Goal: Task Accomplishment & Management: Use online tool/utility

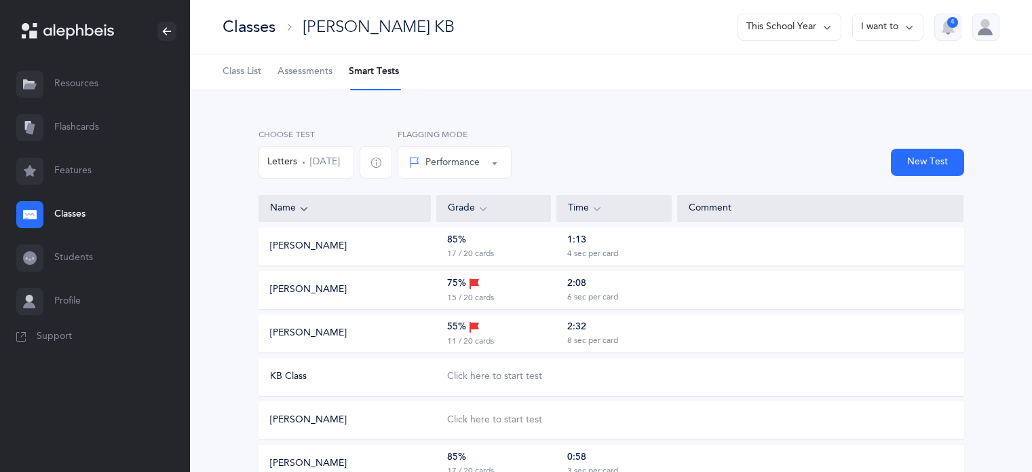
scroll to position [678, 0]
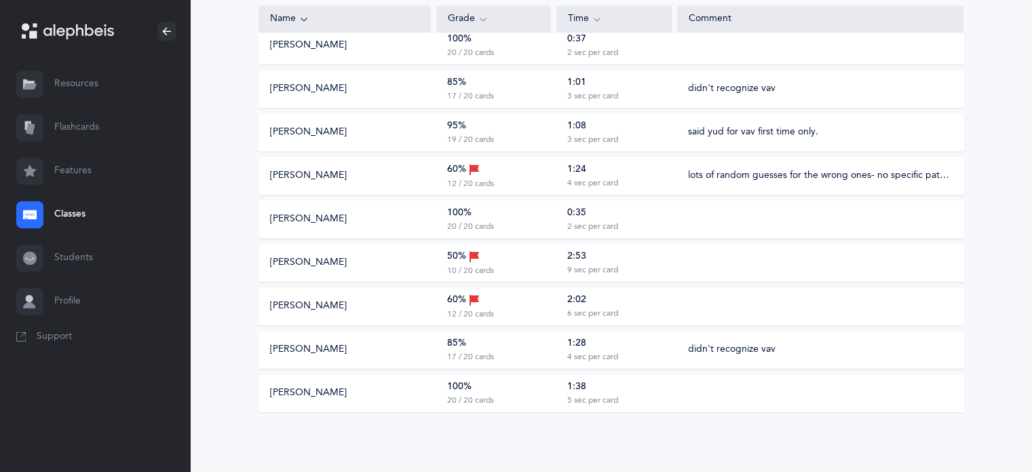
click at [55, 214] on link "Classes" at bounding box center [95, 214] width 190 height 43
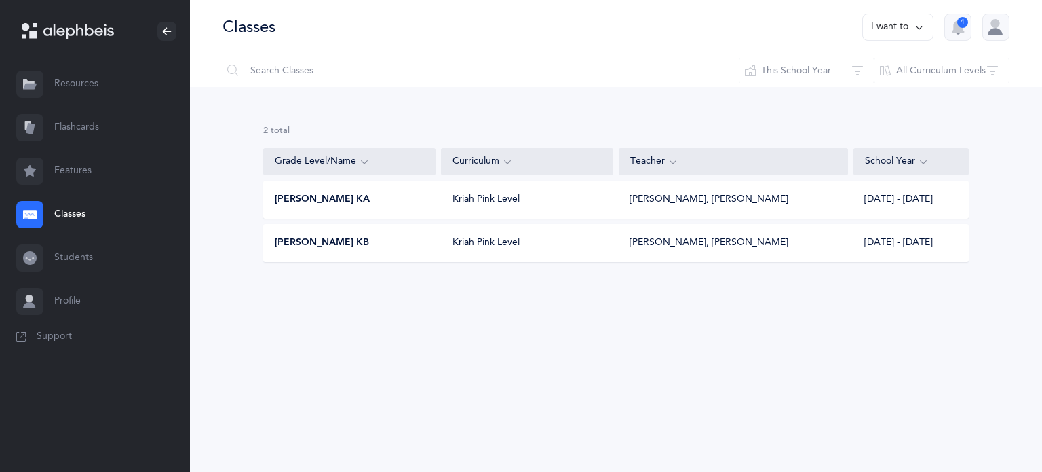
click at [344, 196] on span "Morah Nacy KA" at bounding box center [322, 200] width 95 height 14
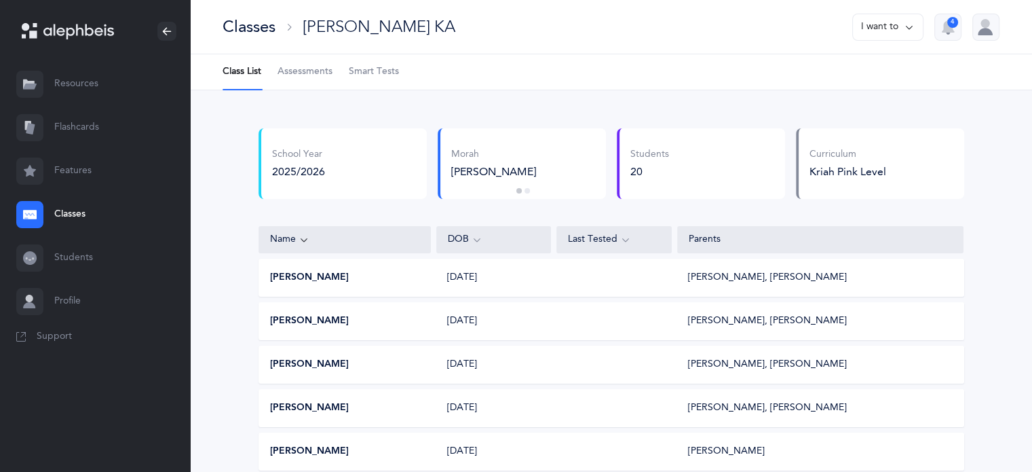
click at [71, 215] on link "Classes" at bounding box center [95, 214] width 190 height 43
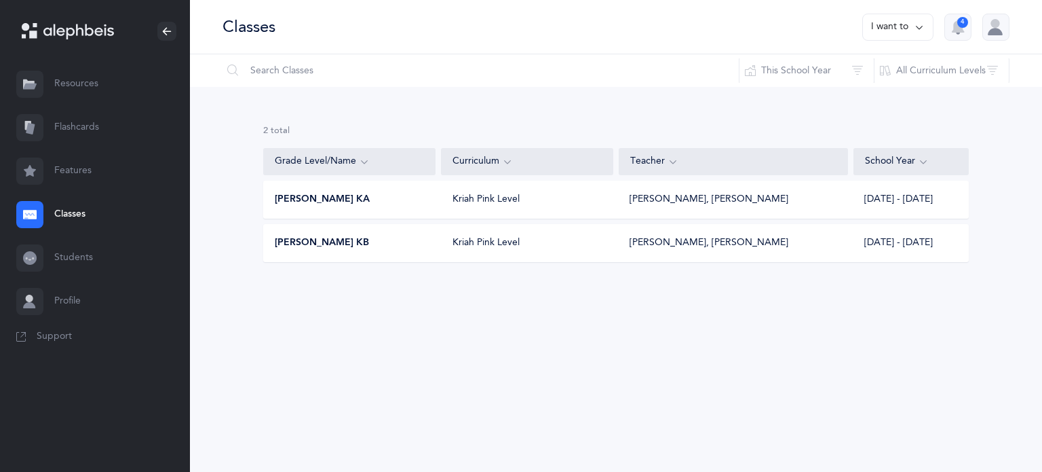
click at [344, 197] on span "Morah Nacy KA" at bounding box center [322, 200] width 95 height 14
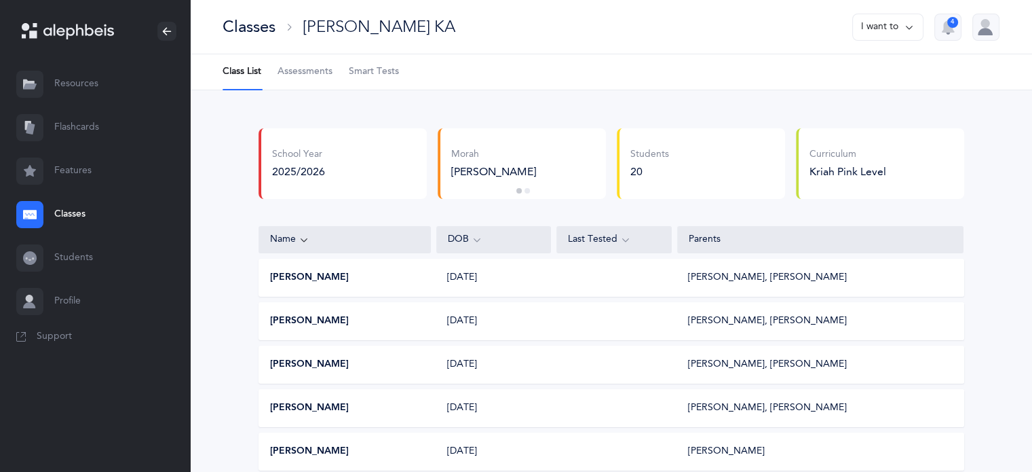
click at [383, 65] on span "Smart Tests" at bounding box center [374, 72] width 50 height 14
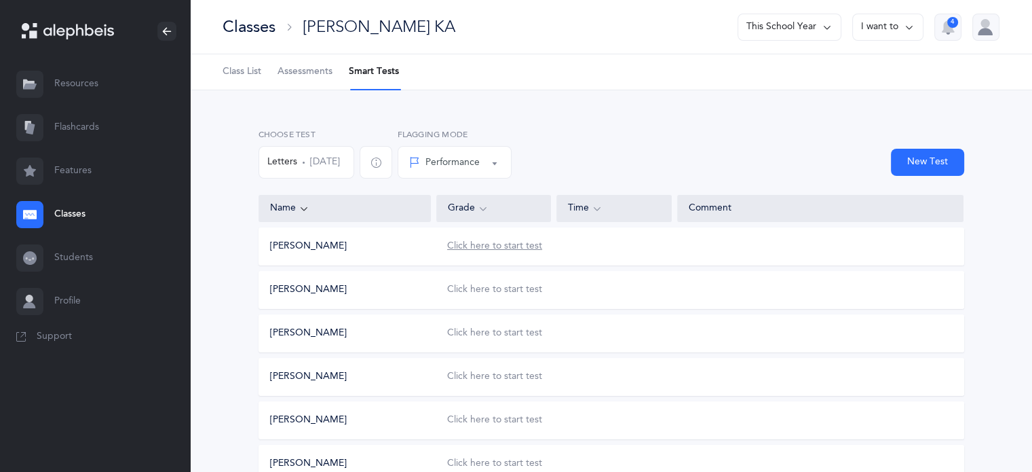
click at [533, 246] on div "Click here to start test" at bounding box center [494, 246] width 95 height 14
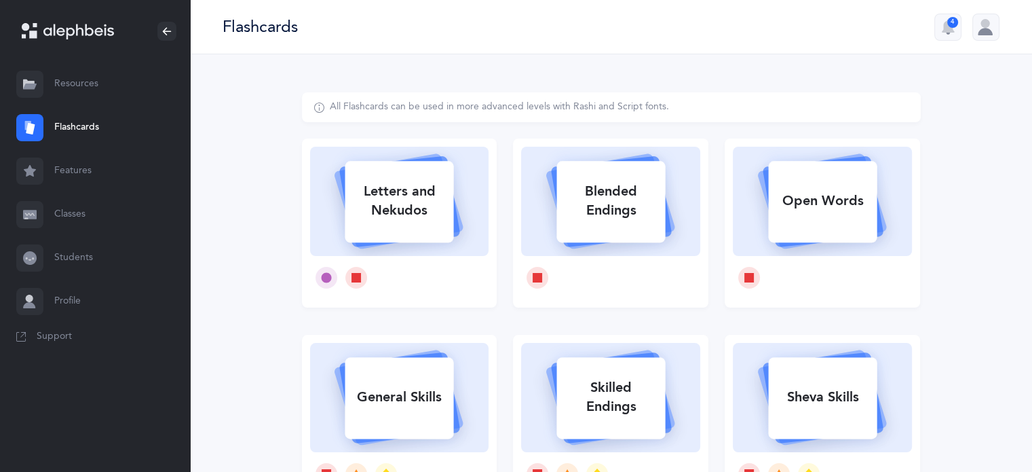
click at [402, 204] on div "Letters and Nekudos" at bounding box center [399, 201] width 109 height 54
select select
select select "single"
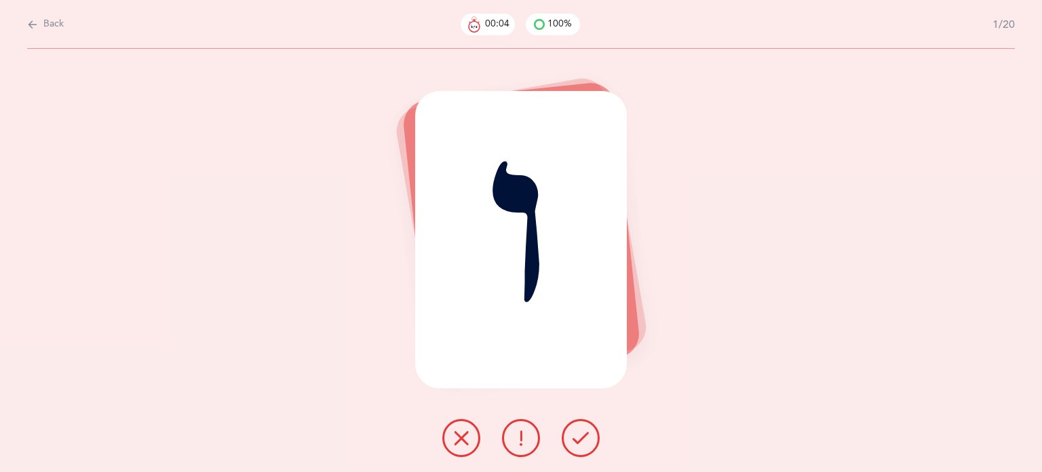
click at [581, 444] on icon at bounding box center [581, 437] width 16 height 16
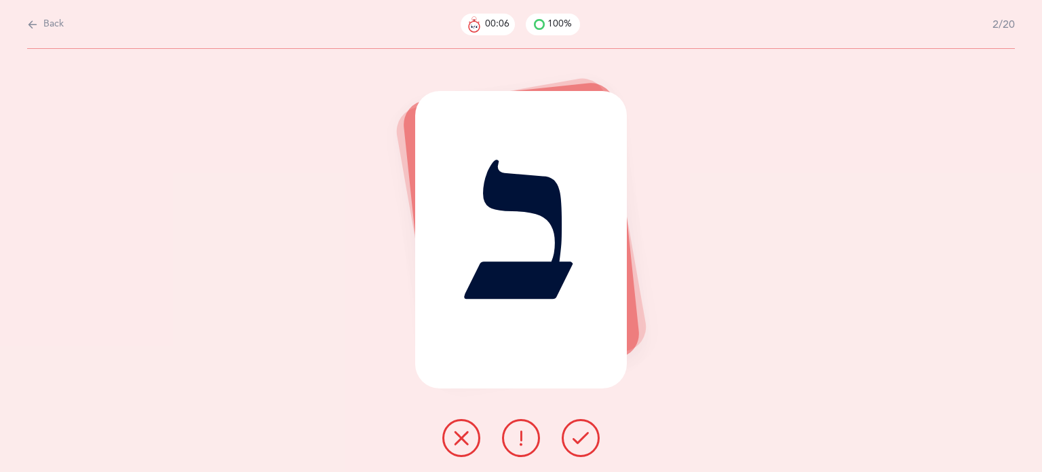
click at [581, 444] on icon at bounding box center [581, 437] width 16 height 16
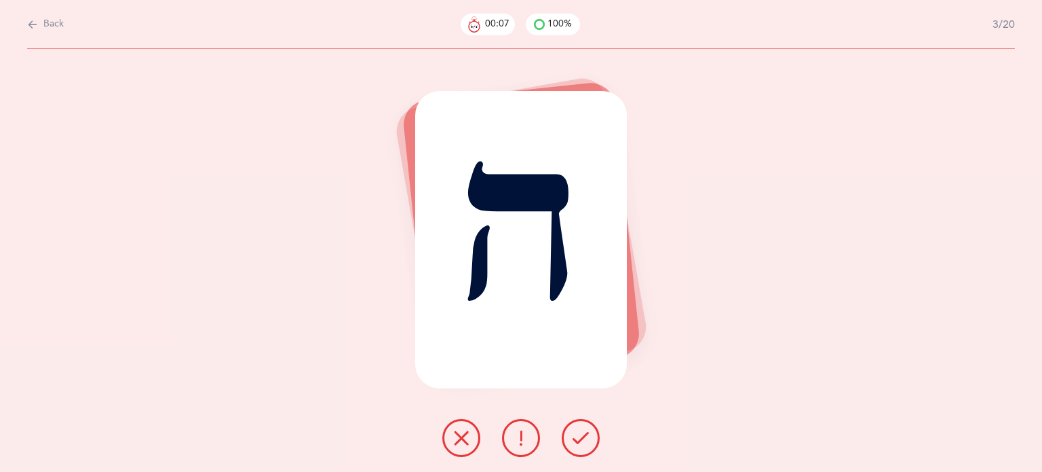
click at [581, 444] on icon at bounding box center [581, 437] width 16 height 16
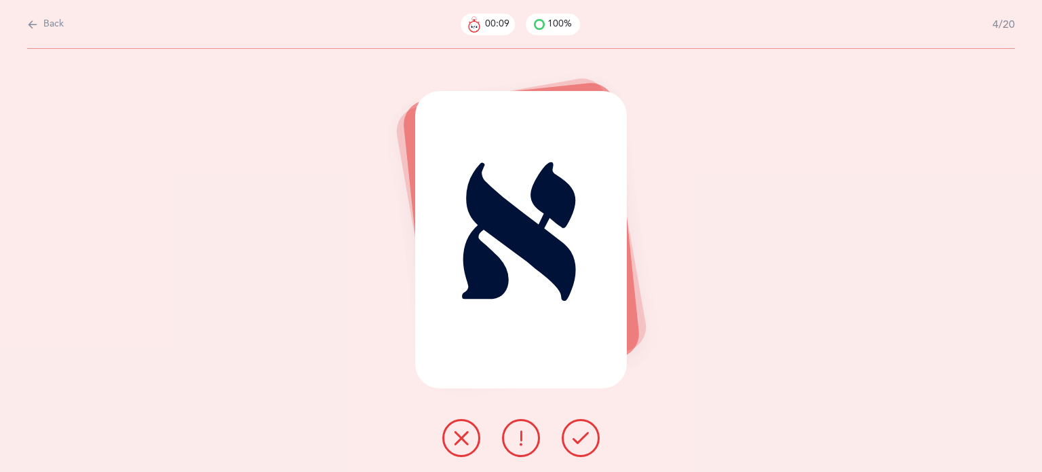
click at [581, 444] on icon at bounding box center [581, 437] width 16 height 16
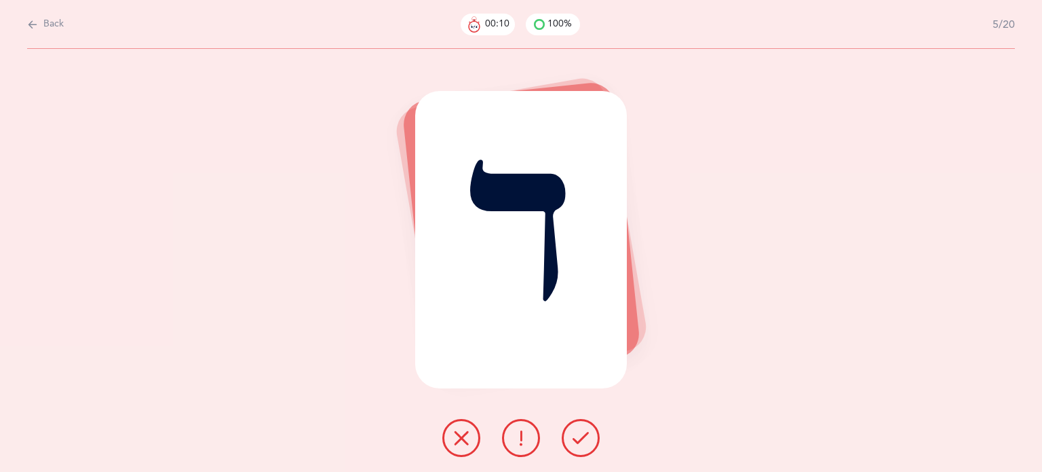
click at [581, 444] on icon at bounding box center [581, 437] width 16 height 16
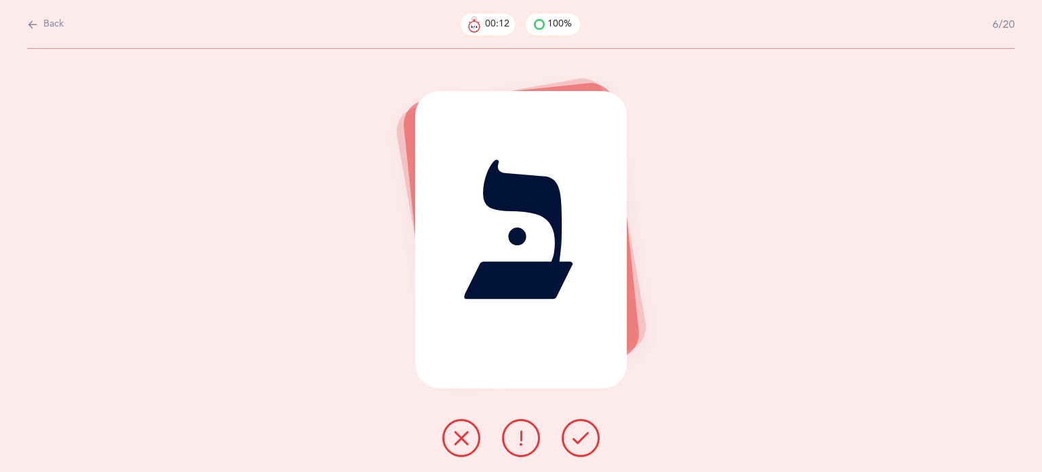
click at [581, 444] on icon at bounding box center [581, 437] width 16 height 16
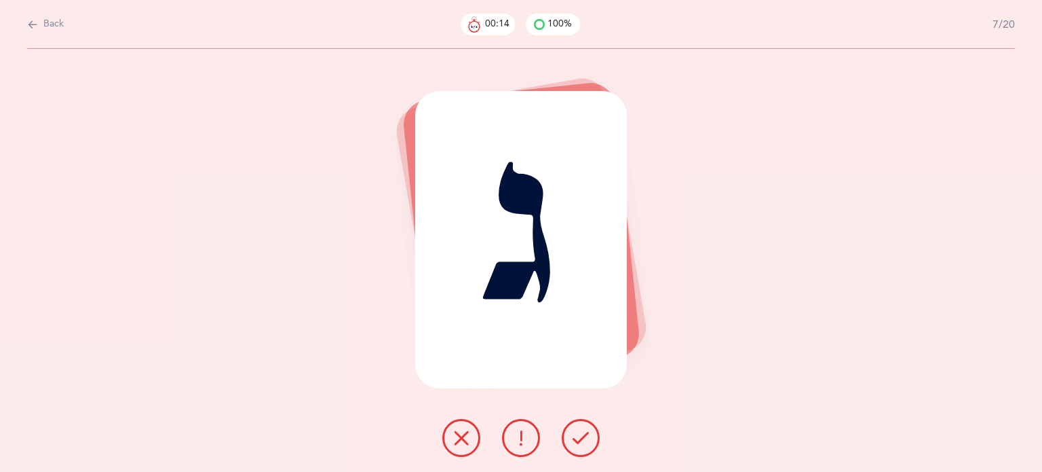
click at [581, 444] on icon at bounding box center [581, 437] width 16 height 16
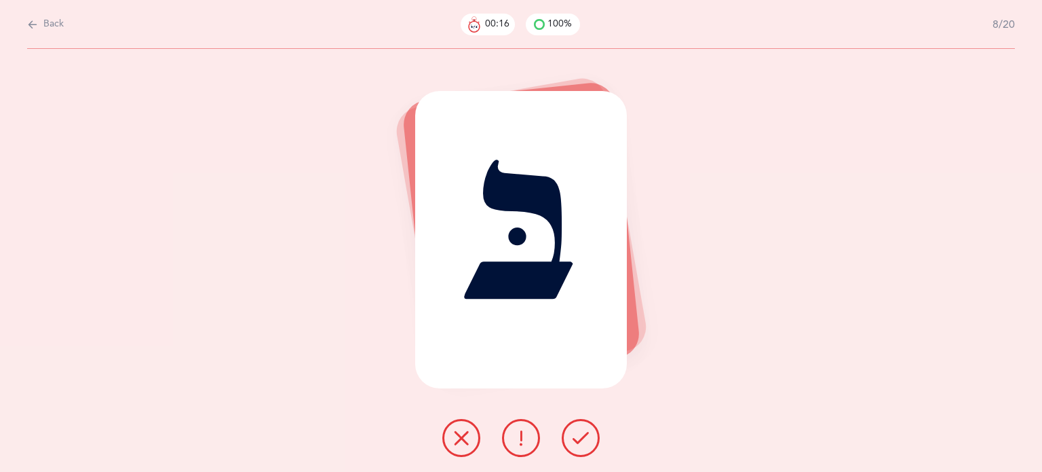
click at [581, 444] on icon at bounding box center [581, 437] width 16 height 16
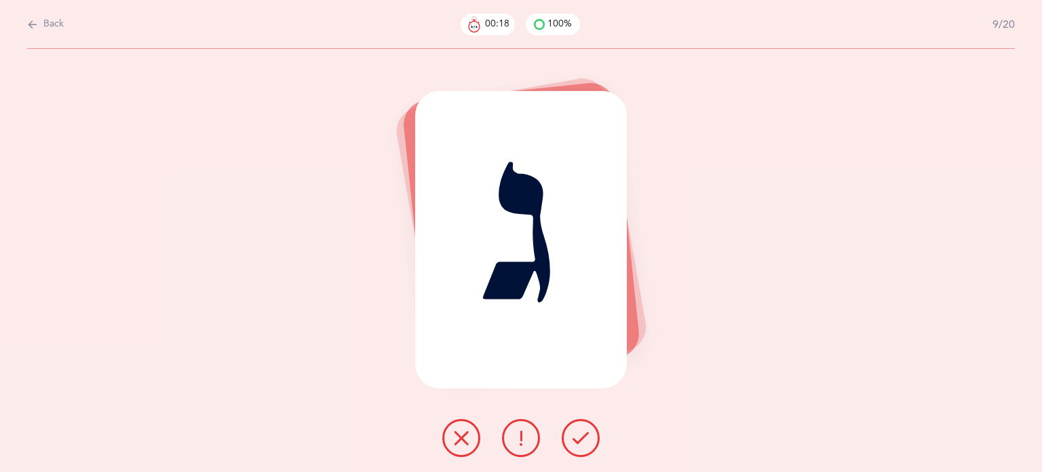
click at [581, 444] on icon at bounding box center [581, 437] width 16 height 16
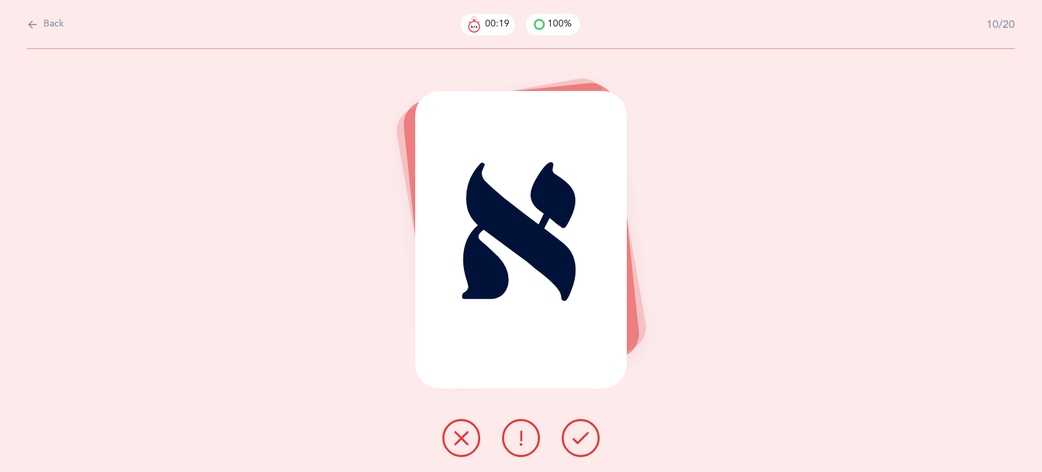
click at [581, 444] on icon at bounding box center [581, 437] width 16 height 16
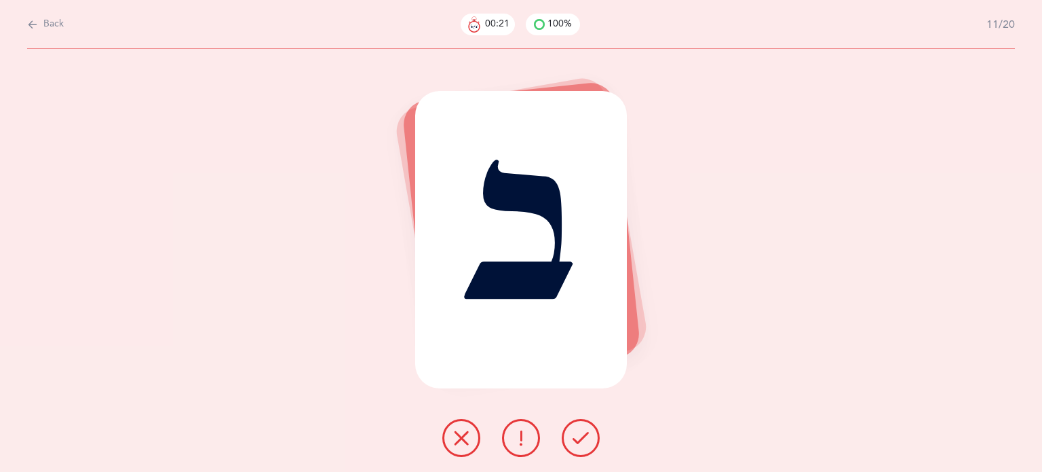
click at [581, 444] on icon at bounding box center [581, 437] width 16 height 16
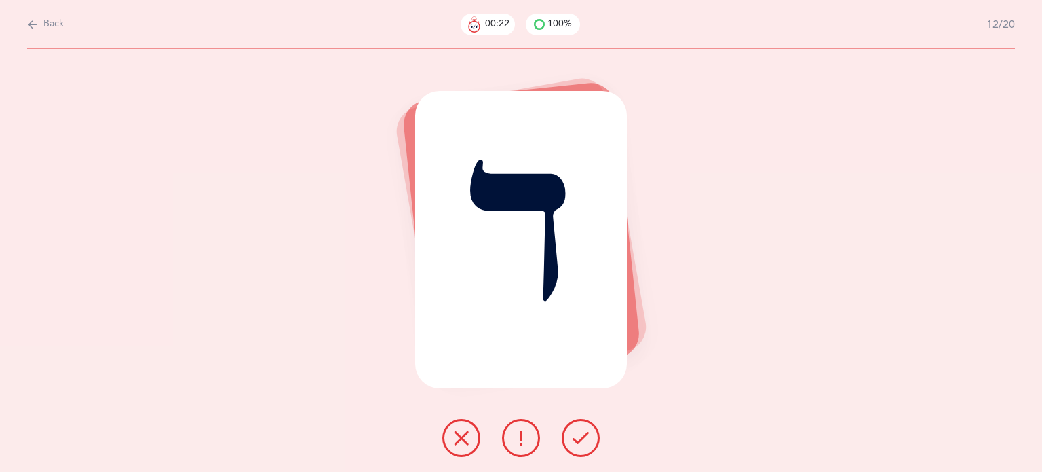
click at [581, 444] on icon at bounding box center [581, 437] width 16 height 16
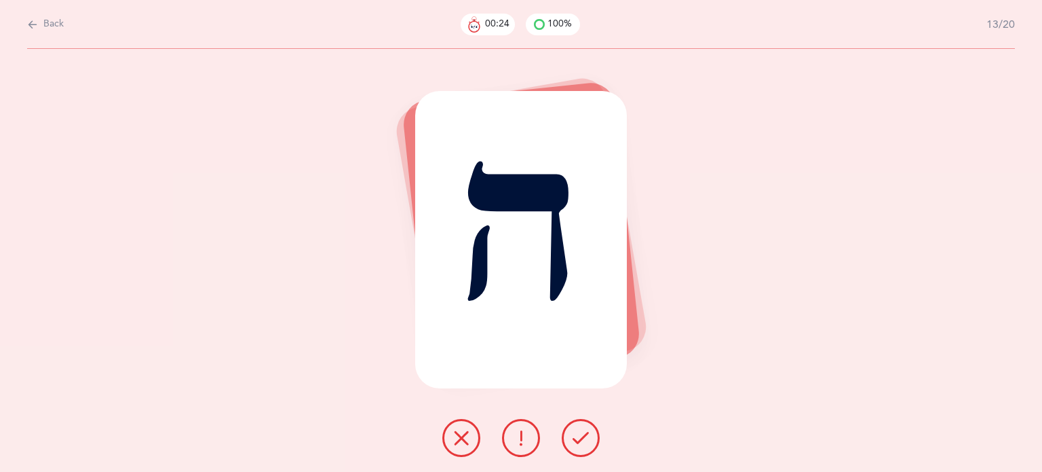
click at [581, 444] on icon at bounding box center [581, 437] width 16 height 16
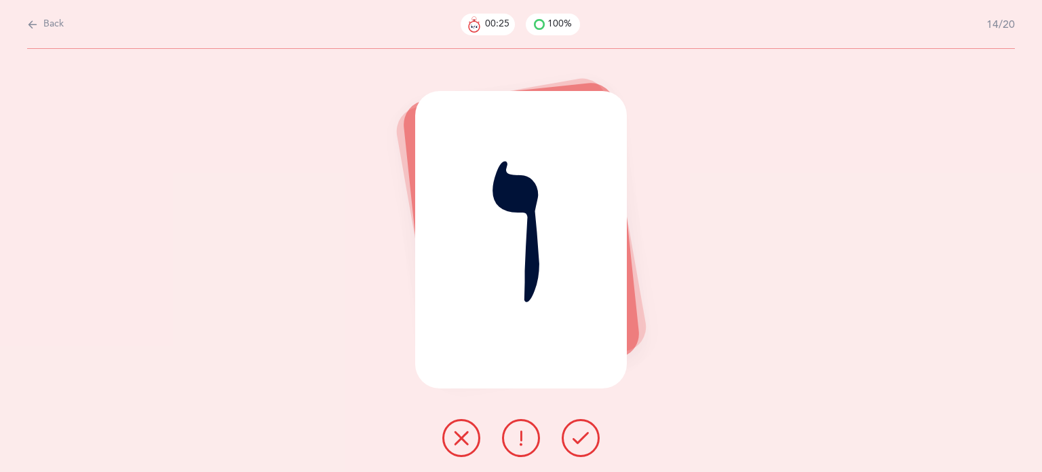
click at [581, 444] on icon at bounding box center [581, 437] width 16 height 16
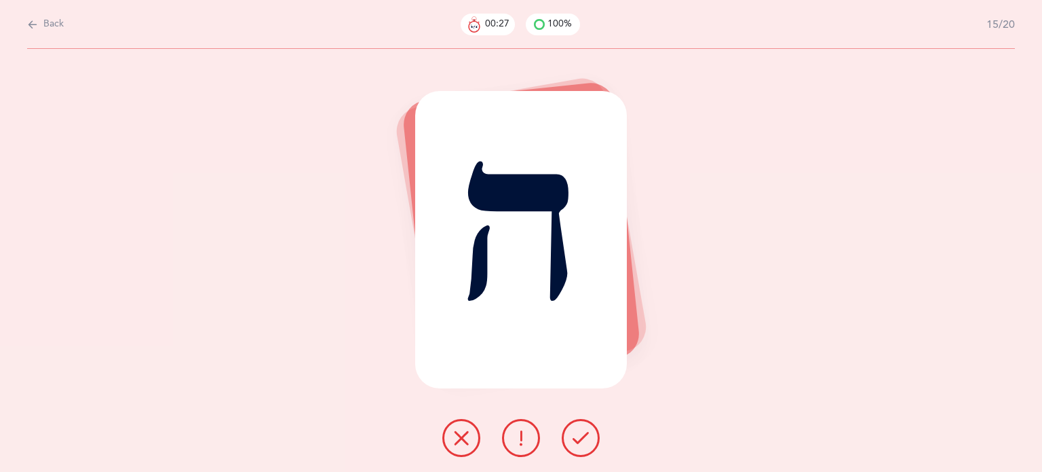
click at [581, 444] on icon at bounding box center [581, 437] width 16 height 16
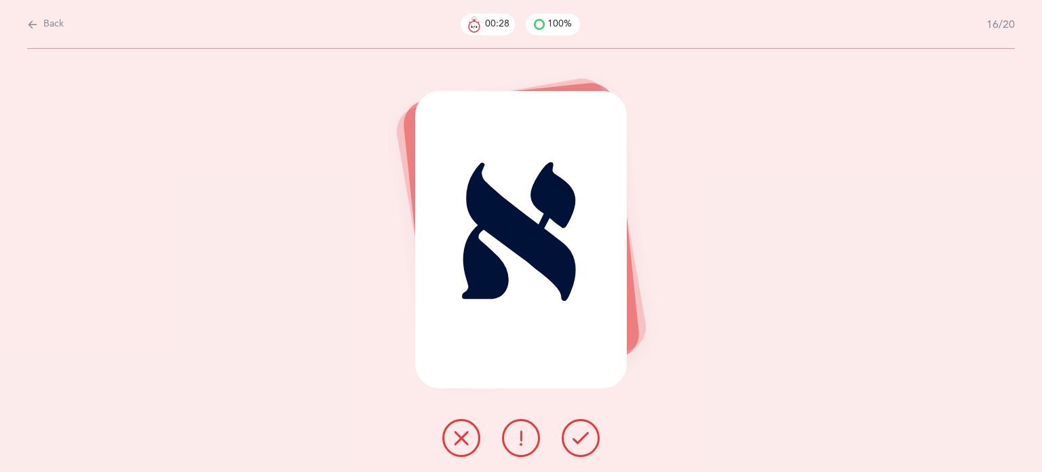
click at [581, 444] on icon at bounding box center [581, 437] width 16 height 16
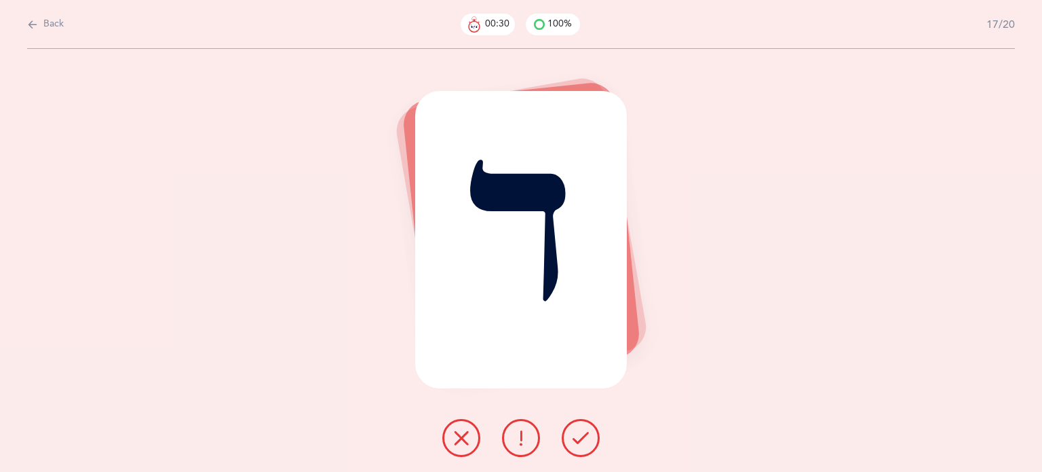
click at [581, 444] on icon at bounding box center [581, 437] width 16 height 16
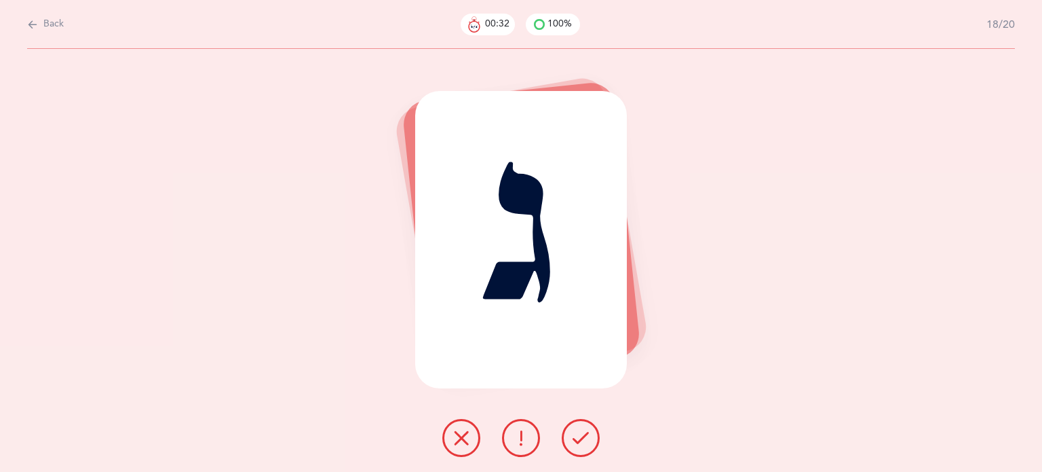
click at [581, 444] on icon at bounding box center [581, 437] width 16 height 16
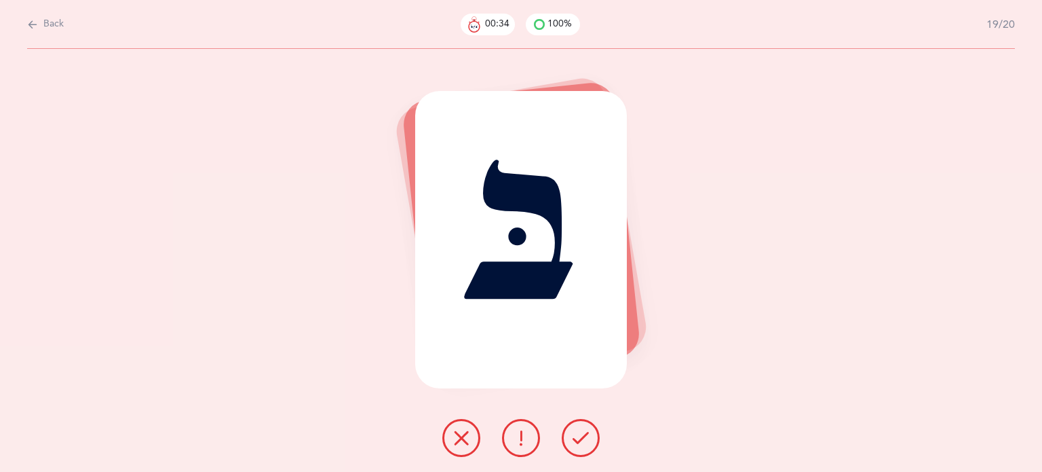
click at [581, 444] on icon at bounding box center [581, 437] width 16 height 16
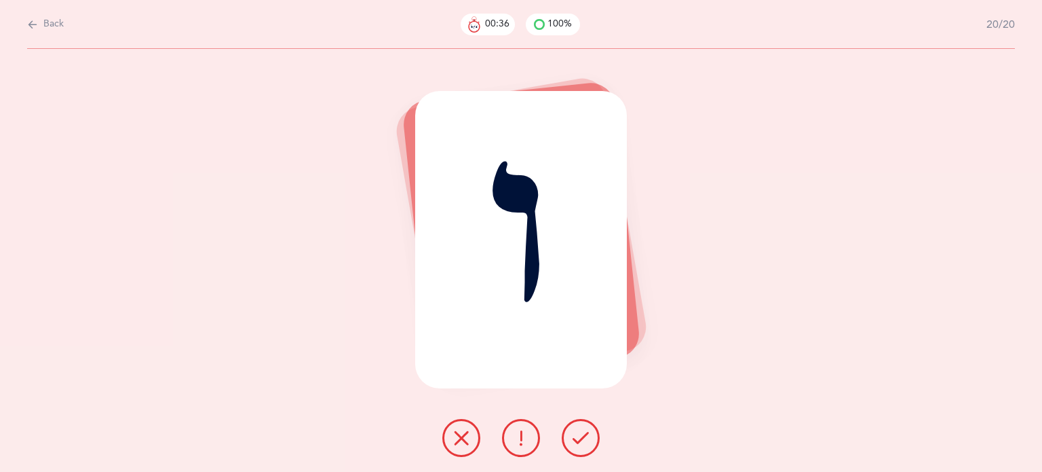
click at [581, 444] on icon at bounding box center [581, 437] width 16 height 16
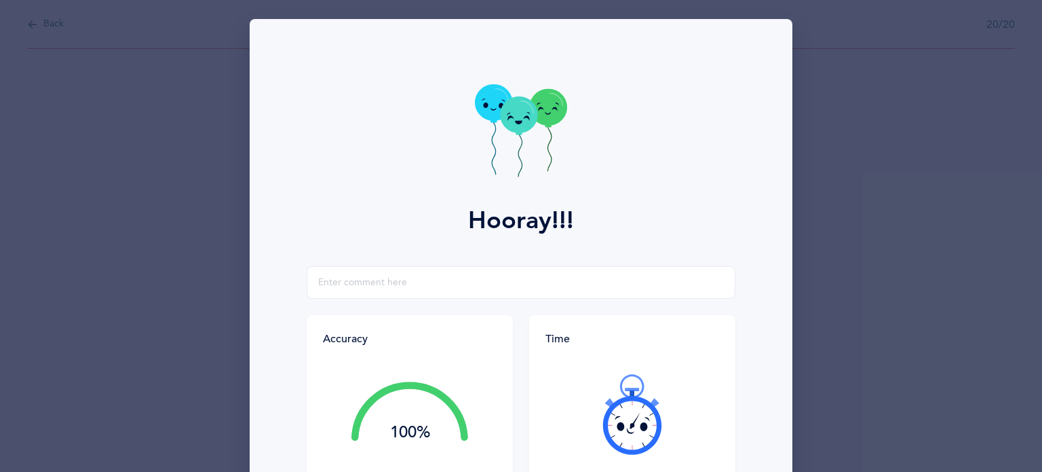
scroll to position [174, 0]
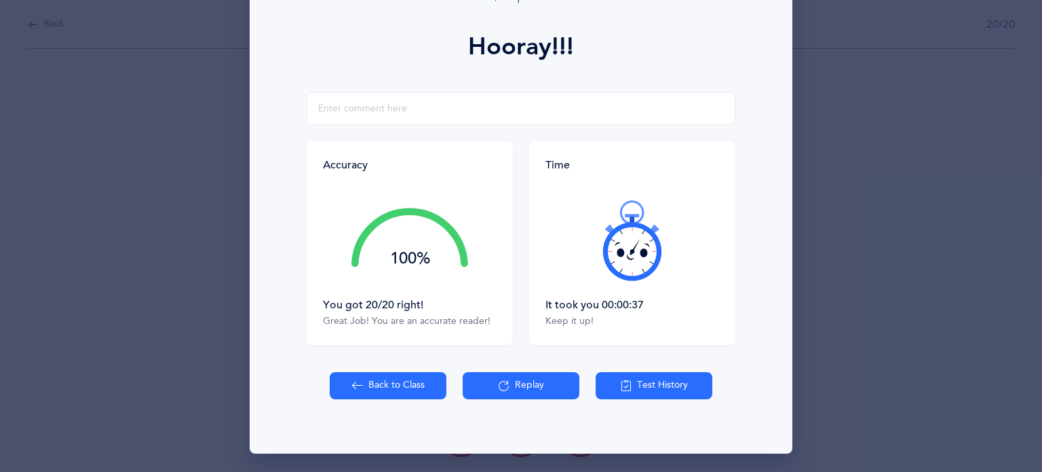
click at [385, 380] on button "Back to Class" at bounding box center [388, 385] width 117 height 27
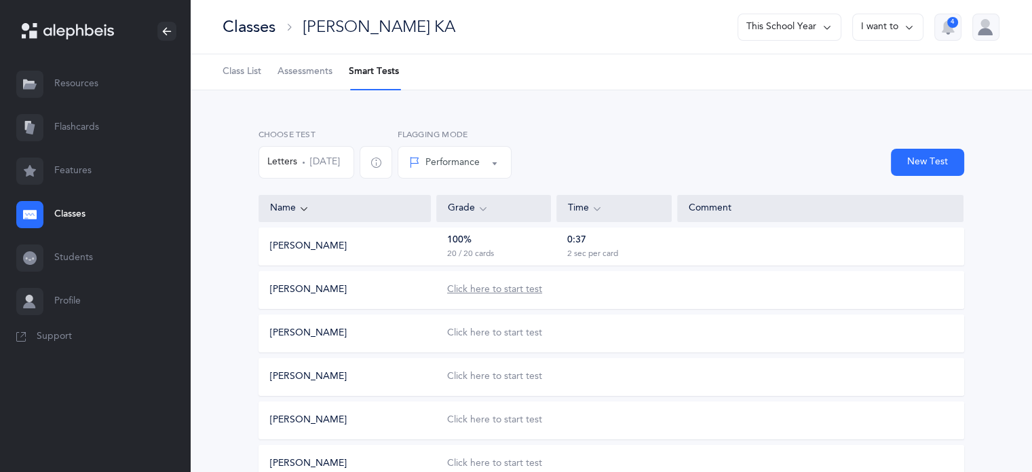
click at [491, 290] on div "Click here to start test" at bounding box center [494, 290] width 95 height 14
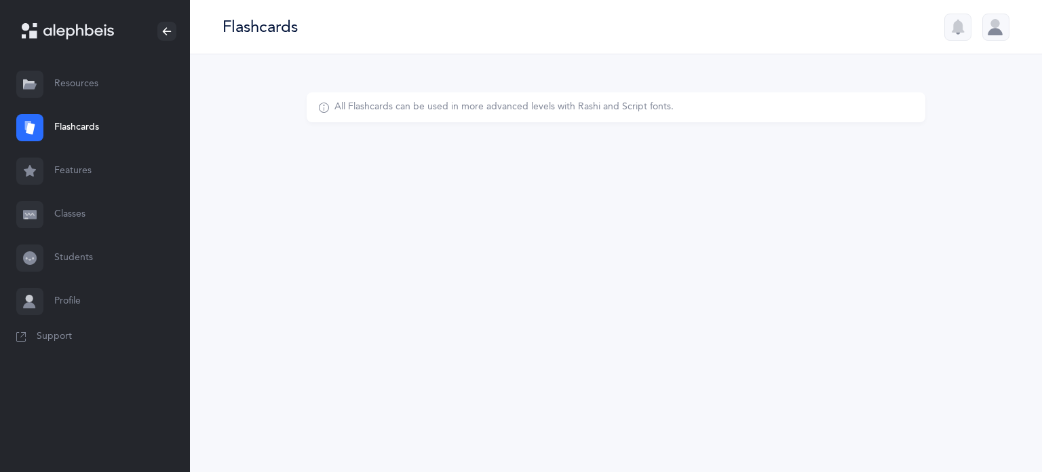
select select
select select "single"
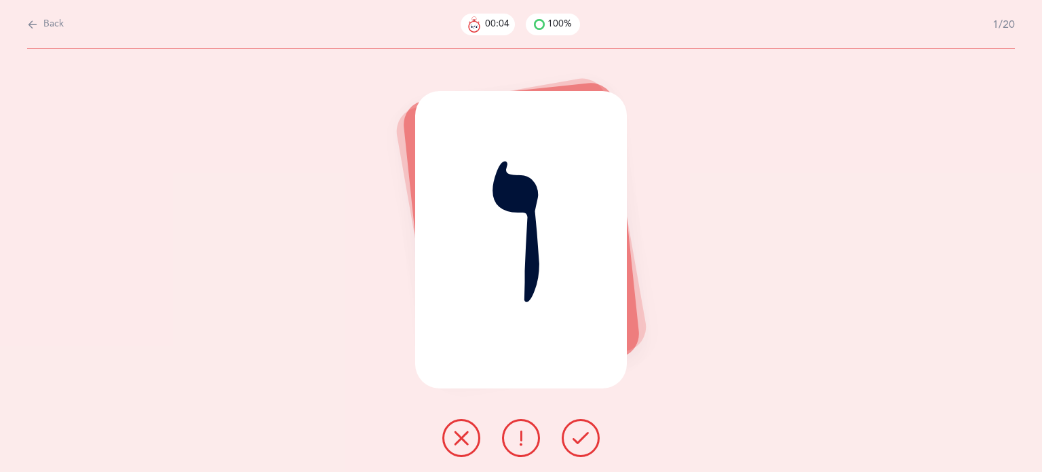
click at [468, 433] on icon at bounding box center [461, 437] width 16 height 16
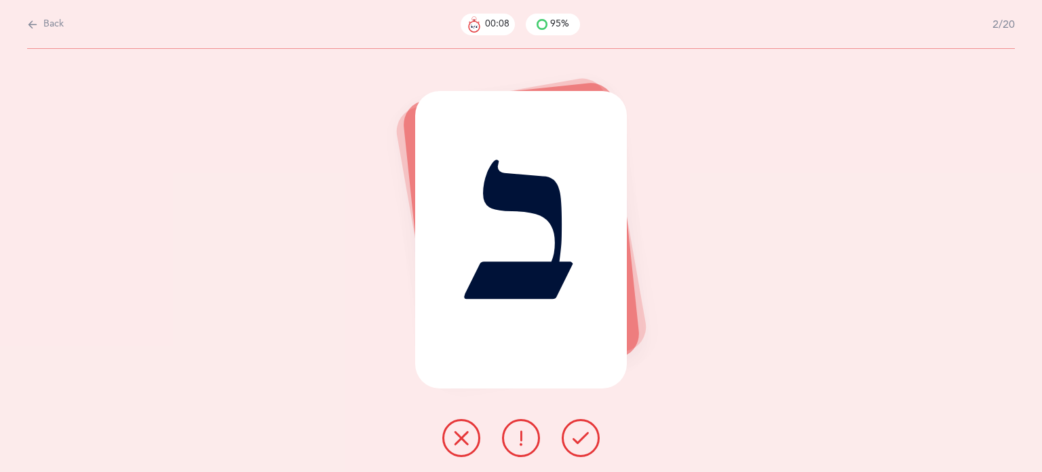
click at [562, 439] on button at bounding box center [581, 438] width 38 height 38
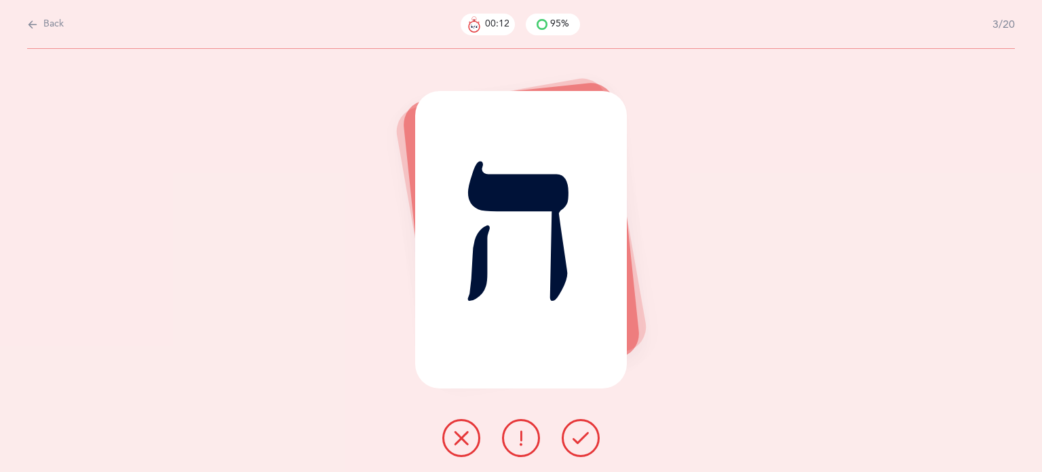
click at [578, 447] on button at bounding box center [581, 438] width 38 height 38
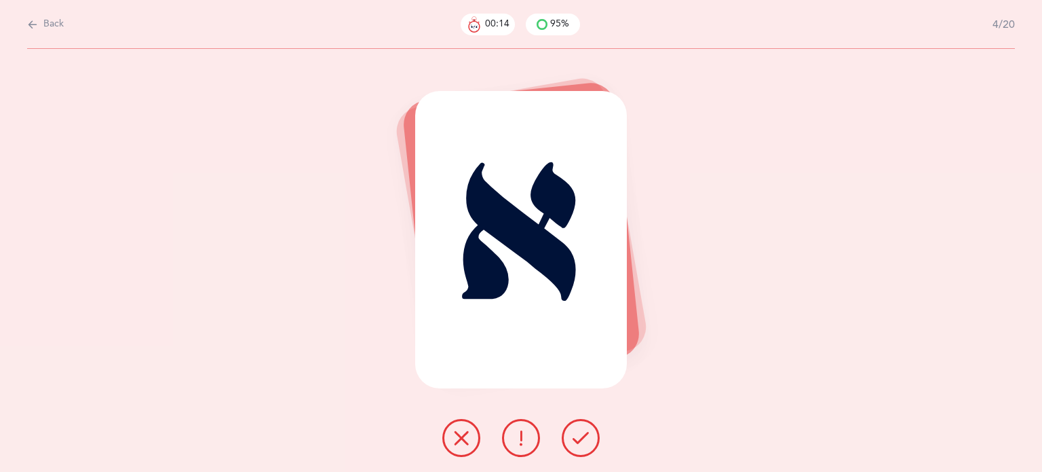
click at [578, 447] on button at bounding box center [581, 438] width 38 height 38
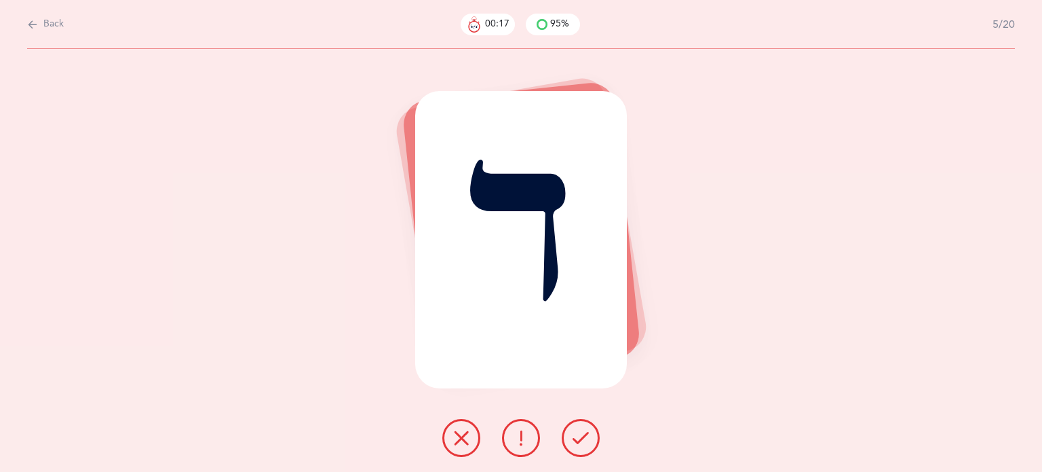
click at [578, 447] on button at bounding box center [581, 438] width 38 height 38
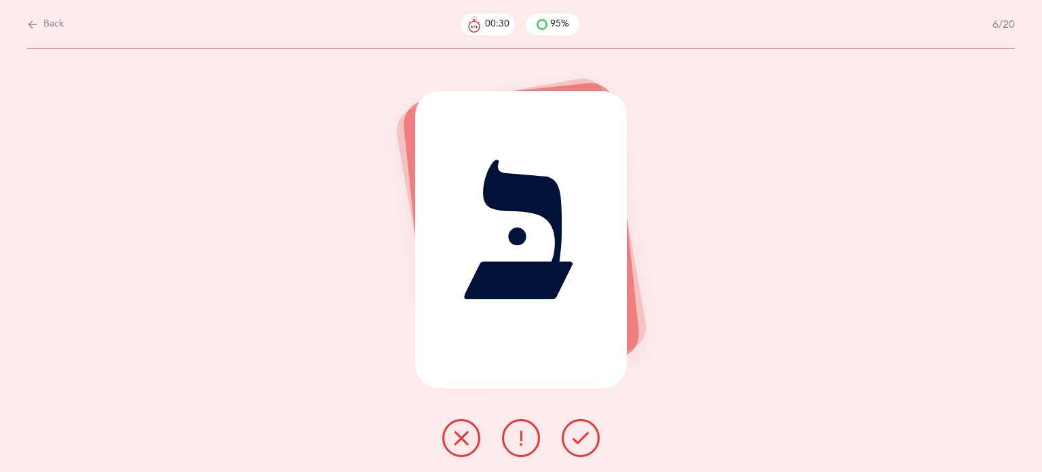
click at [578, 447] on button at bounding box center [581, 438] width 38 height 38
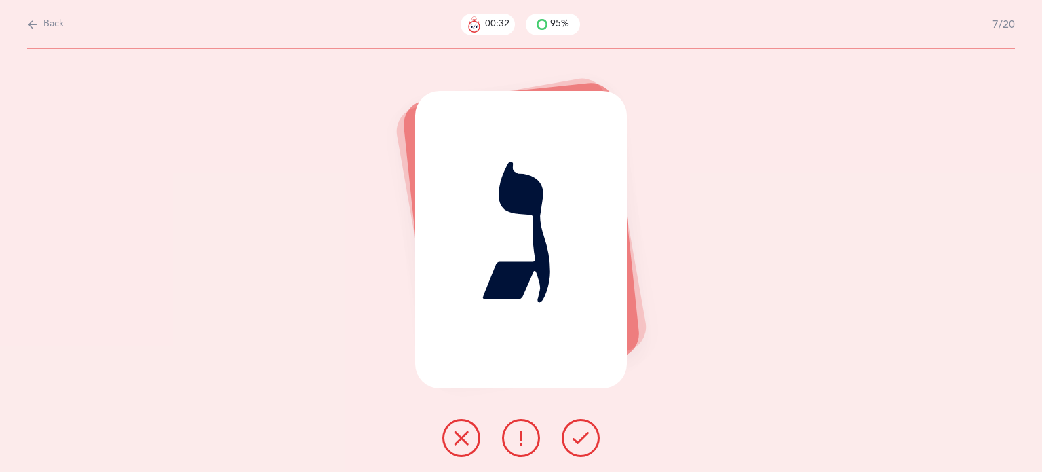
click at [581, 446] on button at bounding box center [581, 438] width 38 height 38
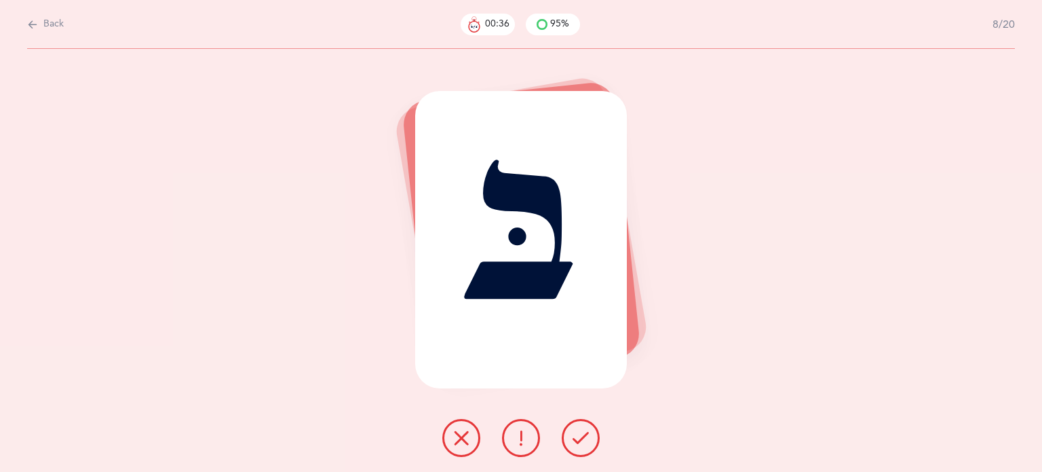
click at [514, 433] on icon at bounding box center [521, 437] width 16 height 16
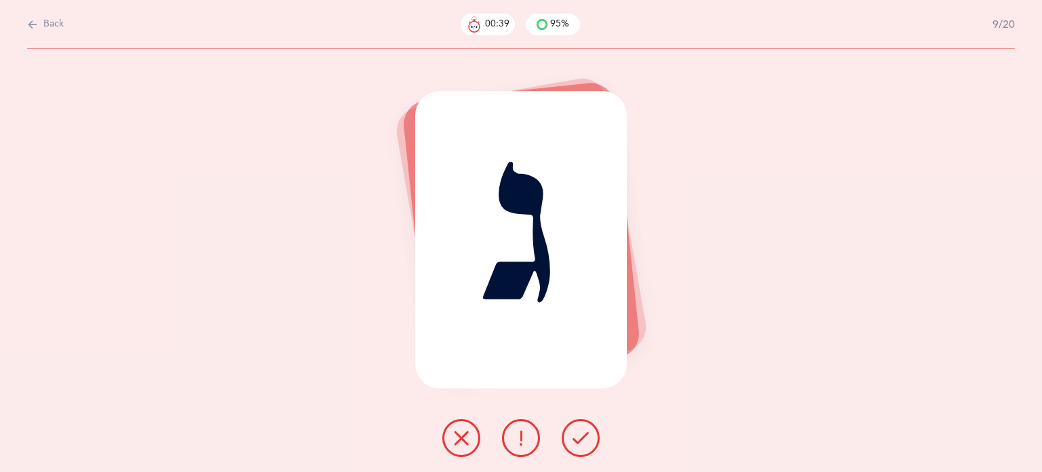
click at [577, 440] on icon at bounding box center [581, 437] width 16 height 16
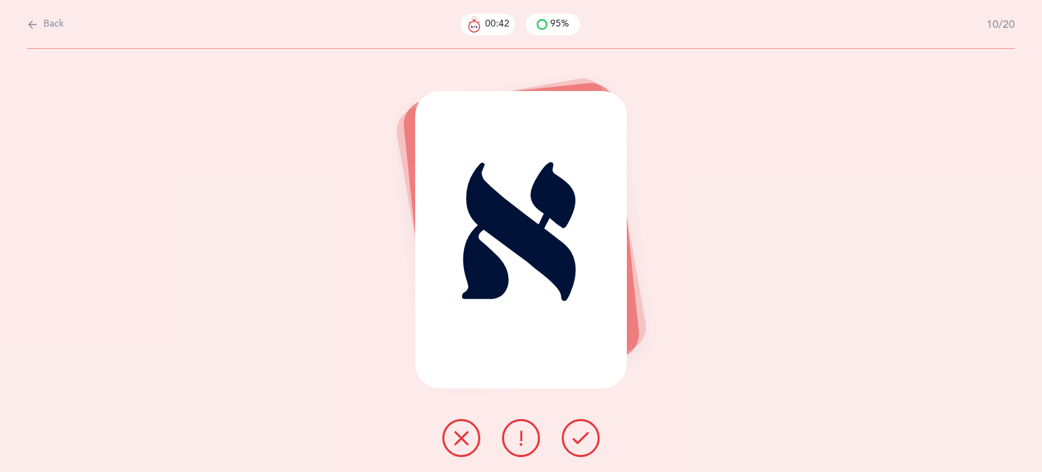
click at [577, 440] on icon at bounding box center [581, 437] width 16 height 16
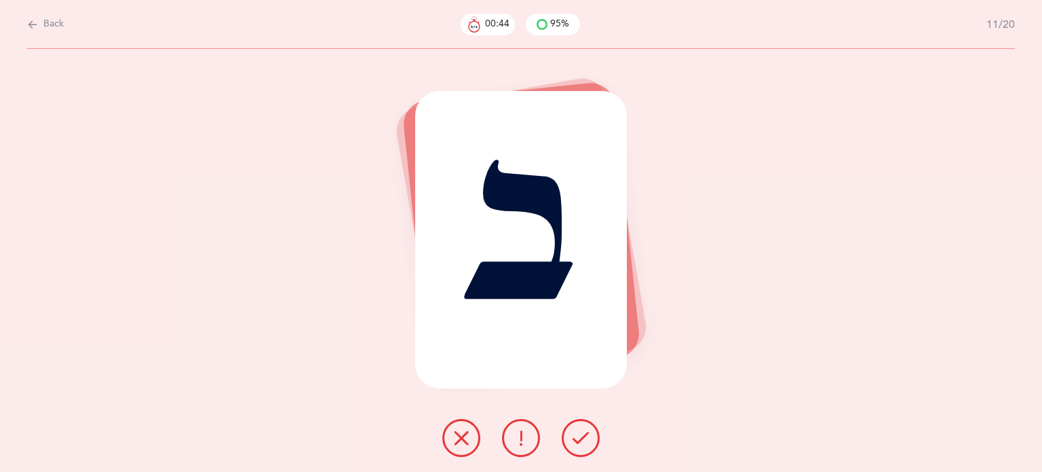
click at [577, 440] on icon at bounding box center [581, 437] width 16 height 16
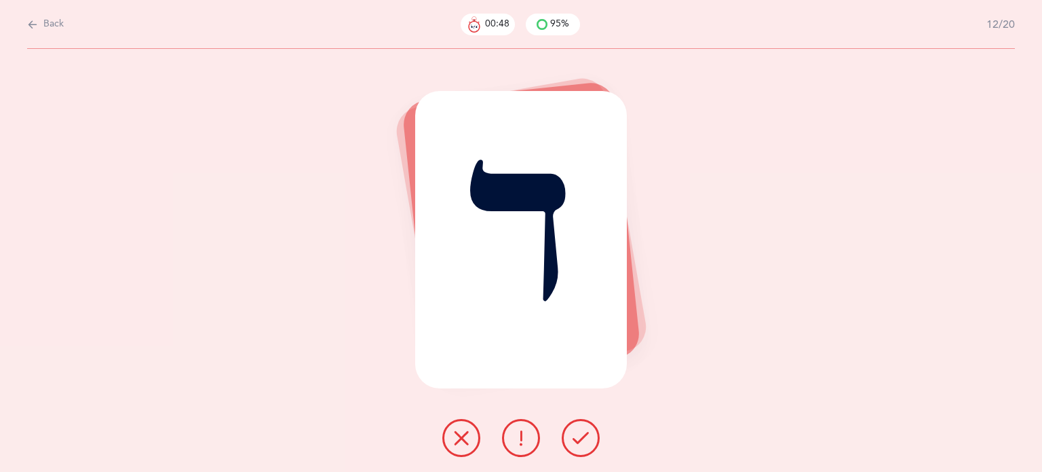
click at [521, 440] on icon at bounding box center [521, 437] width 16 height 16
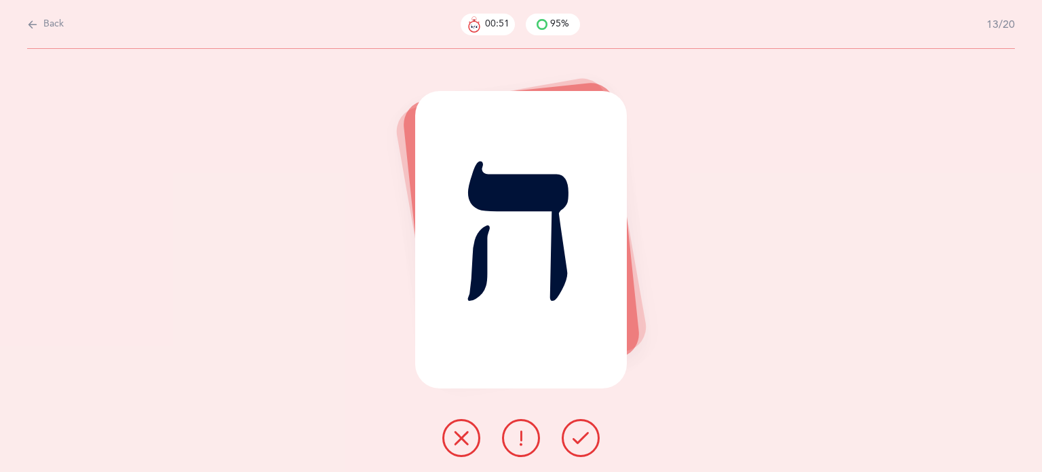
click at [586, 431] on icon at bounding box center [581, 437] width 16 height 16
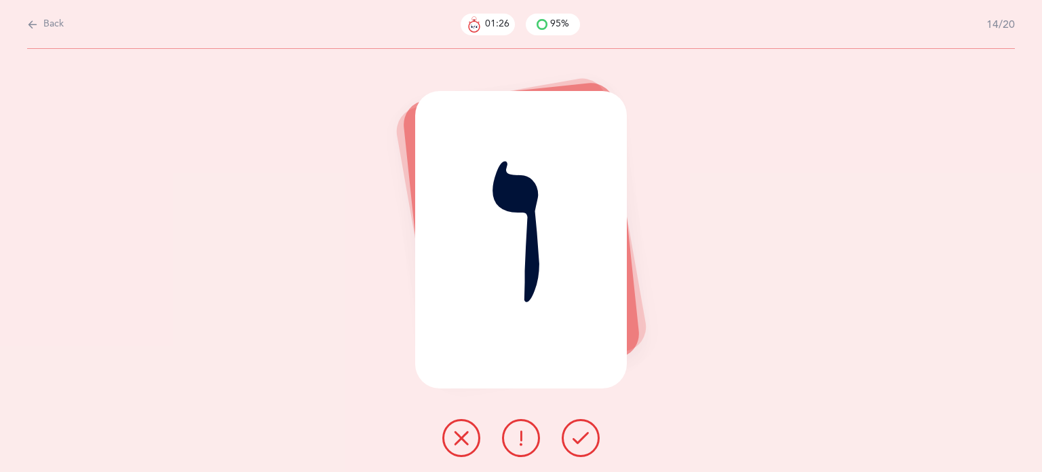
click at [459, 439] on icon at bounding box center [461, 437] width 16 height 16
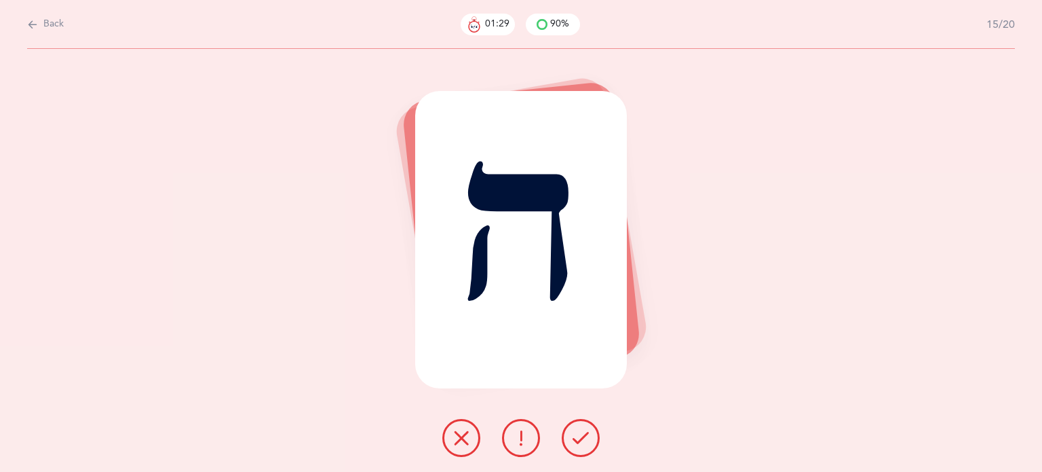
click at [571, 442] on button at bounding box center [581, 438] width 38 height 38
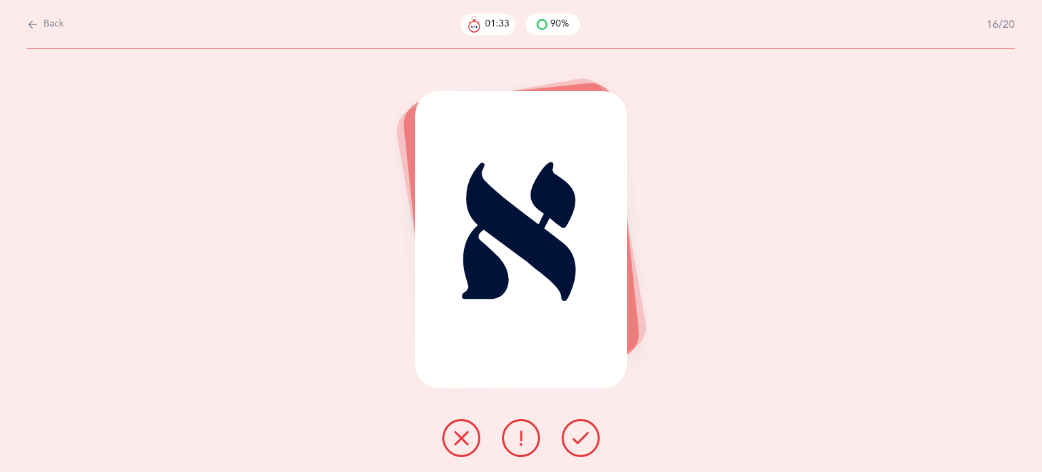
click at [586, 442] on icon at bounding box center [581, 437] width 16 height 16
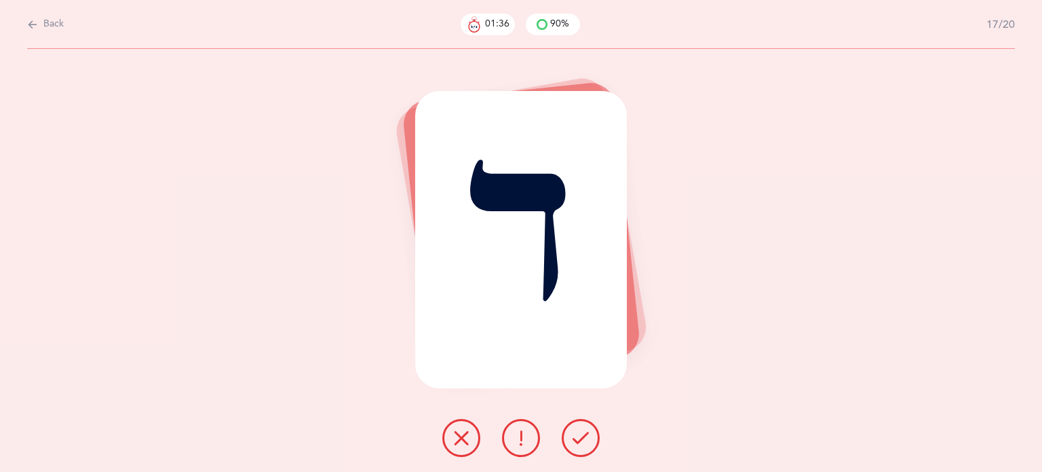
click at [575, 442] on icon at bounding box center [581, 437] width 16 height 16
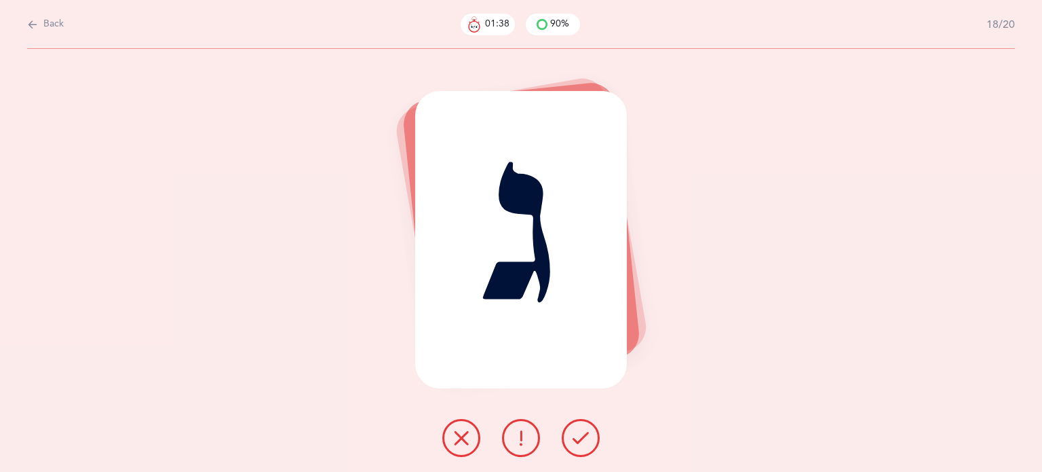
click at [595, 442] on button at bounding box center [581, 438] width 38 height 38
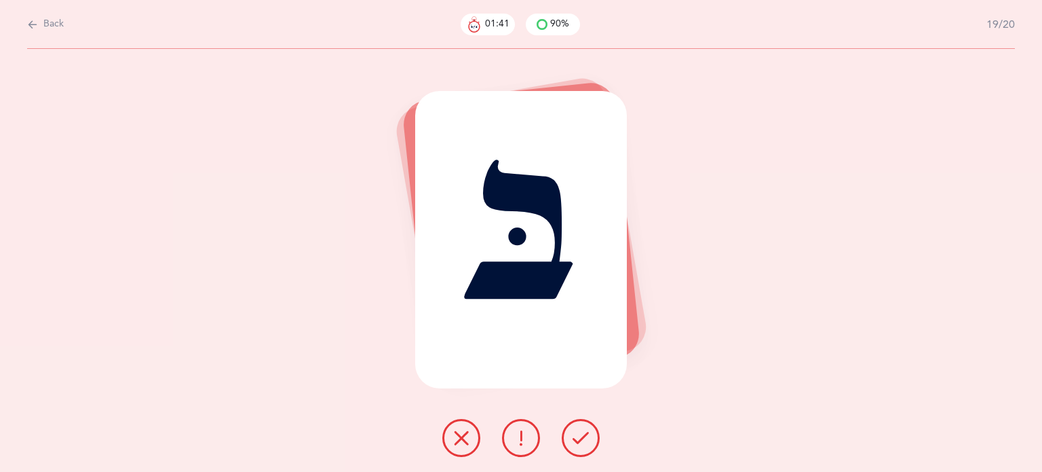
click at [583, 440] on icon at bounding box center [581, 437] width 16 height 16
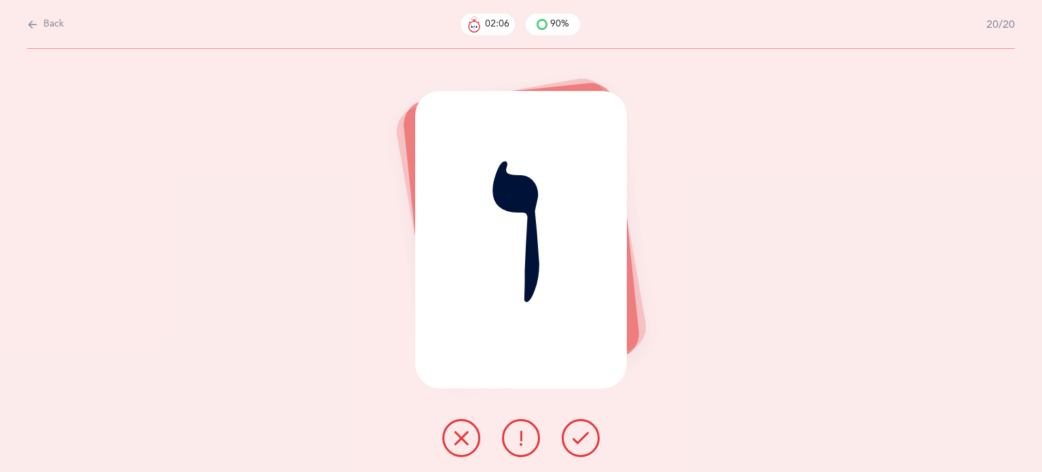
click at [462, 442] on icon at bounding box center [461, 437] width 16 height 16
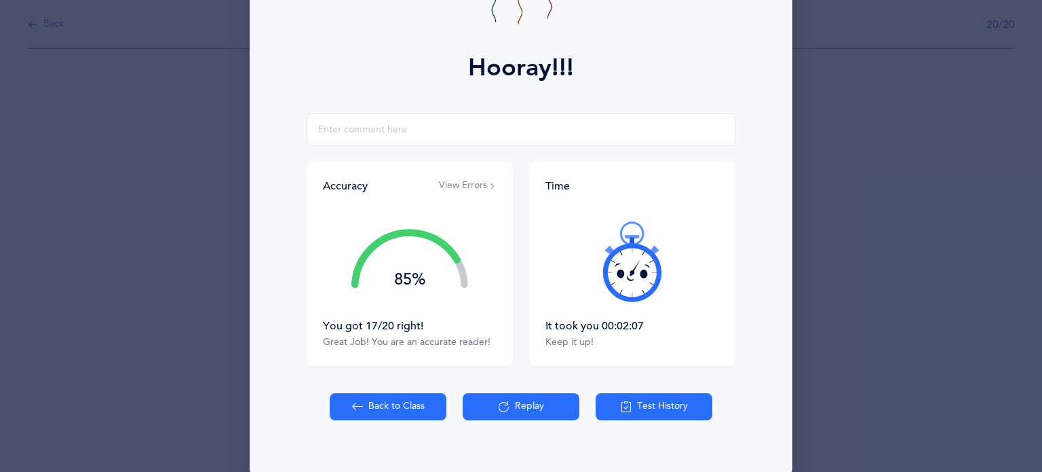
scroll to position [174, 0]
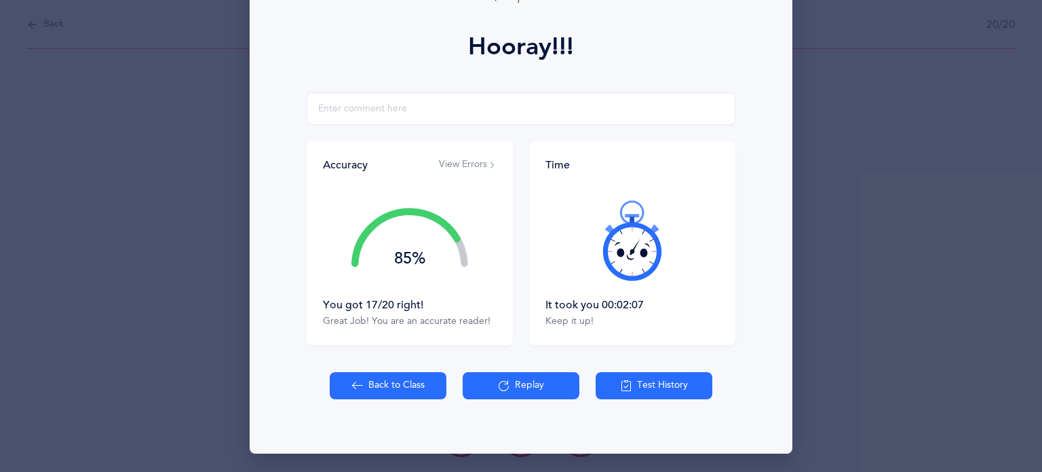
click at [364, 387] on button "Back to Class" at bounding box center [388, 385] width 117 height 27
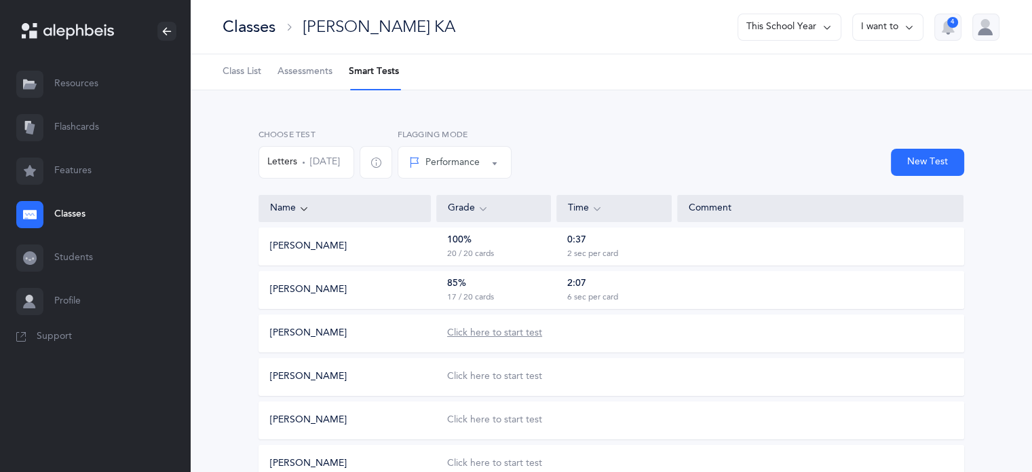
click at [511, 332] on div "Click here to start test" at bounding box center [494, 333] width 95 height 14
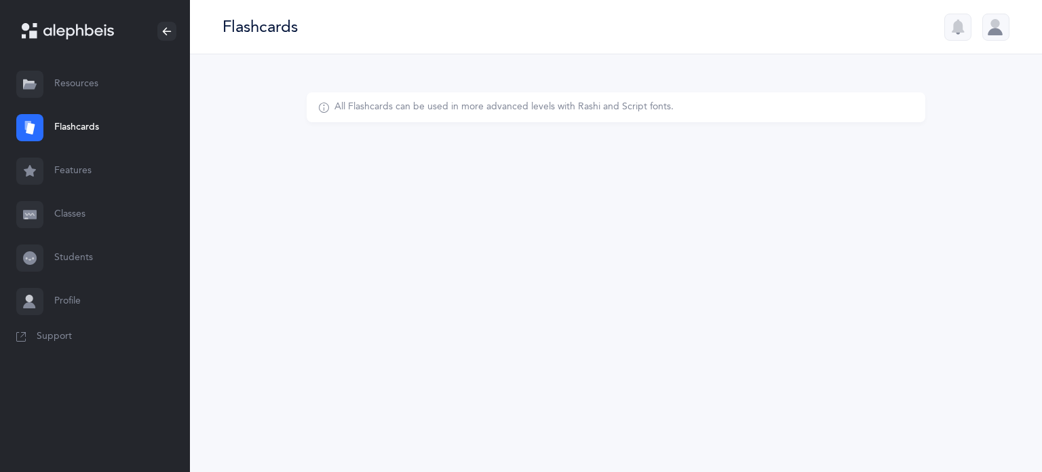
select select
select select "single"
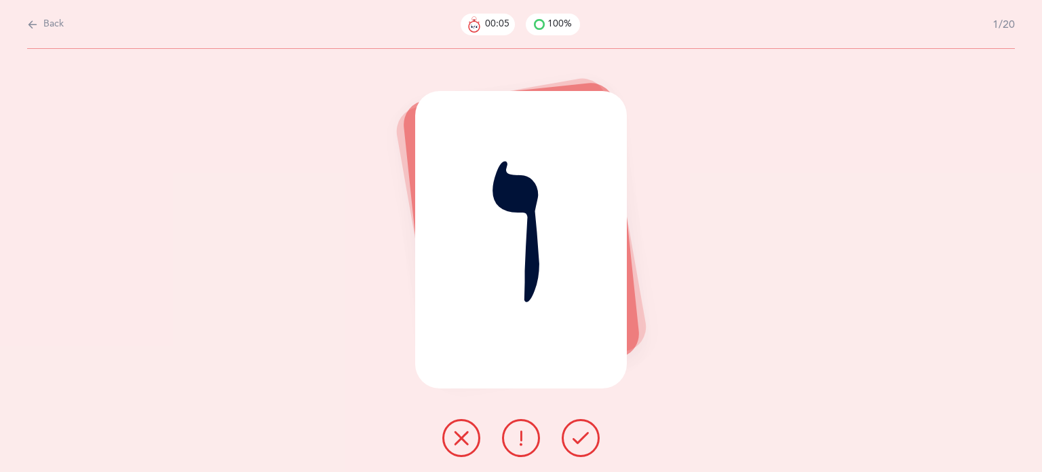
click at [456, 436] on icon at bounding box center [461, 437] width 16 height 16
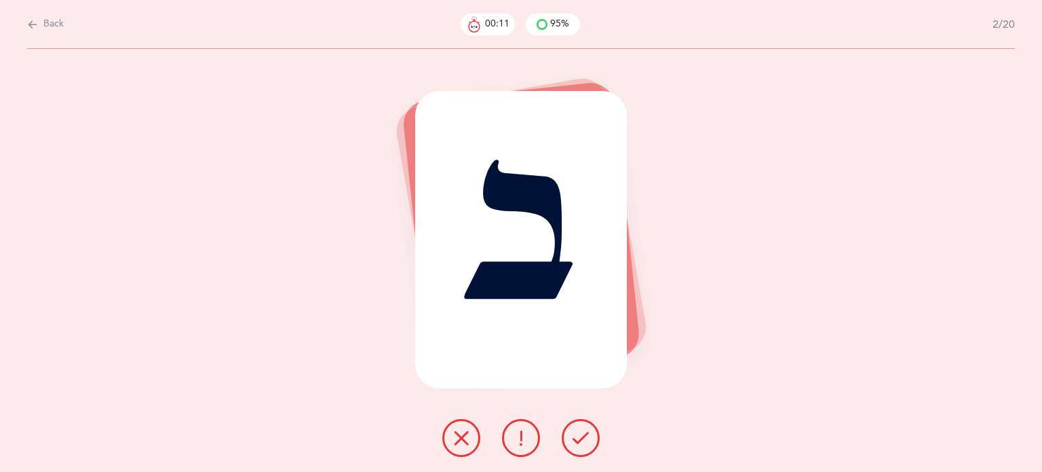
click at [578, 437] on icon at bounding box center [581, 437] width 16 height 16
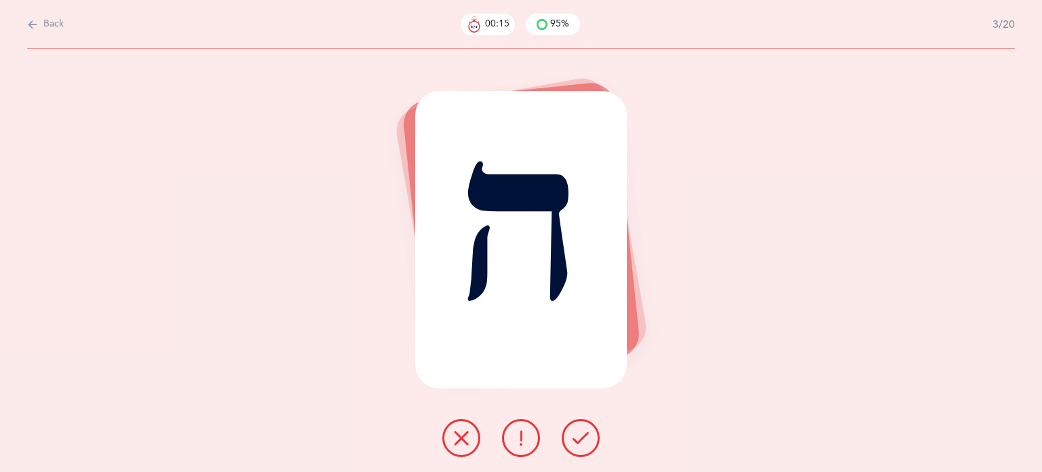
click at [592, 446] on button at bounding box center [581, 438] width 38 height 38
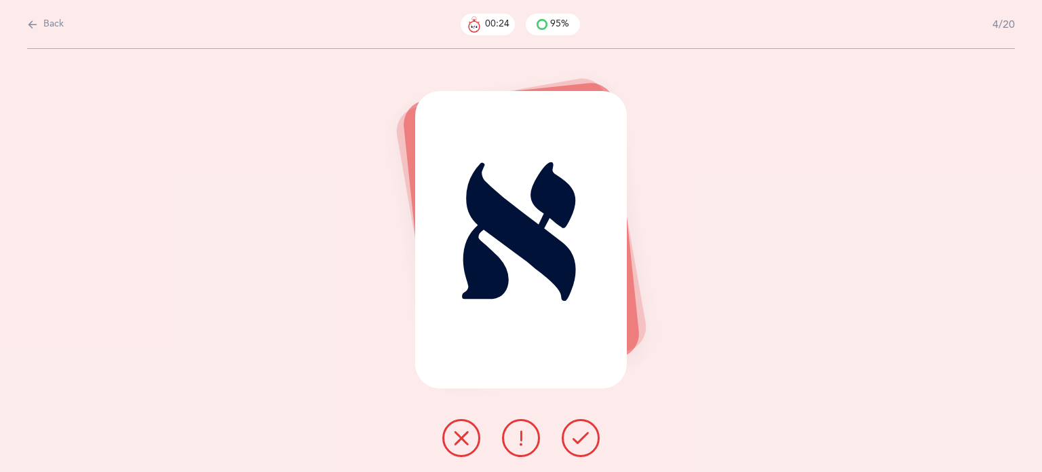
click at [592, 446] on button at bounding box center [581, 438] width 38 height 38
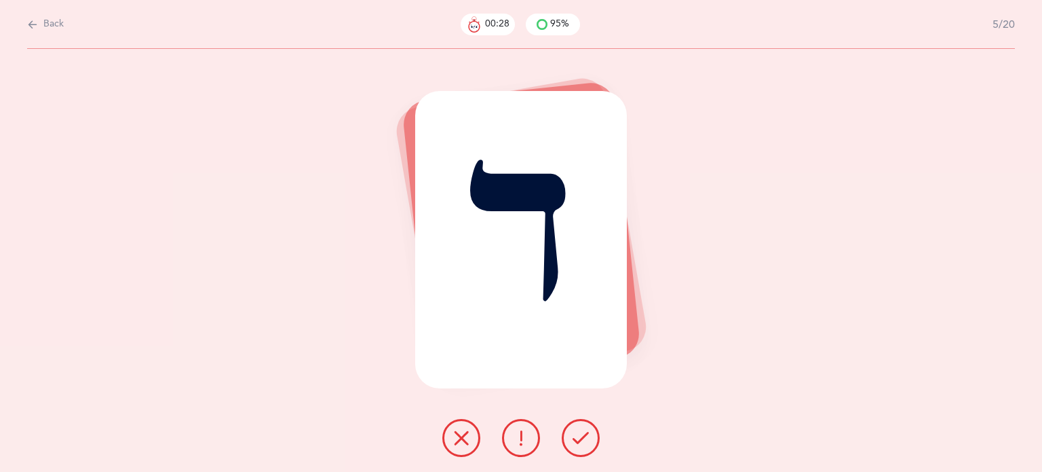
click at [592, 446] on button at bounding box center [581, 438] width 38 height 38
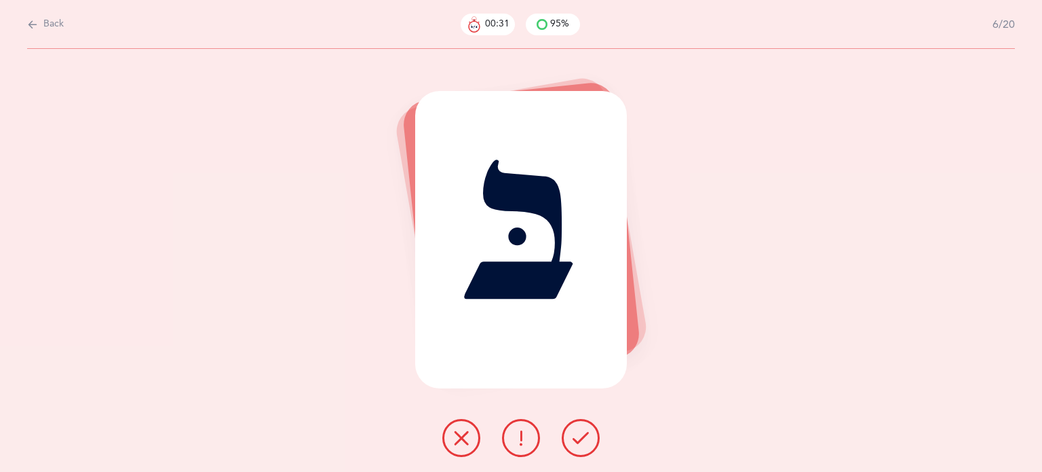
click at [578, 446] on button at bounding box center [581, 438] width 38 height 38
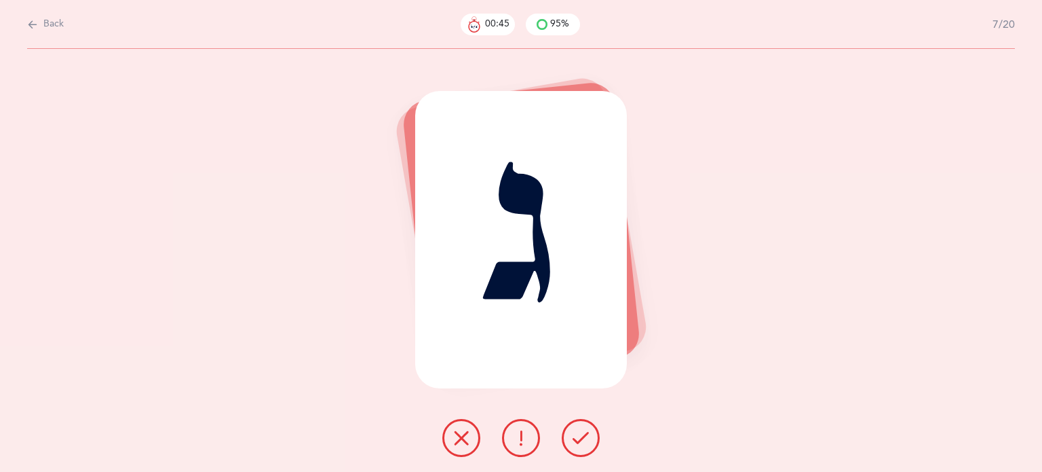
click at [515, 438] on icon at bounding box center [521, 437] width 16 height 16
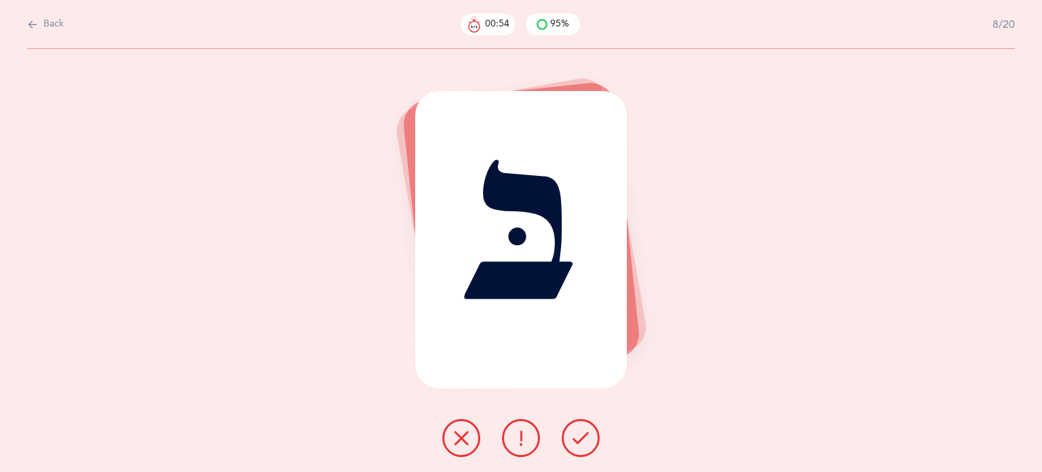
click at [583, 440] on icon at bounding box center [581, 437] width 16 height 16
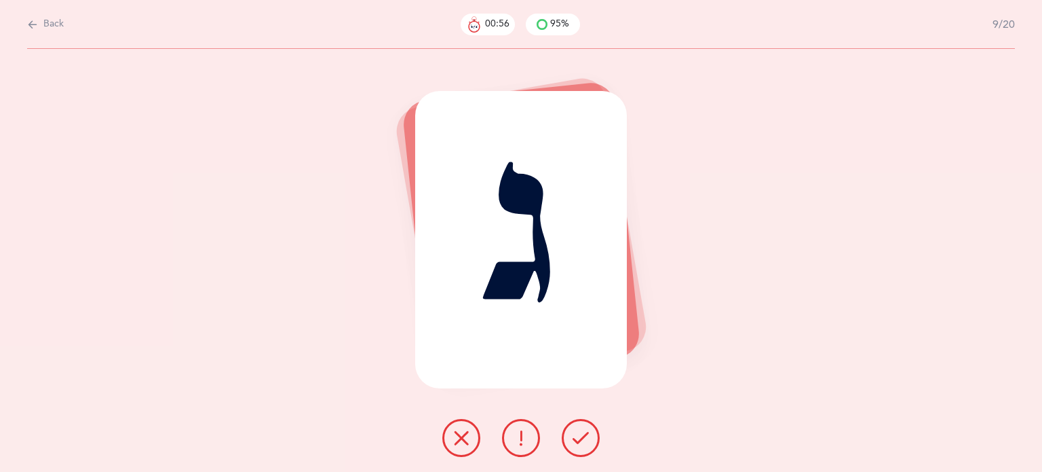
click at [583, 440] on icon at bounding box center [581, 437] width 16 height 16
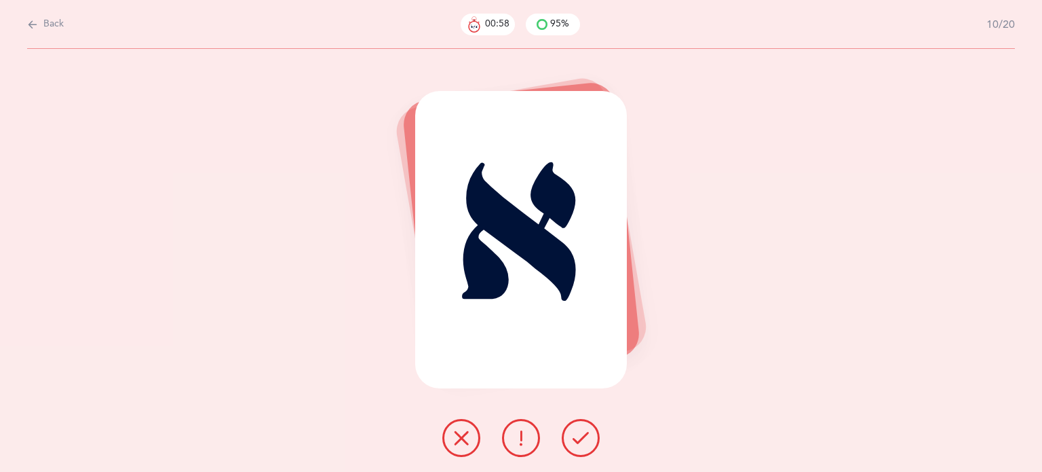
click at [583, 440] on icon at bounding box center [581, 437] width 16 height 16
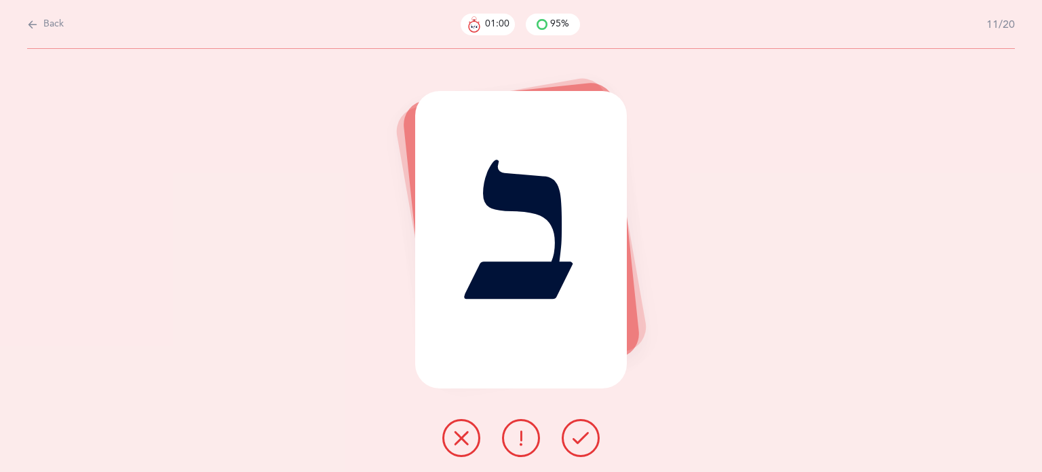
click at [583, 440] on icon at bounding box center [581, 437] width 16 height 16
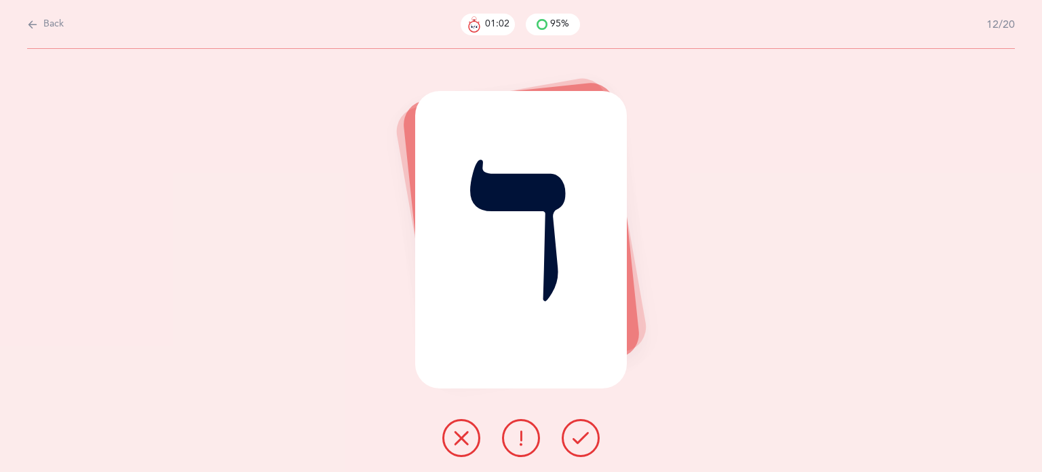
click at [583, 440] on icon at bounding box center [581, 437] width 16 height 16
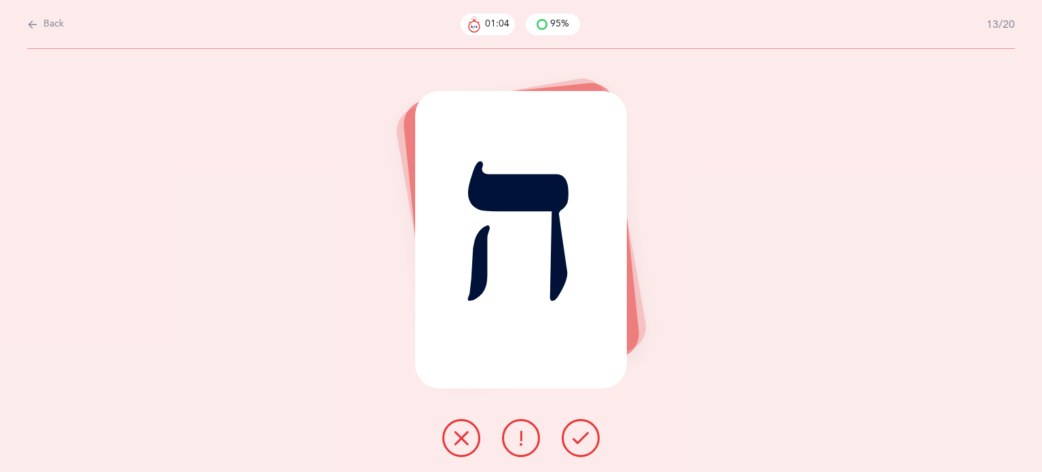
click at [583, 440] on icon at bounding box center [581, 437] width 16 height 16
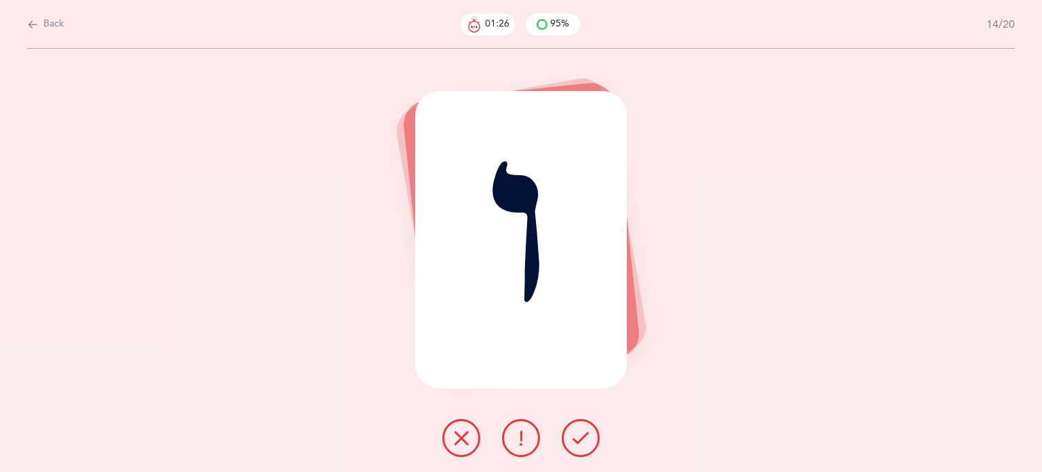
click at [455, 442] on icon at bounding box center [461, 437] width 16 height 16
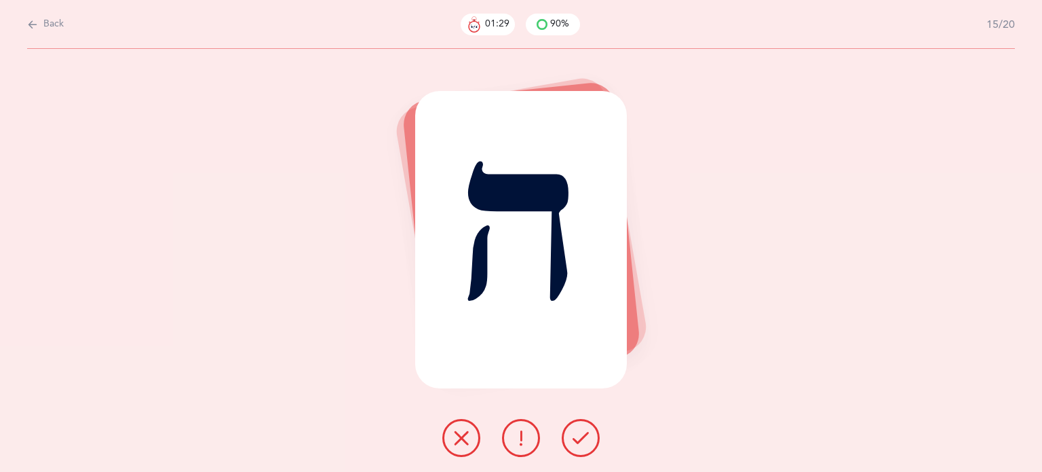
click at [579, 441] on icon at bounding box center [581, 437] width 16 height 16
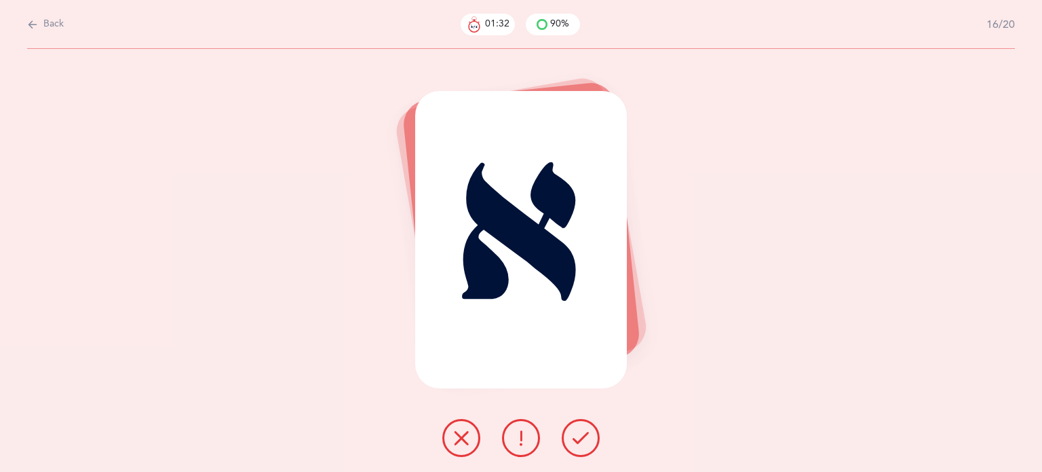
click at [571, 436] on button at bounding box center [581, 438] width 38 height 38
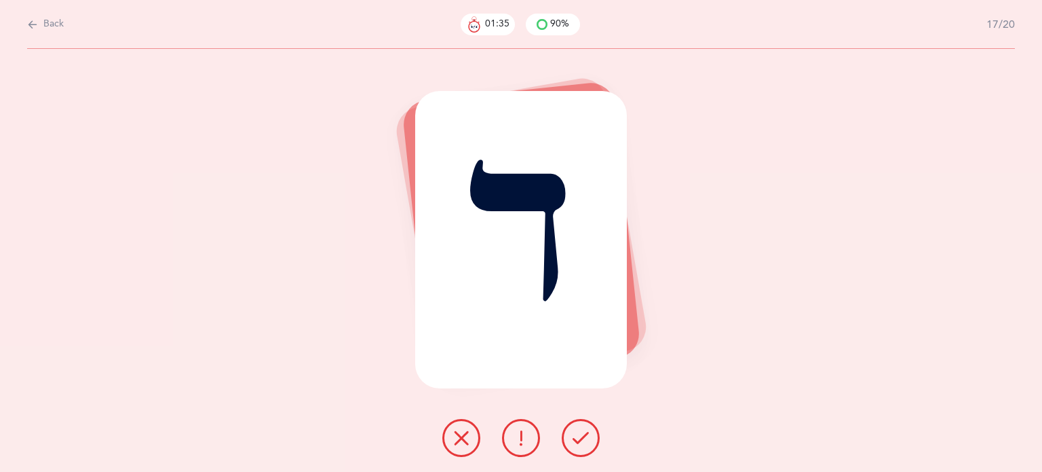
click at [589, 436] on button at bounding box center [581, 438] width 38 height 38
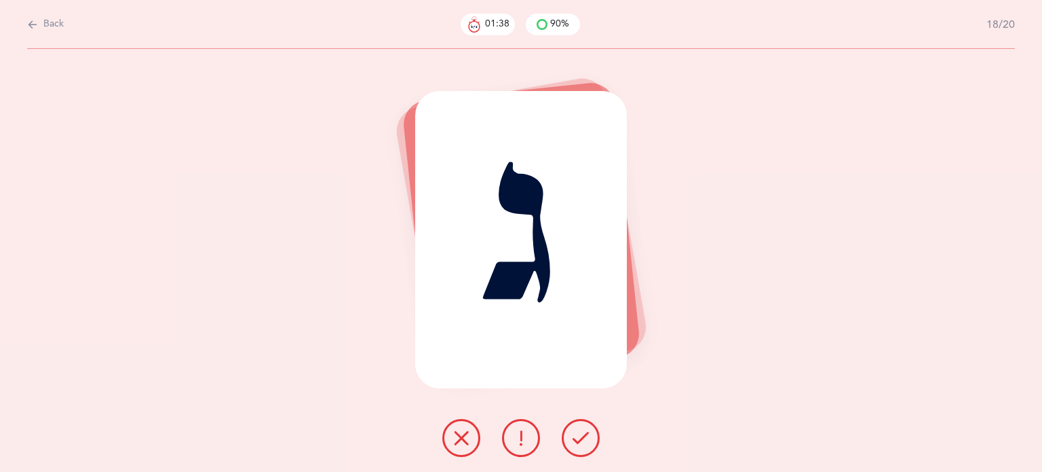
click at [589, 436] on button at bounding box center [581, 438] width 38 height 38
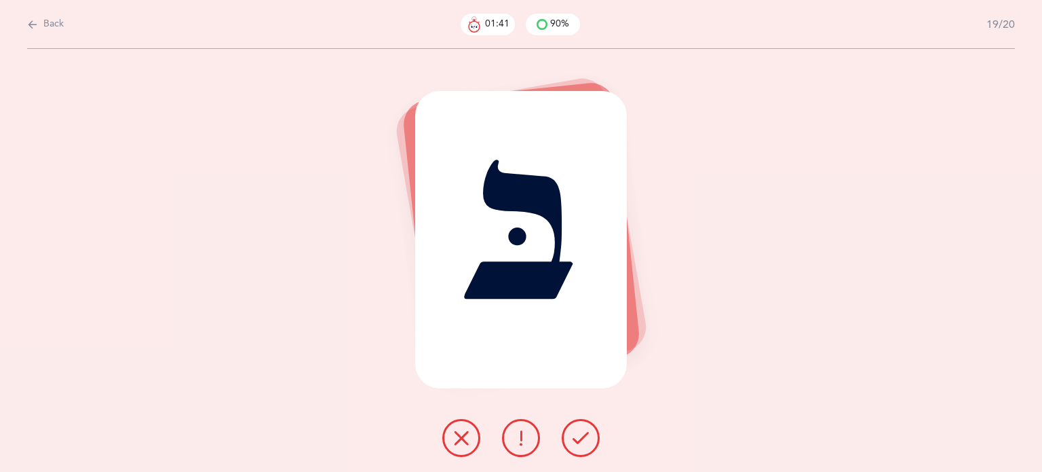
click at [460, 439] on icon at bounding box center [461, 437] width 16 height 16
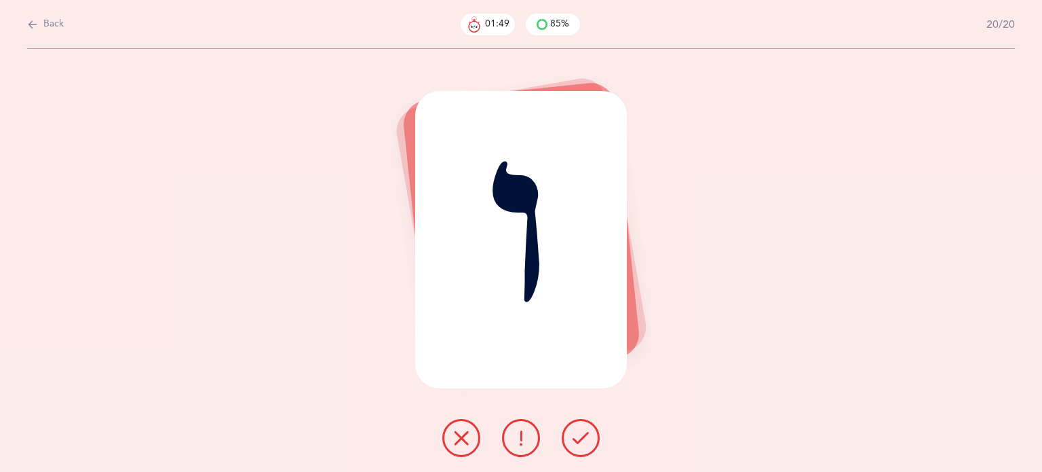
click at [461, 441] on icon at bounding box center [461, 437] width 16 height 16
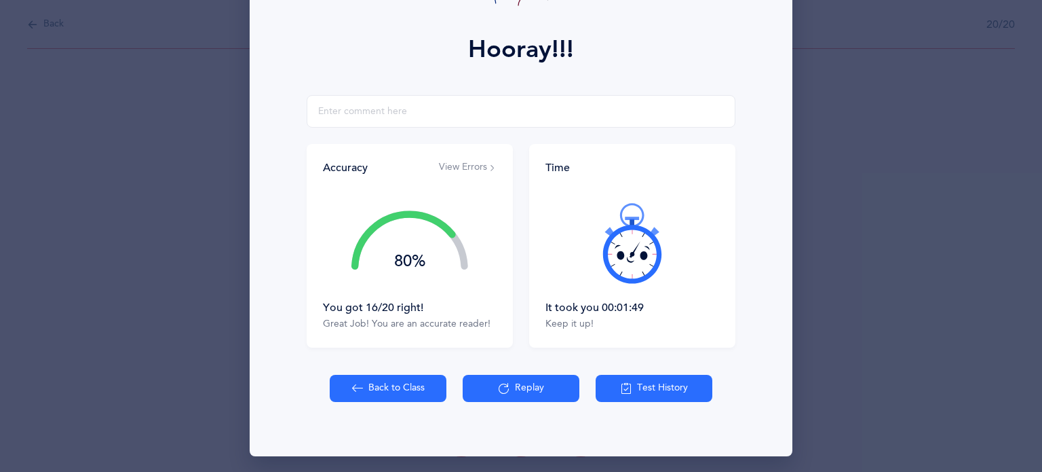
scroll to position [174, 0]
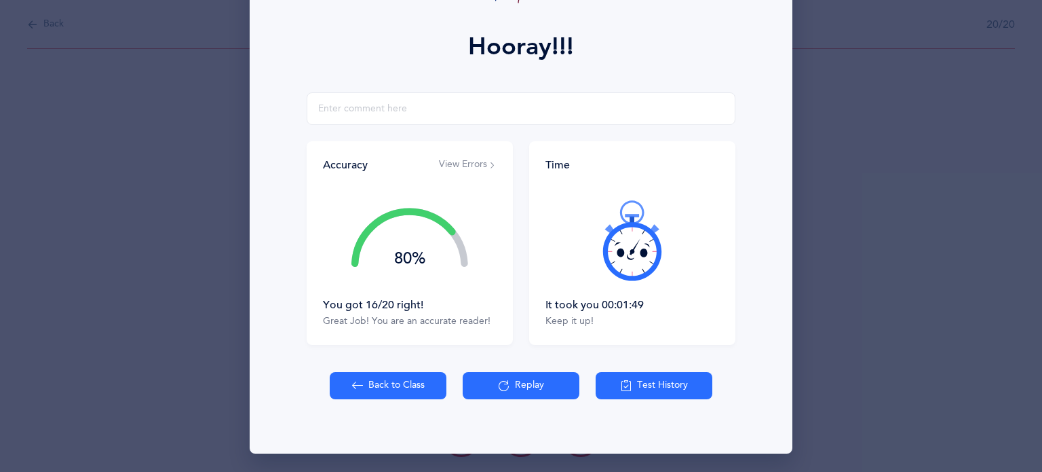
click at [404, 389] on button "Back to Class" at bounding box center [388, 385] width 117 height 27
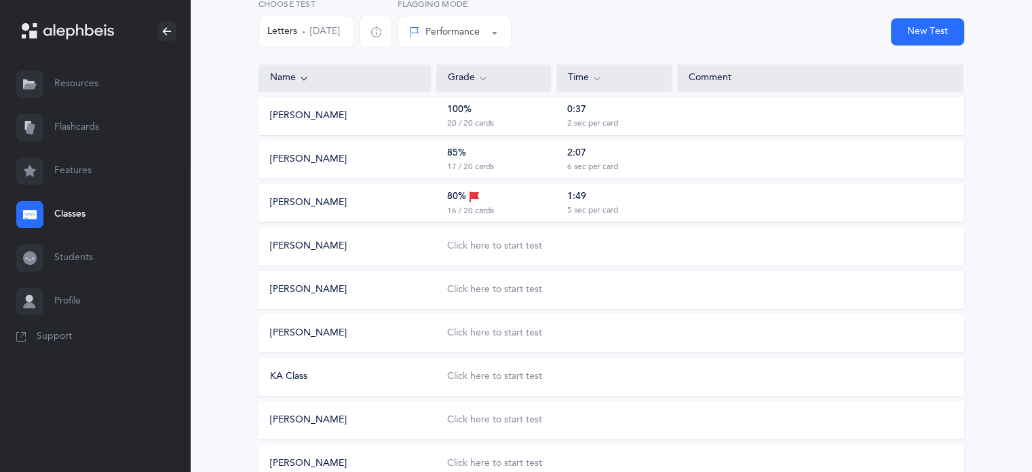
scroll to position [136, 0]
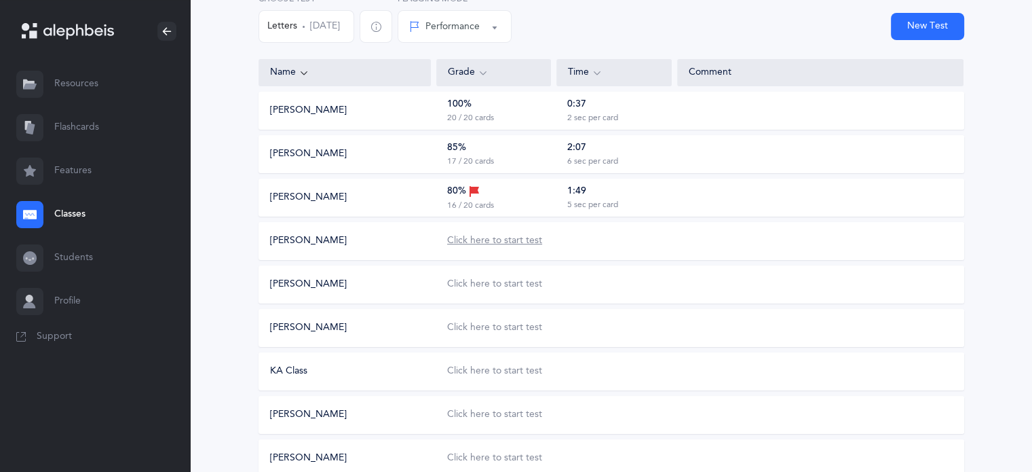
click at [496, 237] on div "Click here to start test" at bounding box center [494, 241] width 95 height 14
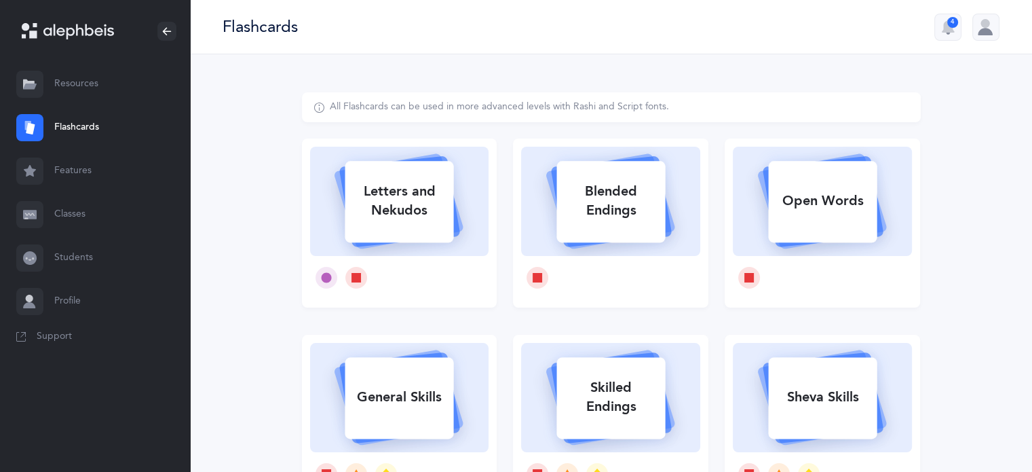
click at [413, 219] on div "Letters and Nekudos" at bounding box center [399, 201] width 109 height 54
select select
select select "single"
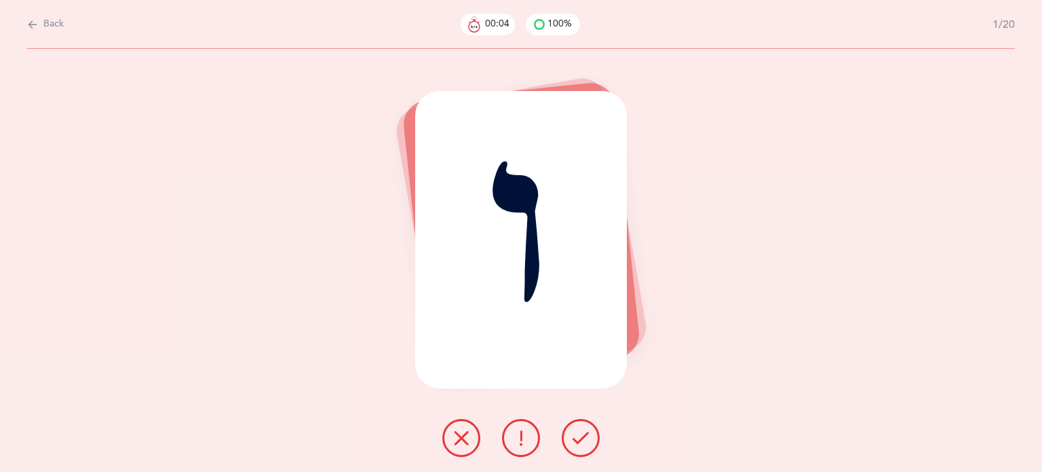
click at [585, 423] on button at bounding box center [581, 438] width 38 height 38
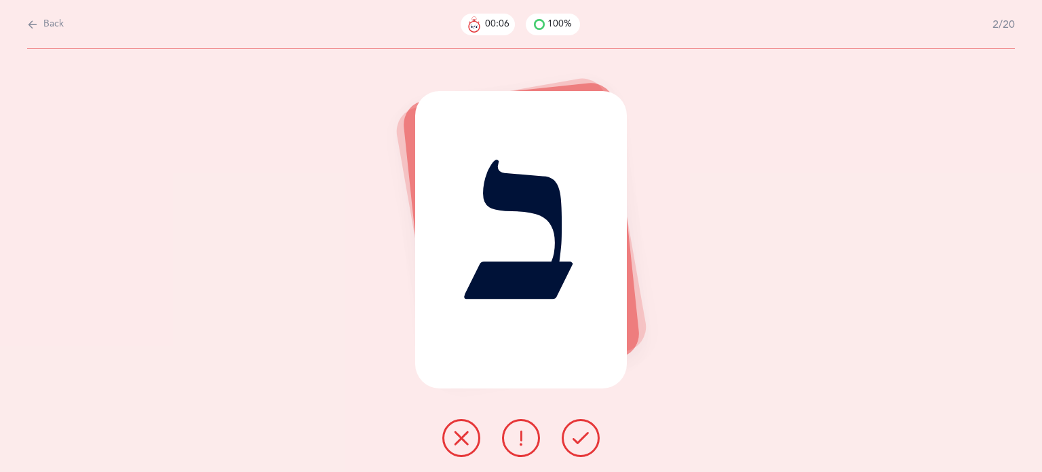
click at [581, 435] on icon at bounding box center [581, 437] width 16 height 16
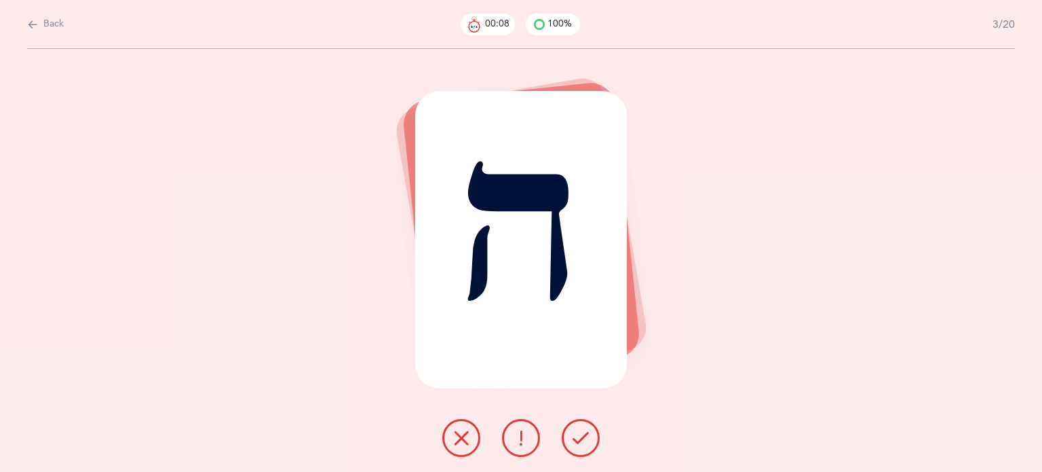
click at [581, 435] on icon at bounding box center [581, 437] width 16 height 16
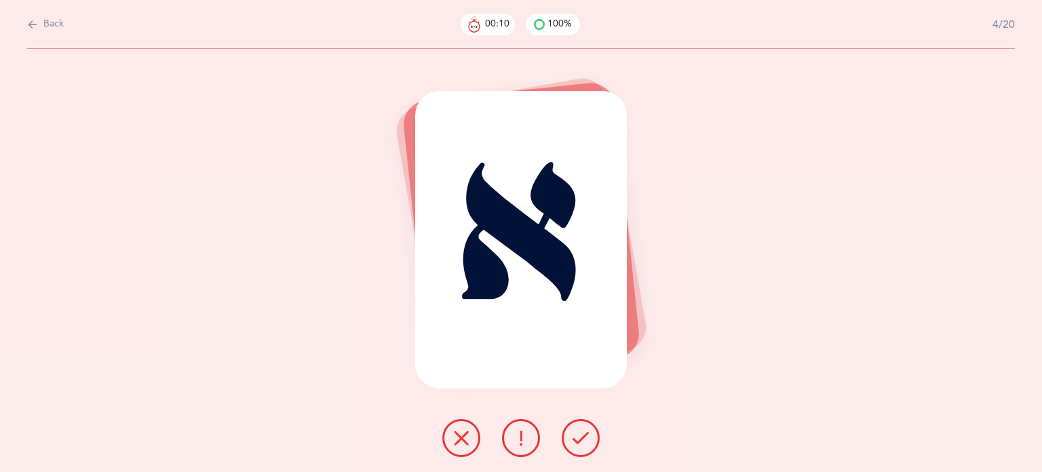
click at [581, 435] on icon at bounding box center [581, 437] width 16 height 16
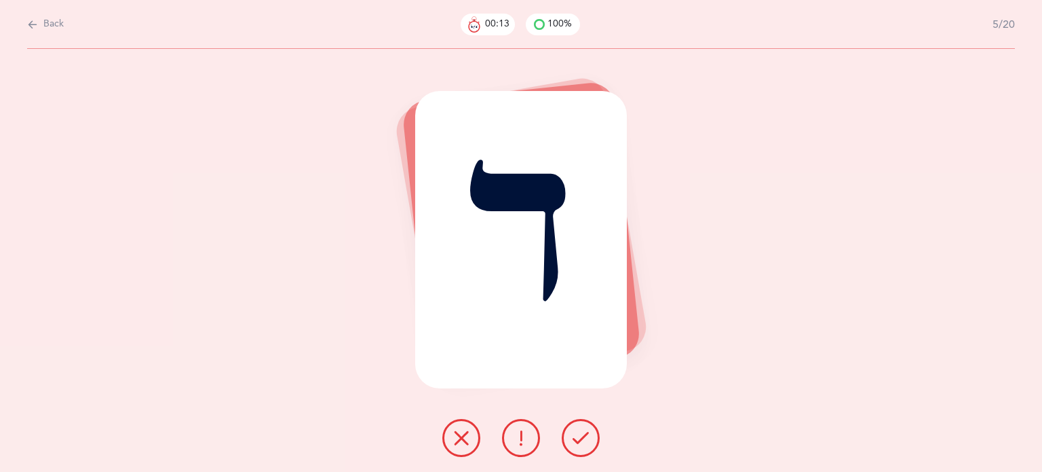
click at [459, 437] on icon at bounding box center [461, 437] width 16 height 16
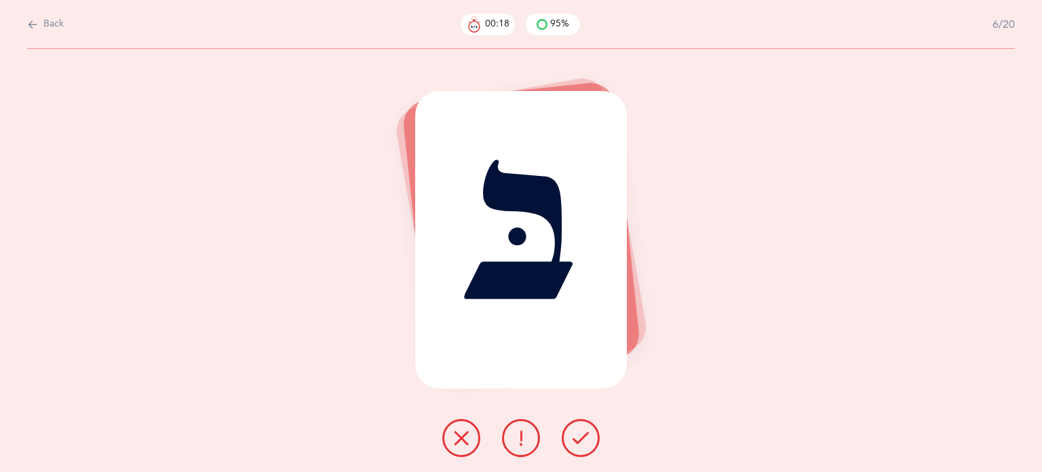
click at [579, 442] on icon at bounding box center [581, 437] width 16 height 16
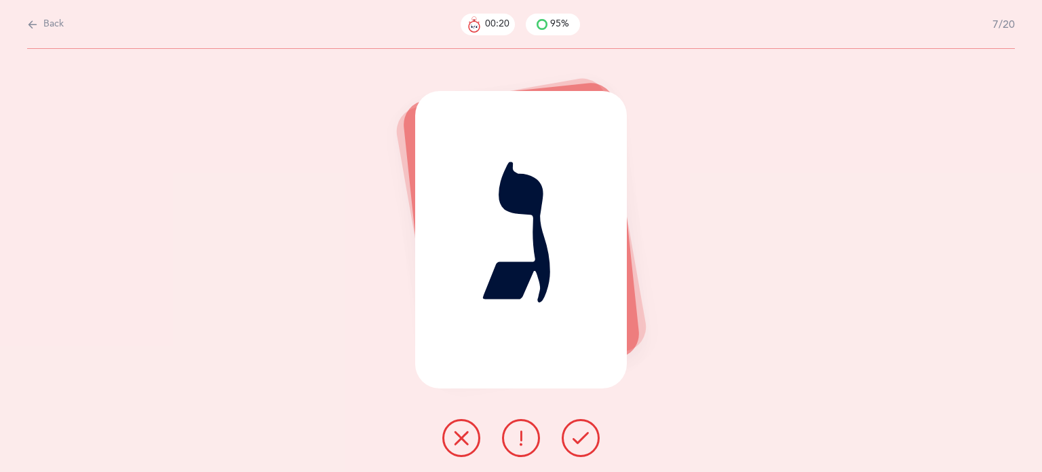
click at [579, 442] on icon at bounding box center [581, 437] width 16 height 16
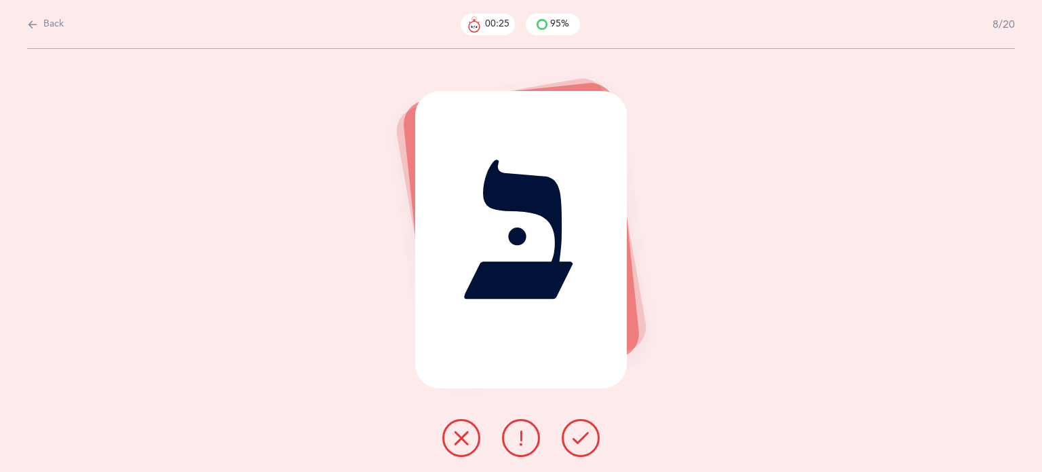
click at [579, 442] on icon at bounding box center [581, 437] width 16 height 16
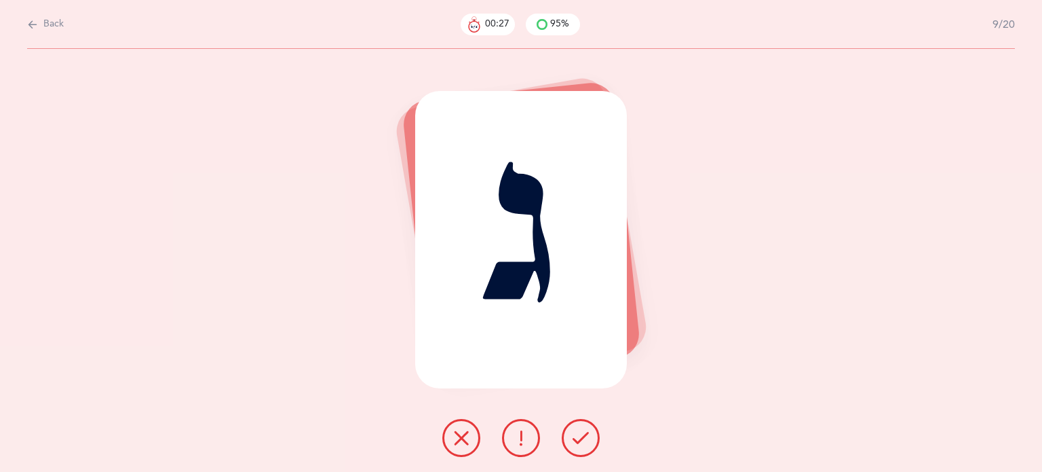
click at [579, 442] on icon at bounding box center [581, 437] width 16 height 16
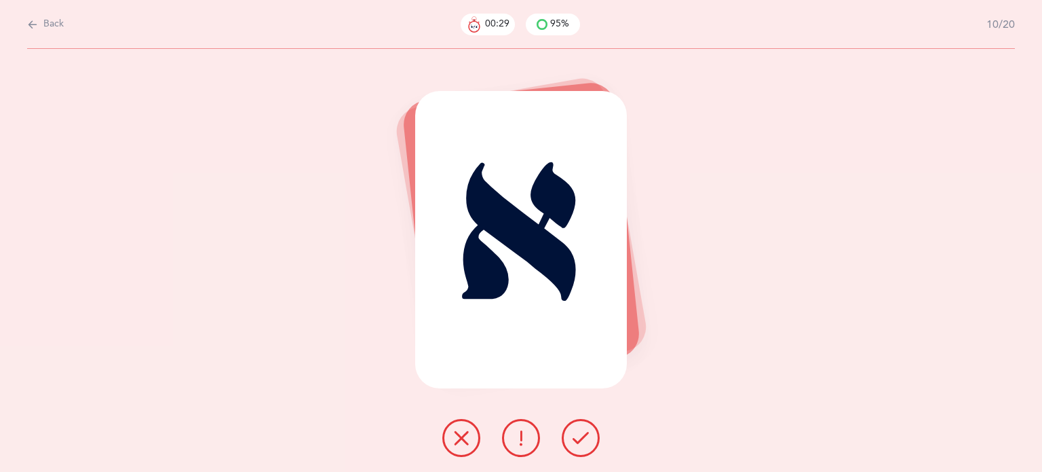
click at [579, 442] on icon at bounding box center [581, 437] width 16 height 16
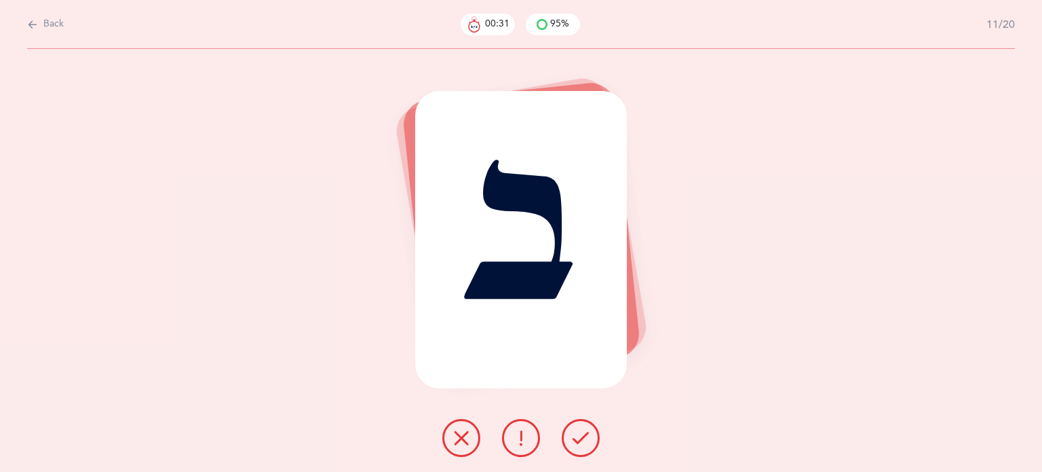
click at [579, 442] on icon at bounding box center [581, 437] width 16 height 16
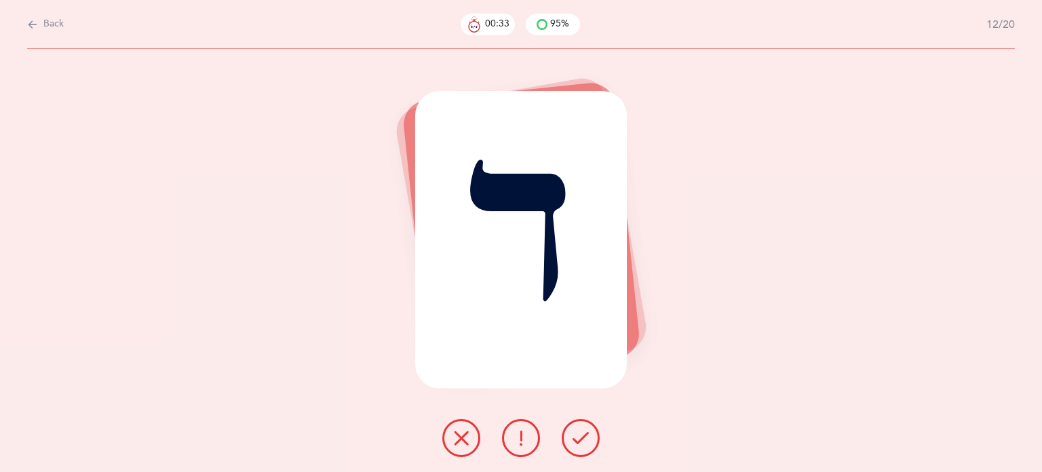
click at [579, 442] on icon at bounding box center [581, 437] width 16 height 16
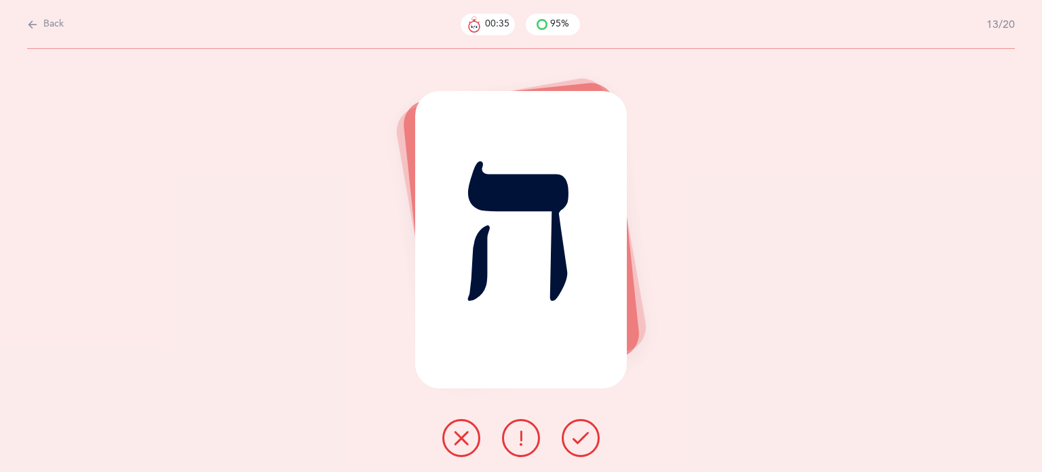
click at [579, 442] on icon at bounding box center [581, 437] width 16 height 16
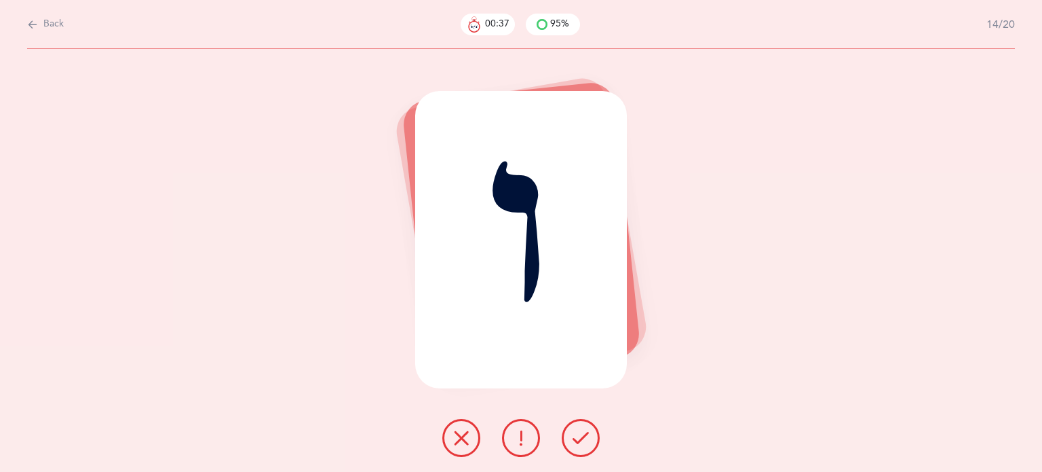
click at [579, 442] on icon at bounding box center [581, 437] width 16 height 16
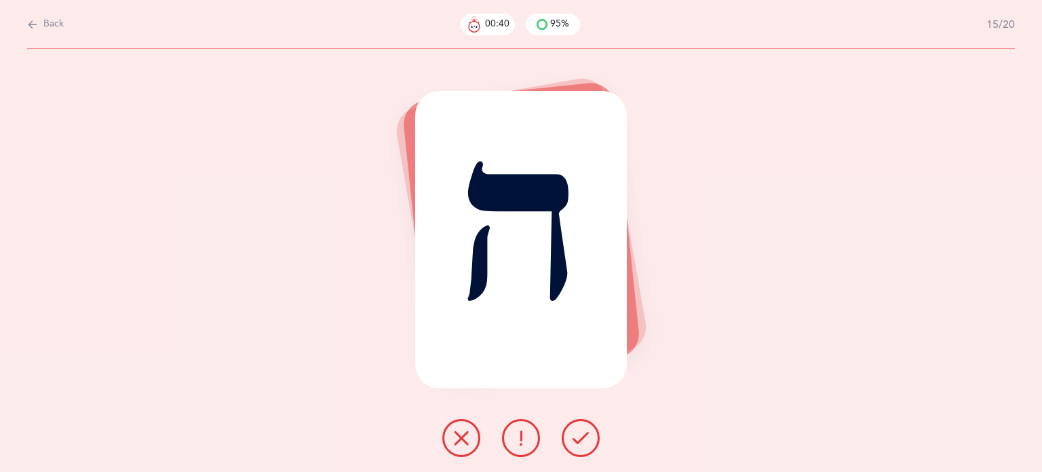
click at [579, 442] on icon at bounding box center [581, 437] width 16 height 16
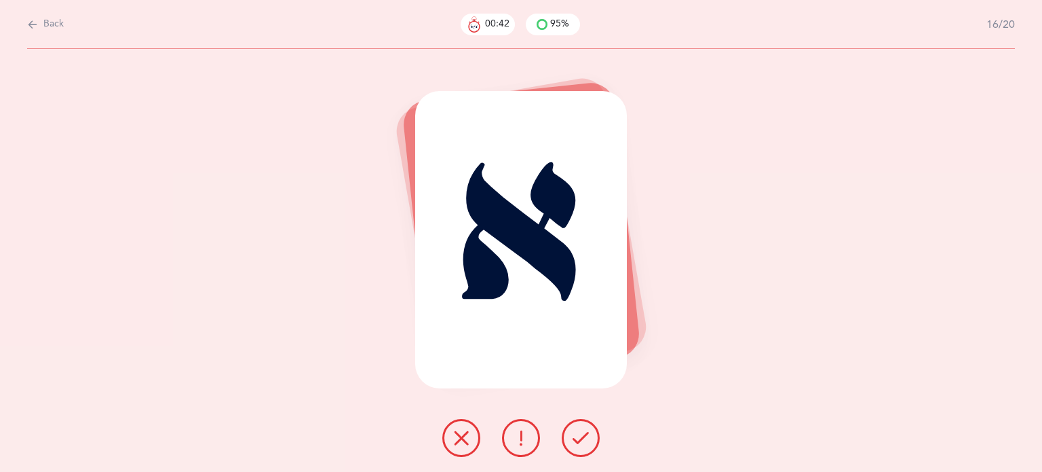
click at [579, 442] on icon at bounding box center [581, 437] width 16 height 16
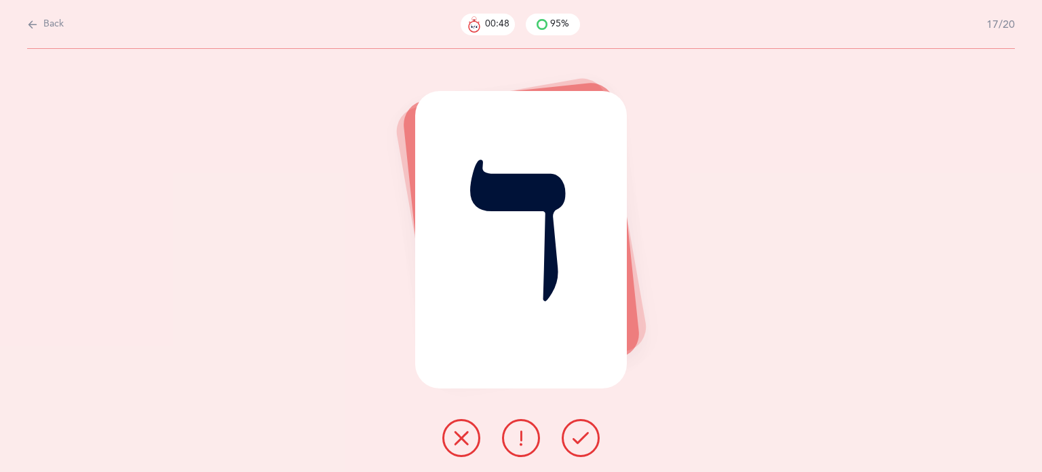
click at [467, 435] on icon at bounding box center [461, 437] width 16 height 16
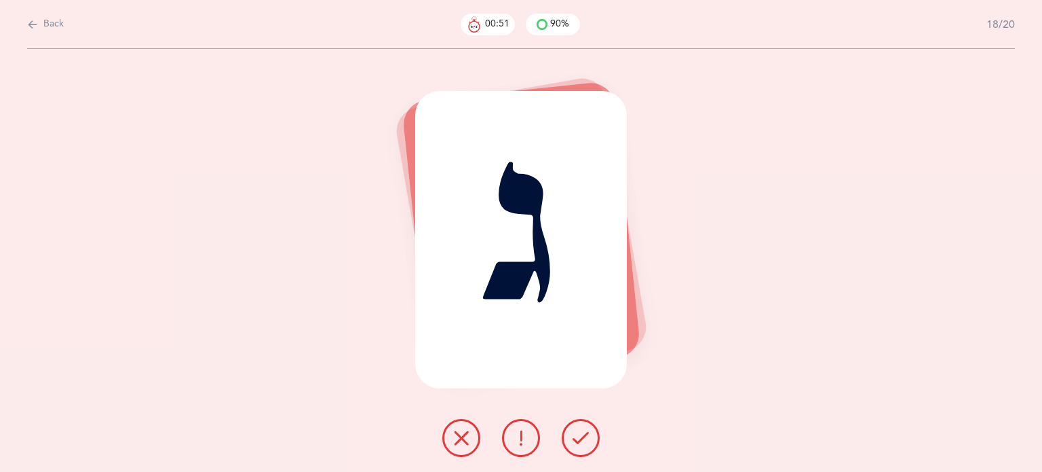
click at [573, 450] on button at bounding box center [581, 438] width 38 height 38
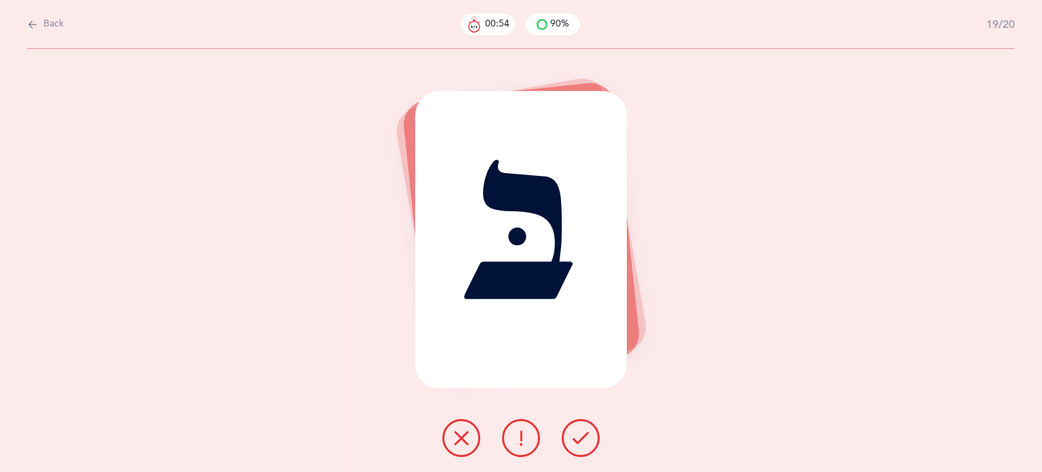
click at [573, 450] on button at bounding box center [581, 438] width 38 height 38
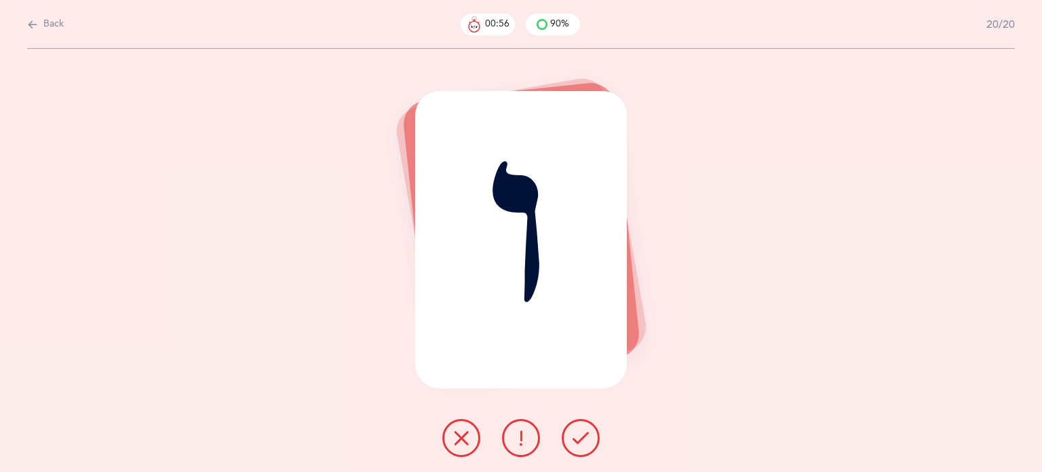
click at [573, 450] on button at bounding box center [581, 438] width 38 height 38
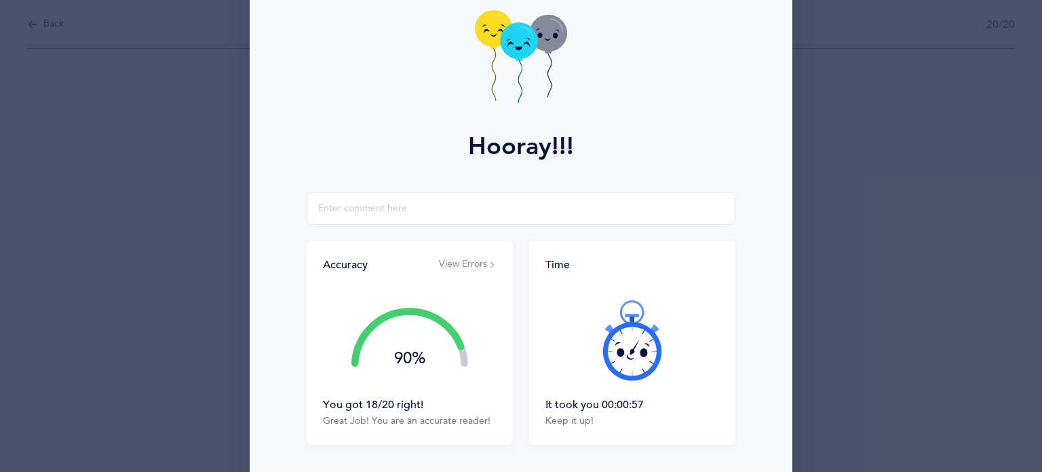
scroll to position [136, 0]
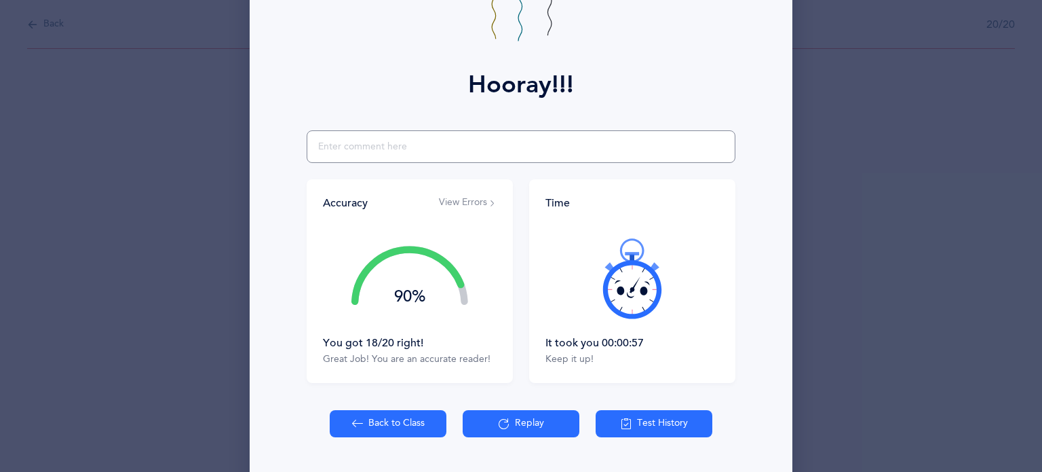
click at [356, 150] on input "text" at bounding box center [521, 146] width 429 height 33
type input "sometimes confused daled and [PERSON_NAME]"
click at [378, 424] on button "Back to Class" at bounding box center [388, 423] width 117 height 27
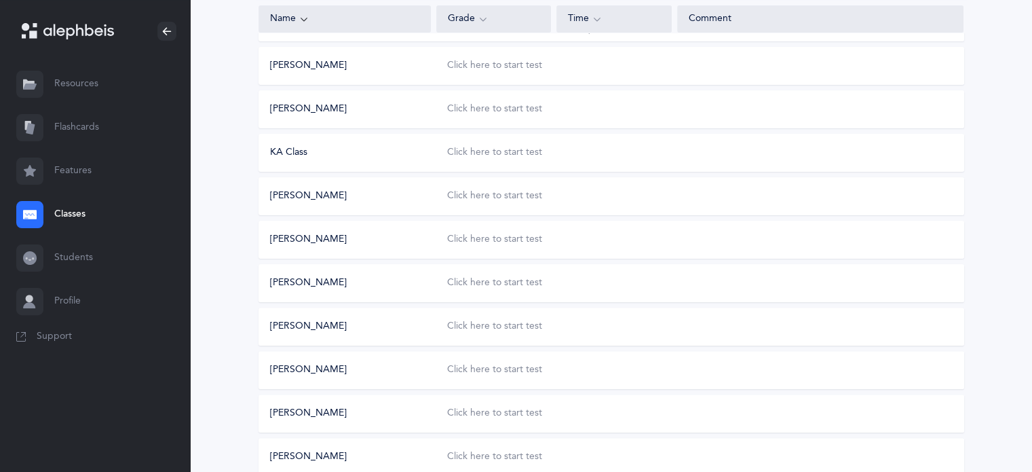
scroll to position [357, 0]
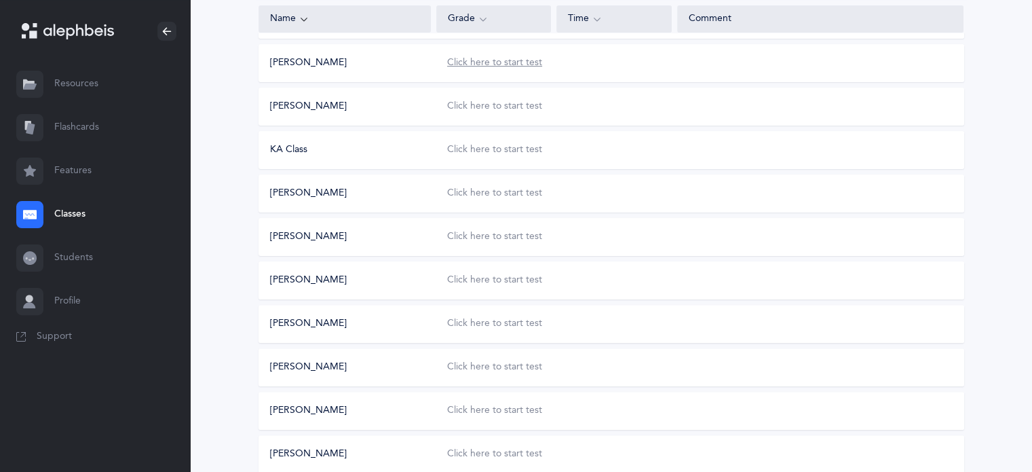
click at [519, 62] on div "Click here to start test" at bounding box center [494, 63] width 95 height 14
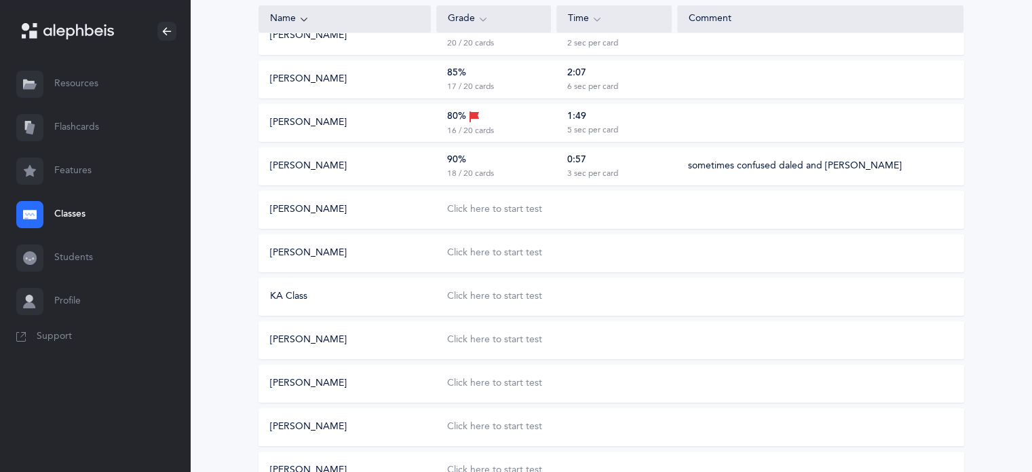
scroll to position [212, 0]
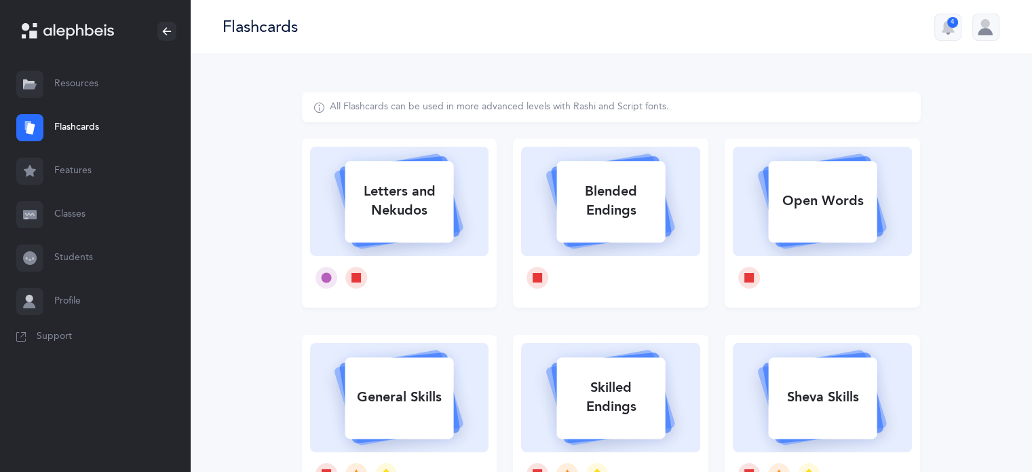
click at [416, 199] on div "Letters and Nekudos" at bounding box center [399, 201] width 109 height 54
select select
select select "single"
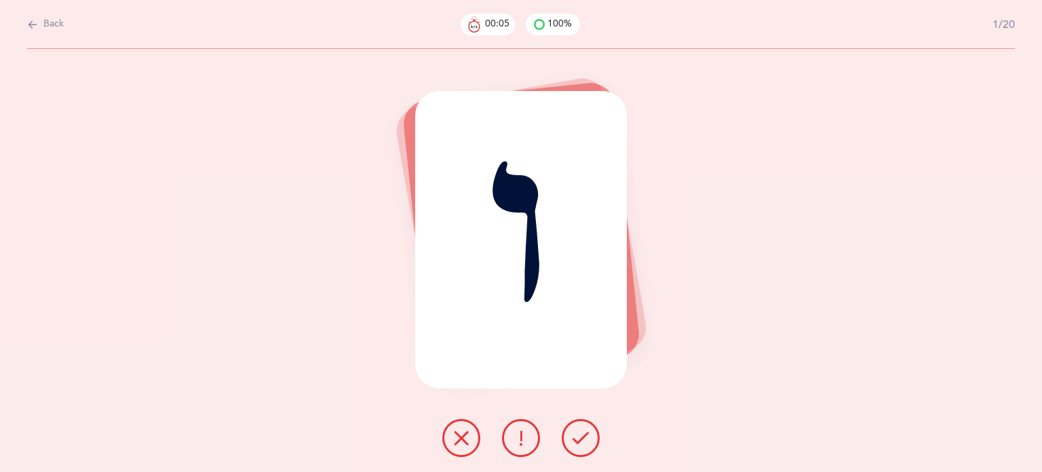
click at [448, 436] on button at bounding box center [461, 438] width 38 height 38
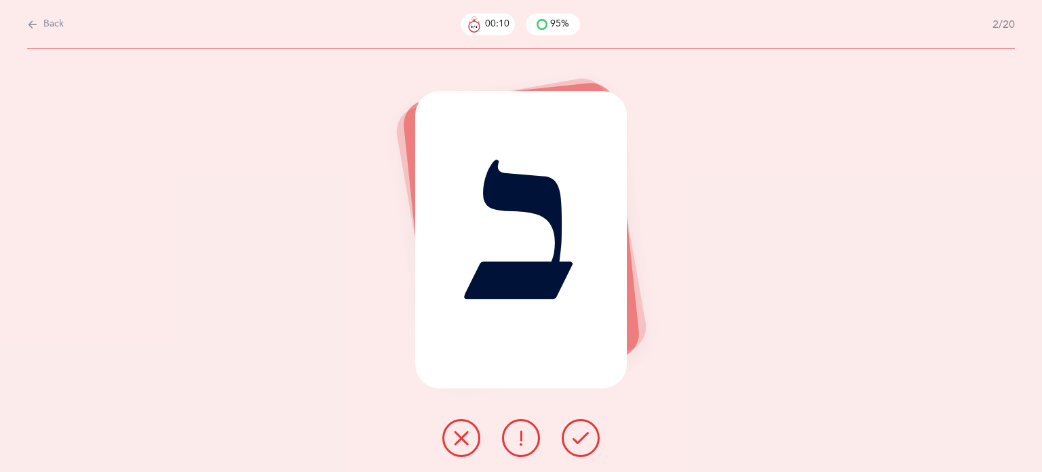
click at [575, 423] on button at bounding box center [581, 438] width 38 height 38
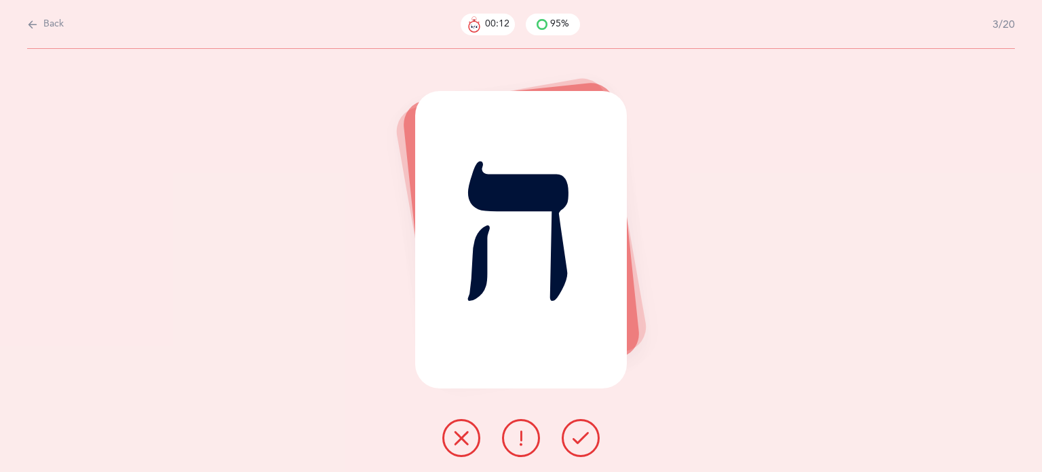
click at [575, 423] on button at bounding box center [581, 438] width 38 height 38
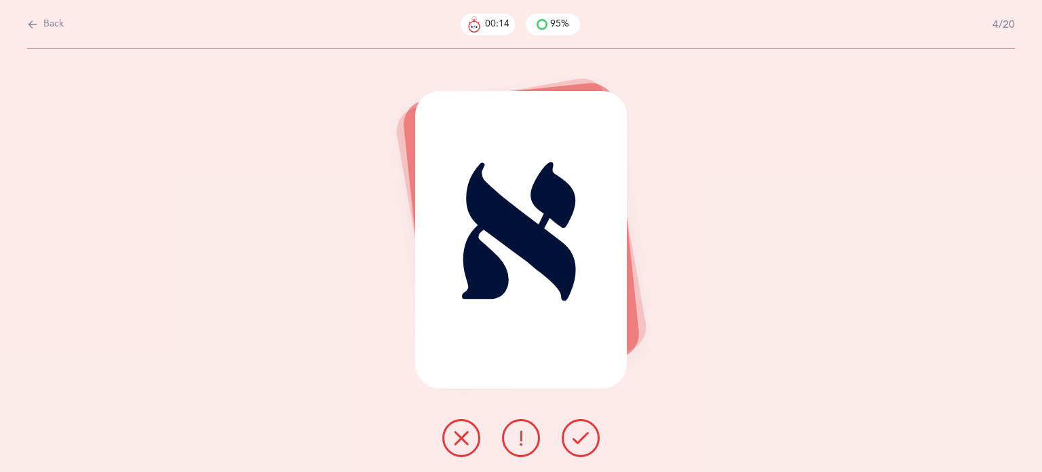
click at [575, 423] on button at bounding box center [581, 438] width 38 height 38
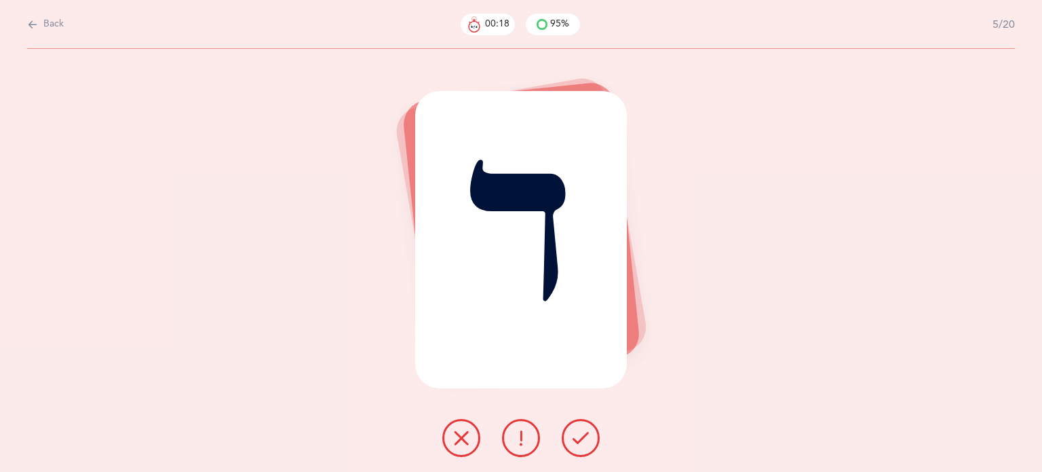
click at [577, 429] on icon at bounding box center [581, 437] width 16 height 16
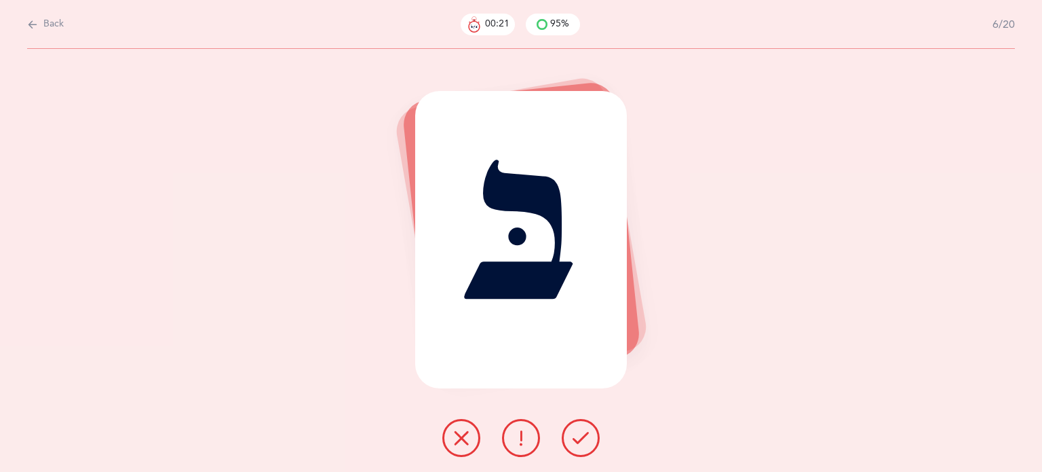
click at [577, 429] on icon at bounding box center [581, 437] width 16 height 16
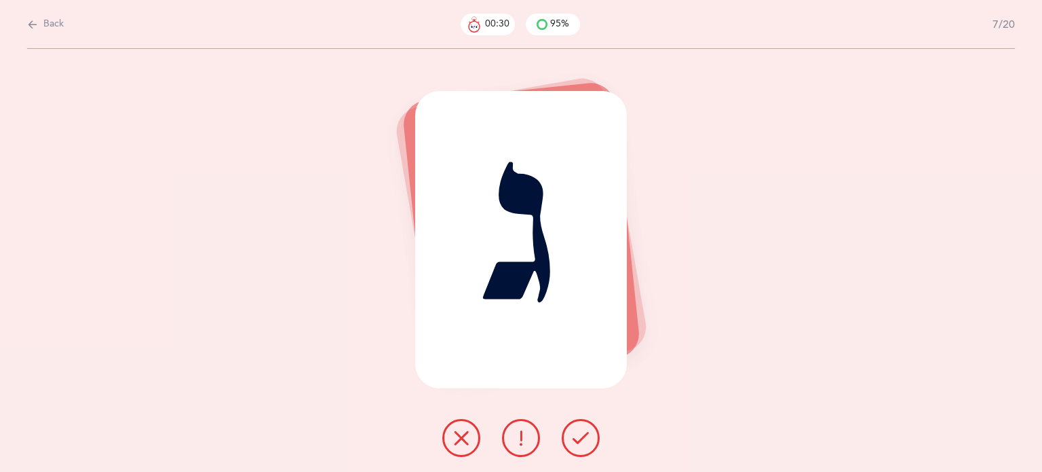
click at [578, 428] on button at bounding box center [581, 438] width 38 height 38
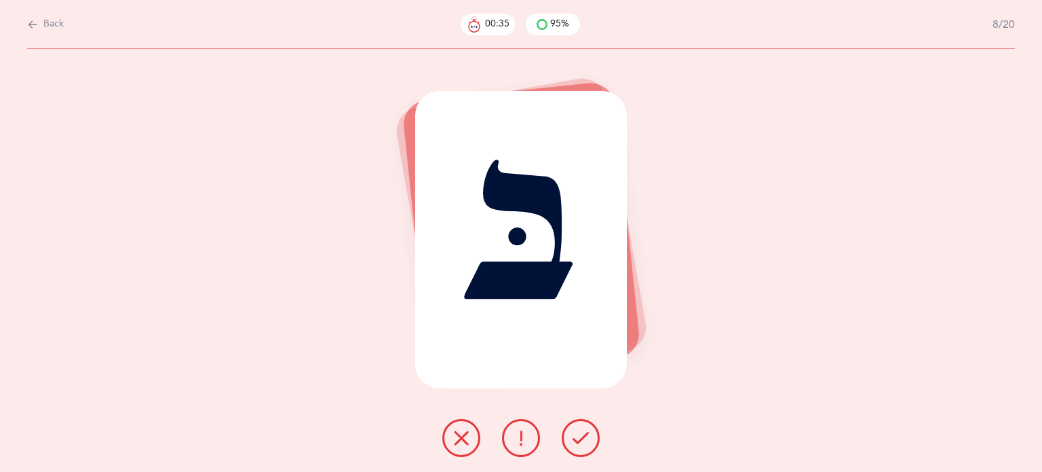
click at [512, 434] on button at bounding box center [521, 438] width 38 height 38
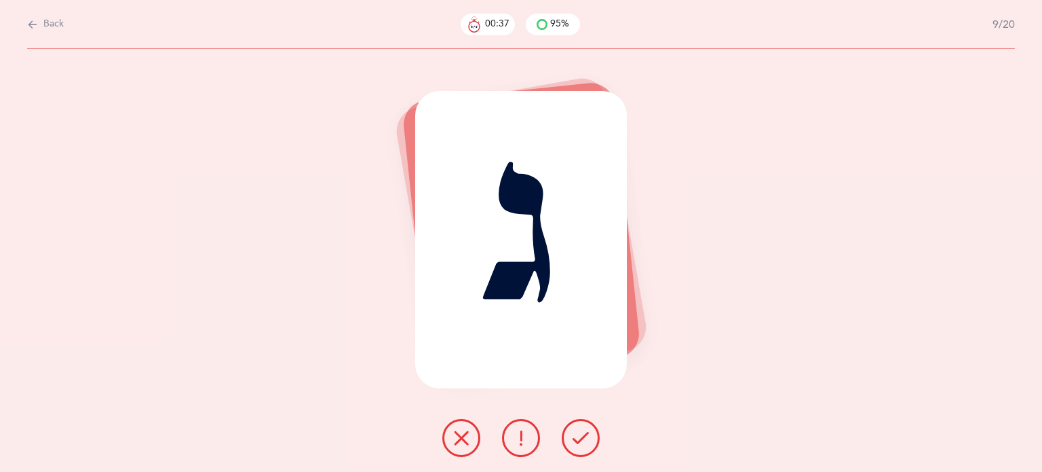
click at [579, 434] on icon at bounding box center [581, 437] width 16 height 16
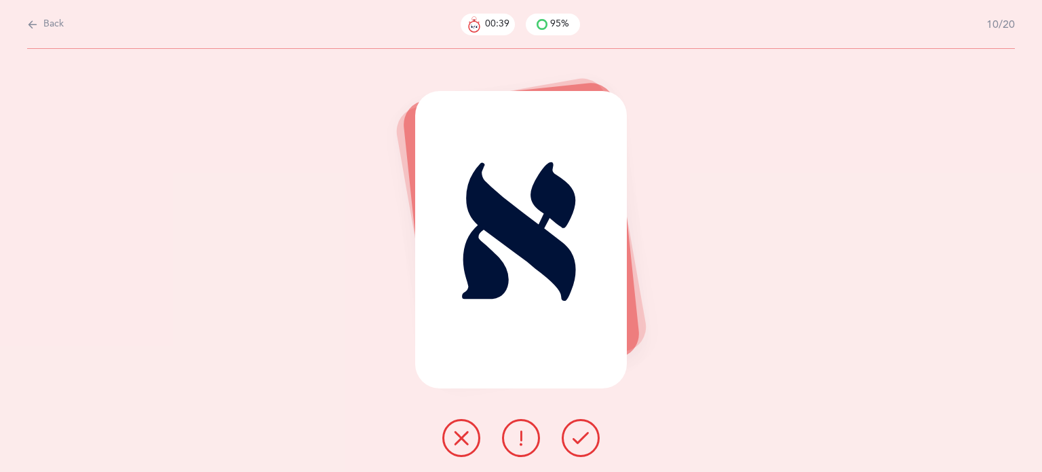
click at [579, 434] on icon at bounding box center [581, 437] width 16 height 16
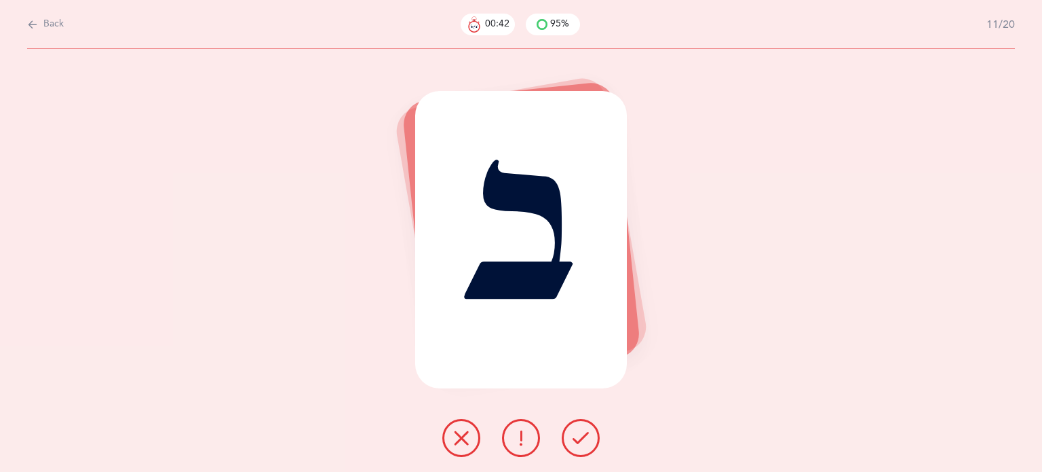
click at [579, 434] on icon at bounding box center [581, 437] width 16 height 16
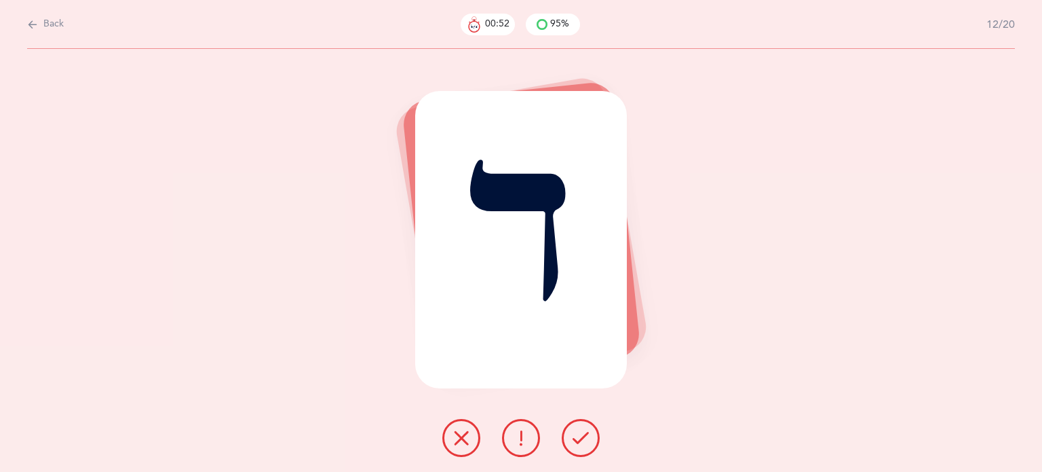
click at [579, 434] on icon at bounding box center [581, 437] width 16 height 16
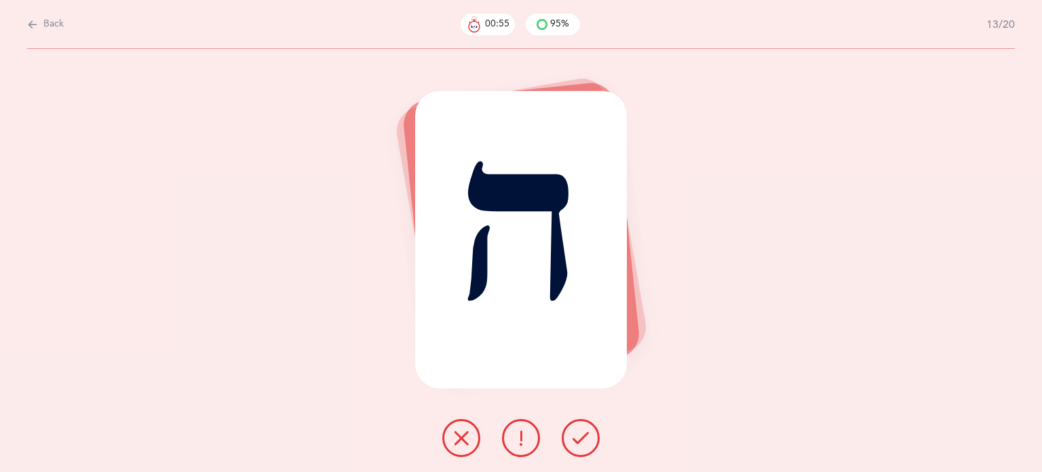
click at [579, 434] on icon at bounding box center [581, 437] width 16 height 16
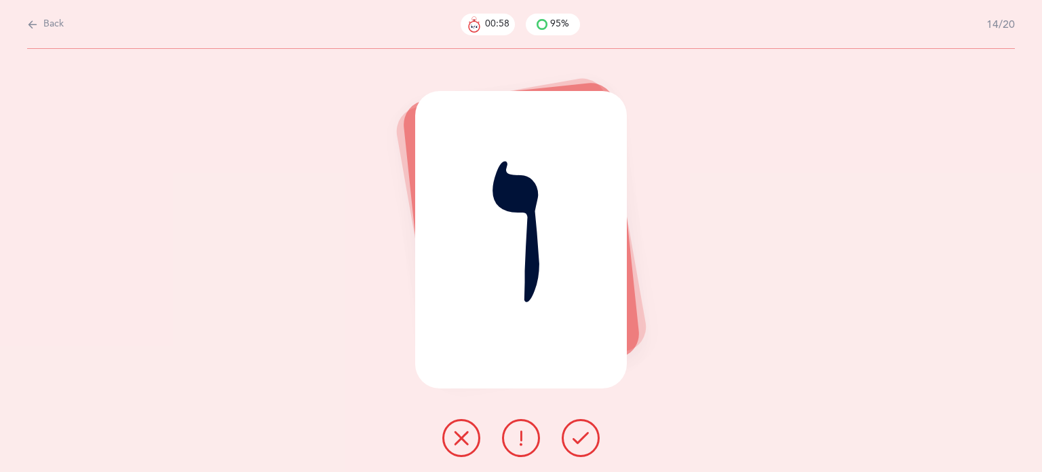
click at [450, 442] on button at bounding box center [461, 438] width 38 height 38
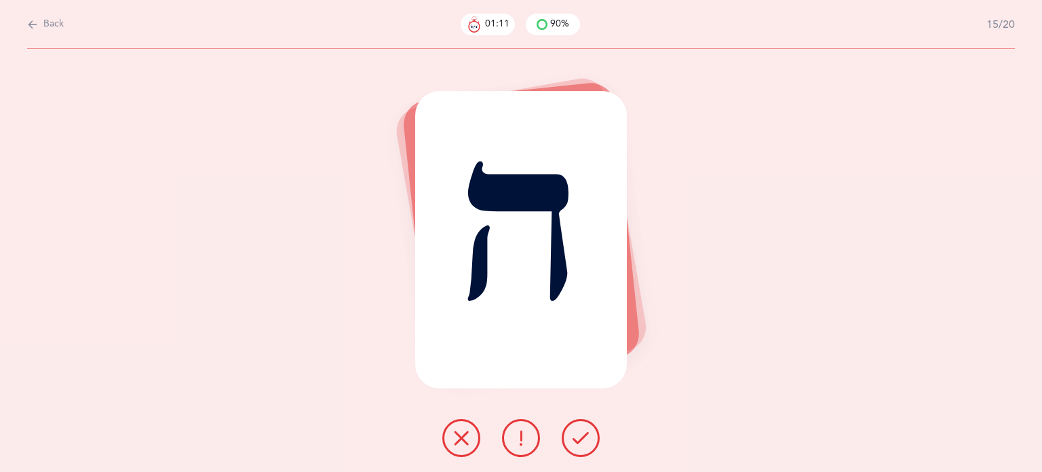
click at [463, 432] on icon at bounding box center [461, 437] width 16 height 16
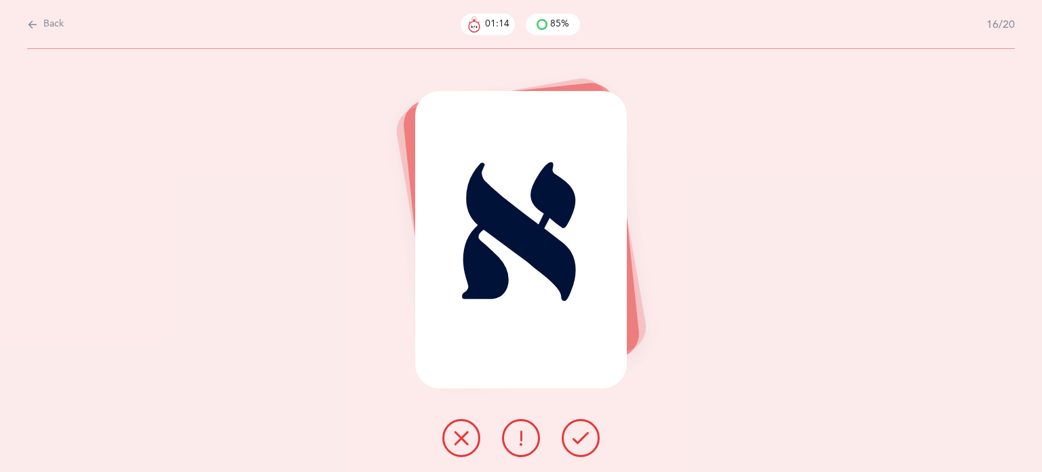
click at [598, 432] on button at bounding box center [581, 438] width 38 height 38
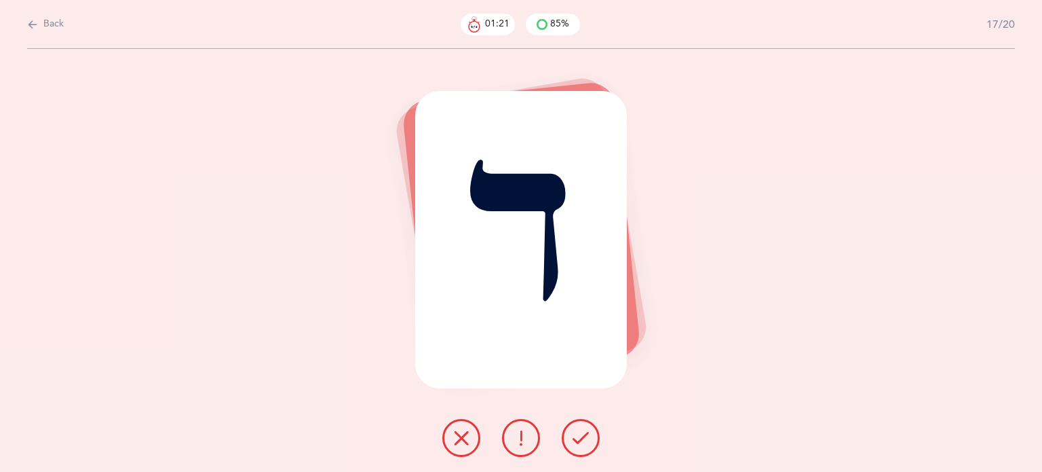
click at [586, 432] on icon at bounding box center [581, 437] width 16 height 16
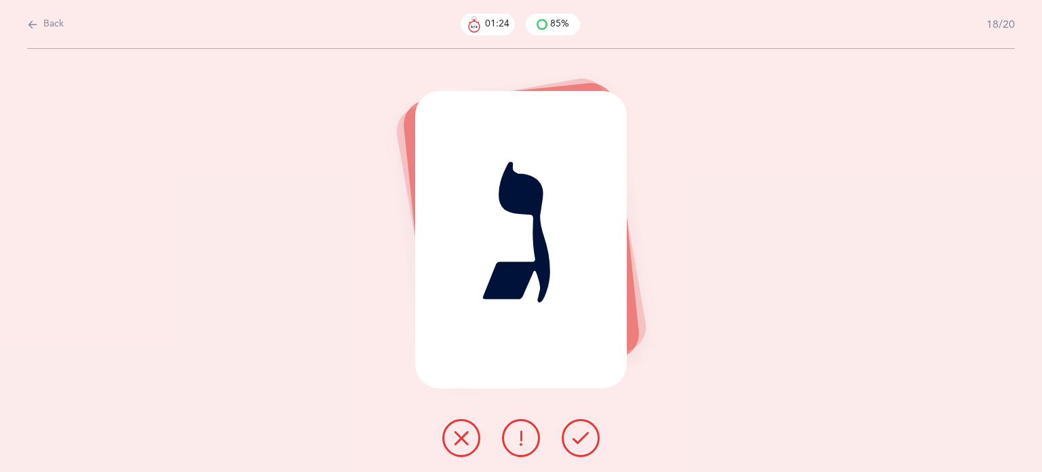
click at [586, 432] on icon at bounding box center [581, 437] width 16 height 16
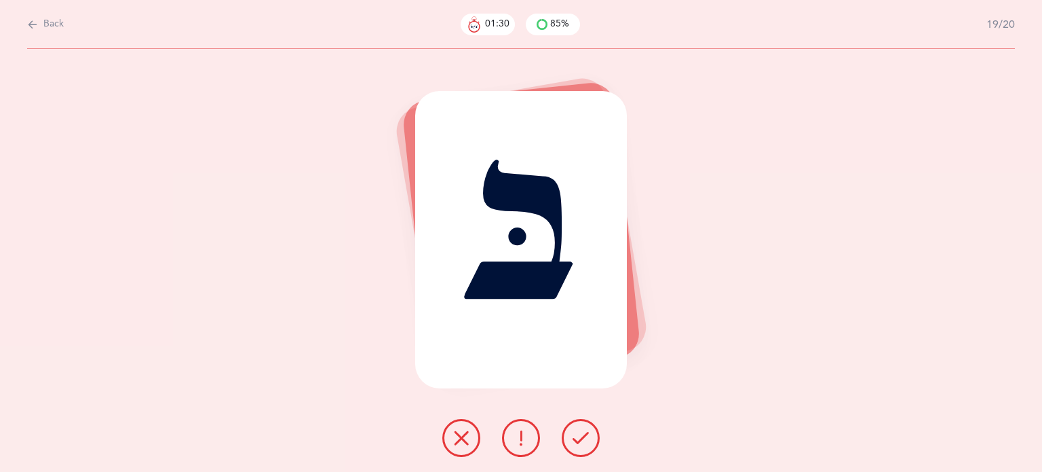
click at [453, 442] on icon at bounding box center [461, 437] width 16 height 16
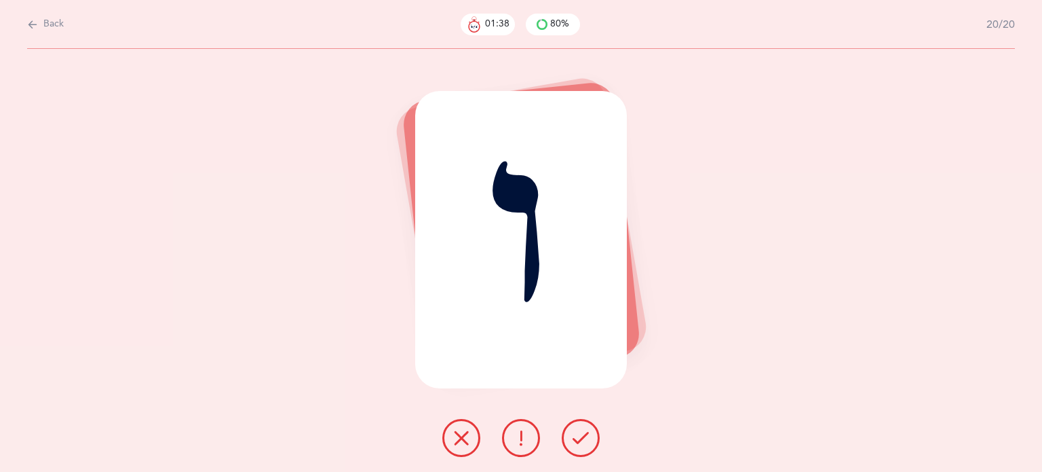
click at [454, 439] on icon at bounding box center [461, 437] width 16 height 16
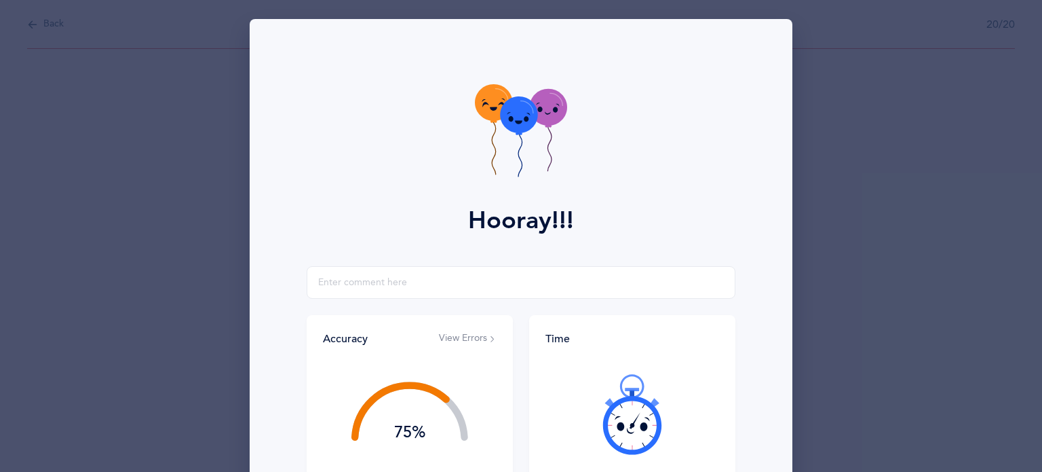
click at [455, 341] on button "View Errors" at bounding box center [468, 339] width 58 height 14
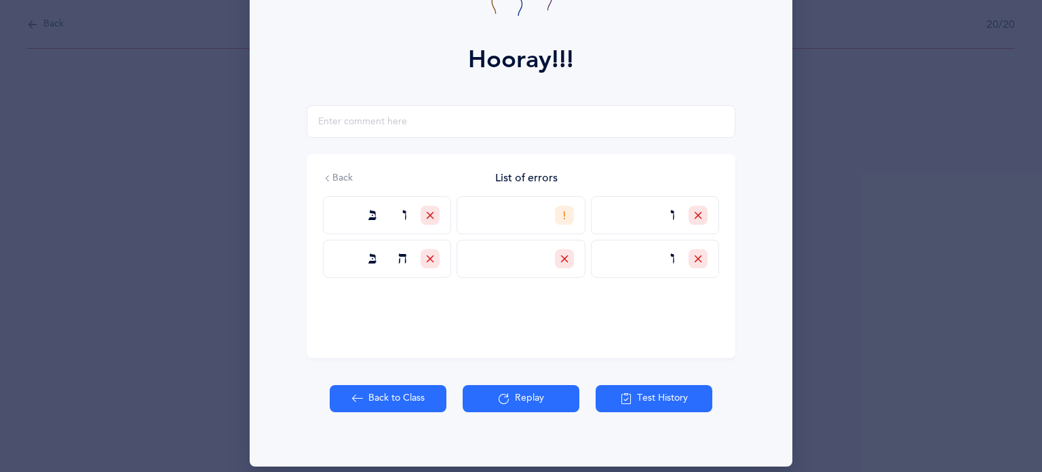
scroll to position [164, 0]
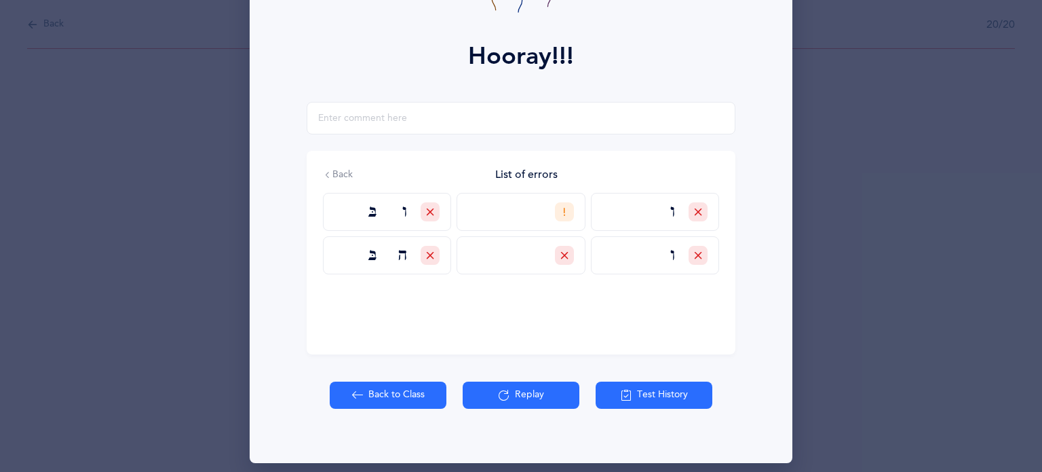
click at [647, 394] on button "Test History" at bounding box center [654, 394] width 117 height 27
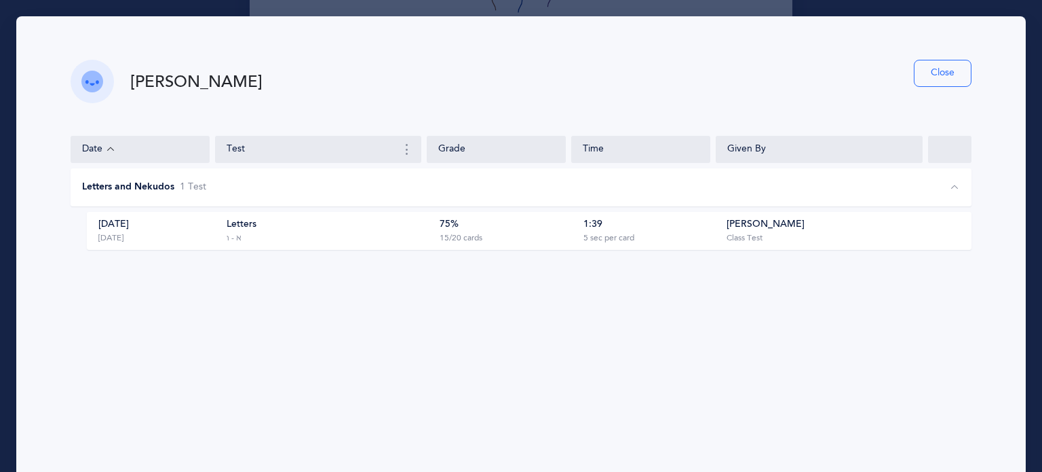
click at [236, 242] on div "א - ו" at bounding box center [234, 238] width 15 height 11
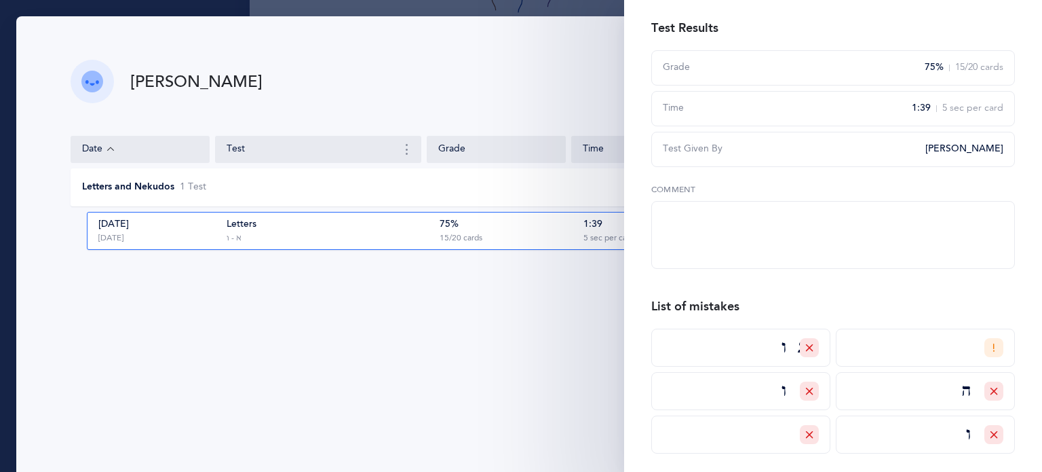
scroll to position [0, 0]
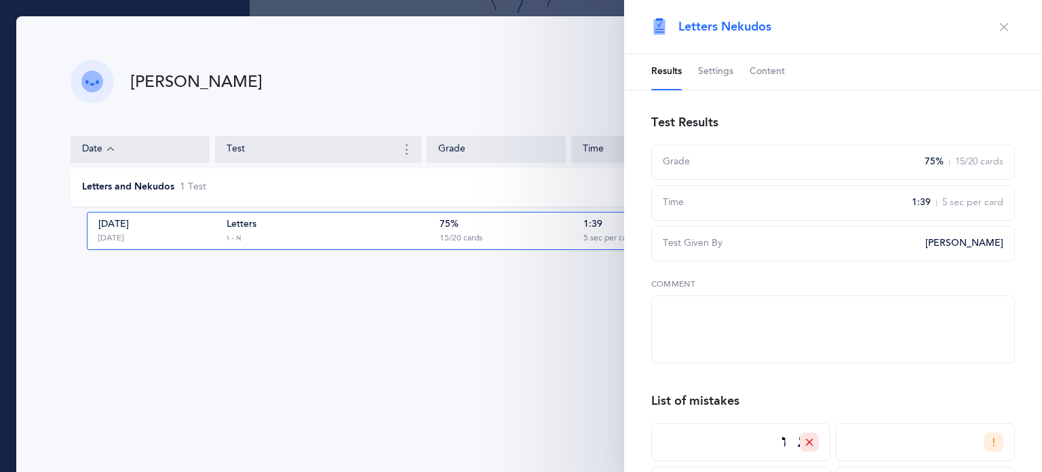
click at [770, 67] on span "Content" at bounding box center [767, 72] width 35 height 14
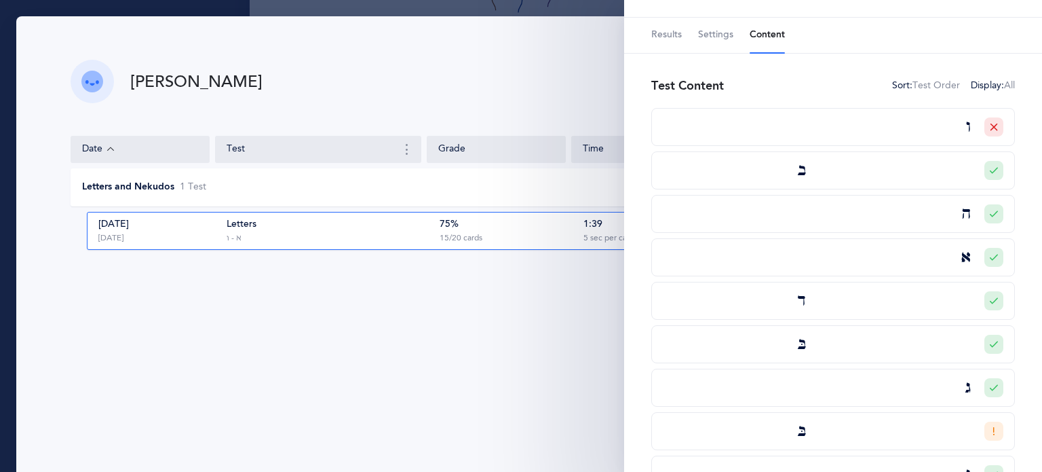
scroll to position [52, 0]
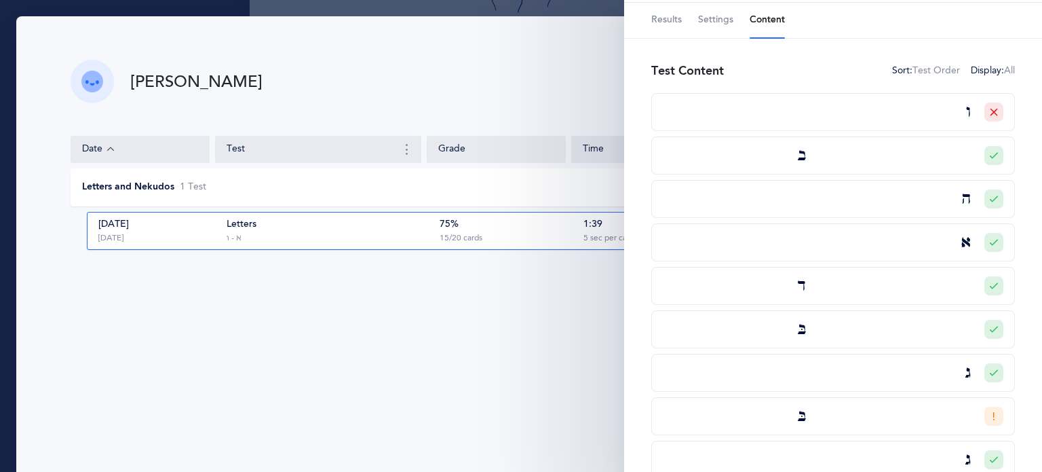
click at [990, 153] on icon at bounding box center [994, 155] width 8 height 8
click at [955, 206] on div "Incorrect" at bounding box center [952, 208] width 55 height 14
click at [0, 0] on input "Incorrect" at bounding box center [0, 0] width 0 height 0
click at [456, 94] on div "Rosen Bella Close" at bounding box center [521, 81] width 901 height 43
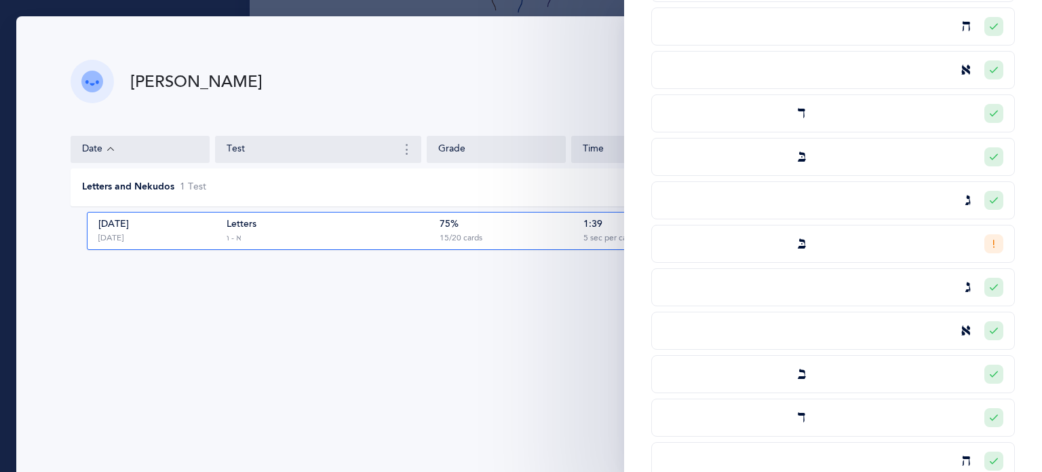
scroll to position [0, 0]
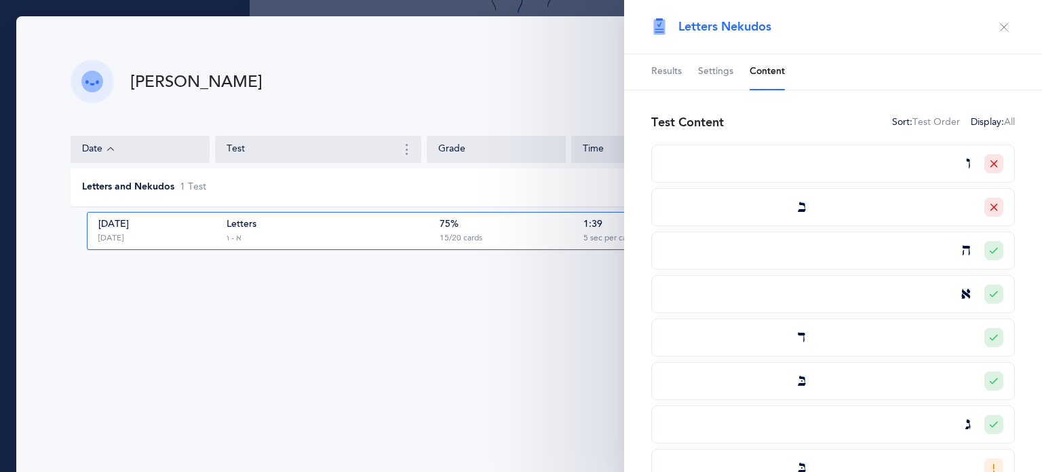
click at [999, 26] on icon "button" at bounding box center [1004, 27] width 11 height 11
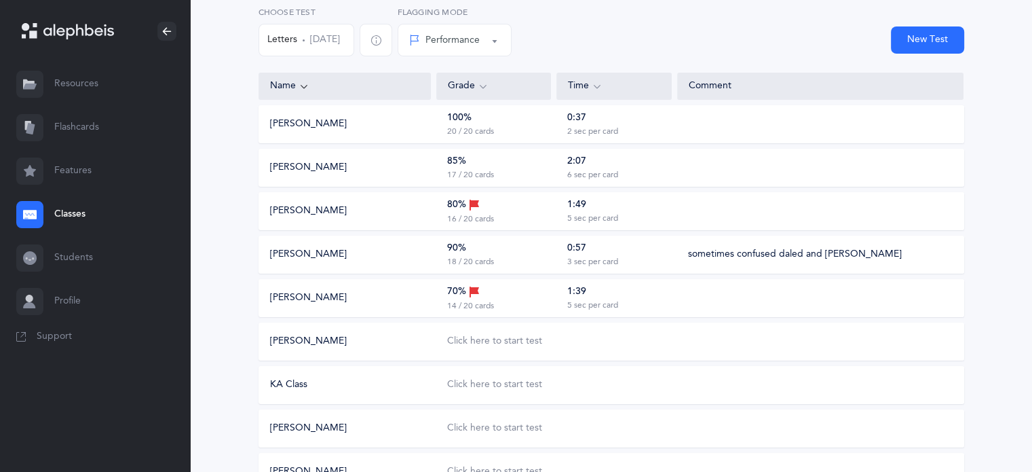
scroll to position [126, 0]
